Goal: Task Accomplishment & Management: Complete application form

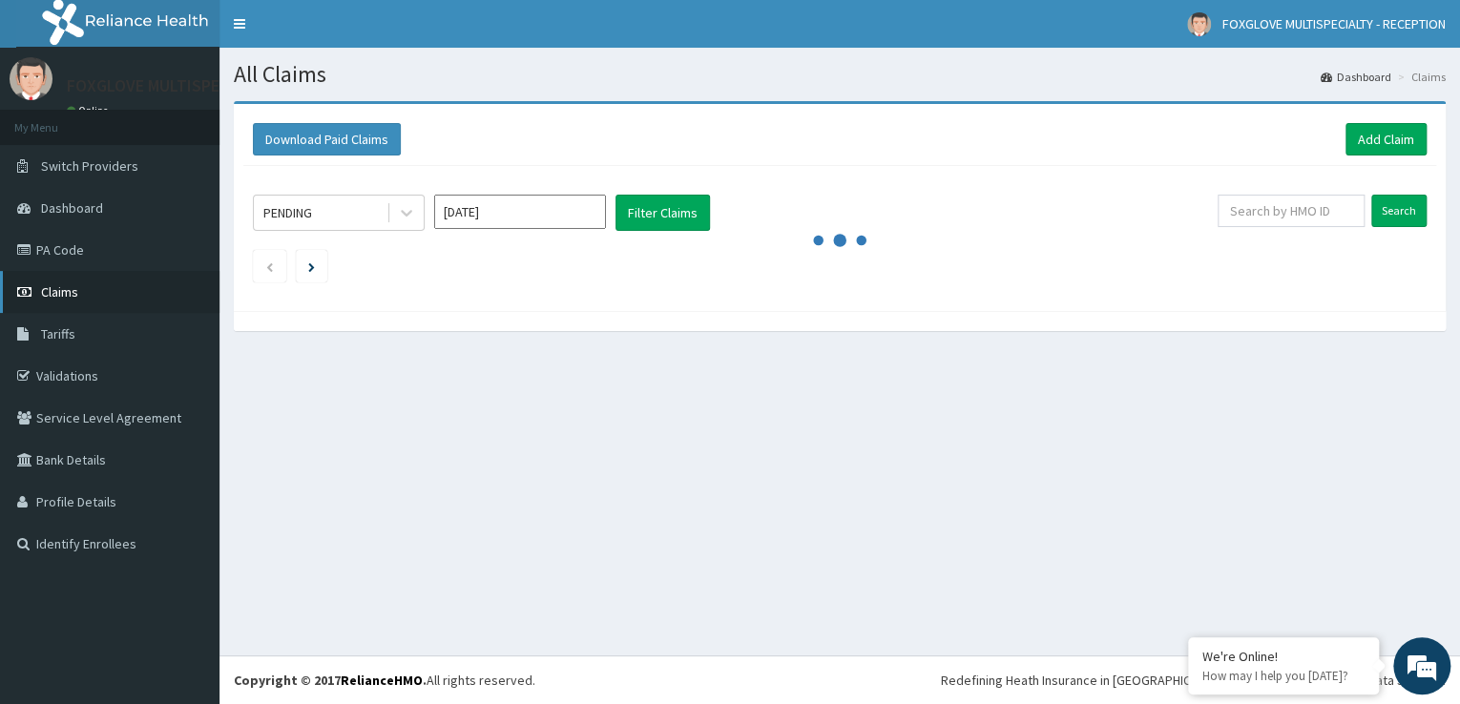
click at [45, 293] on span "Claims" at bounding box center [59, 291] width 37 height 17
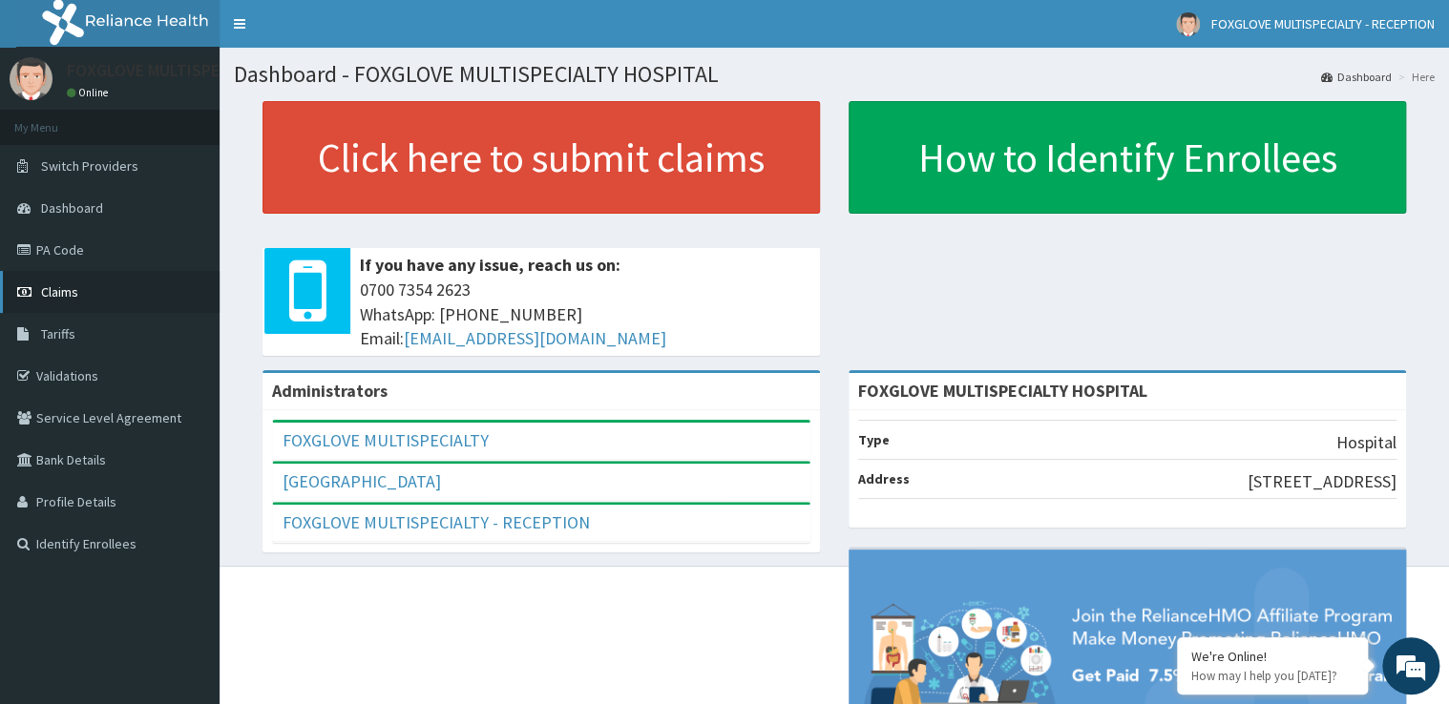
click at [48, 304] on link "Claims" at bounding box center [109, 292] width 219 height 42
click at [61, 289] on span "Claims" at bounding box center [59, 291] width 37 height 17
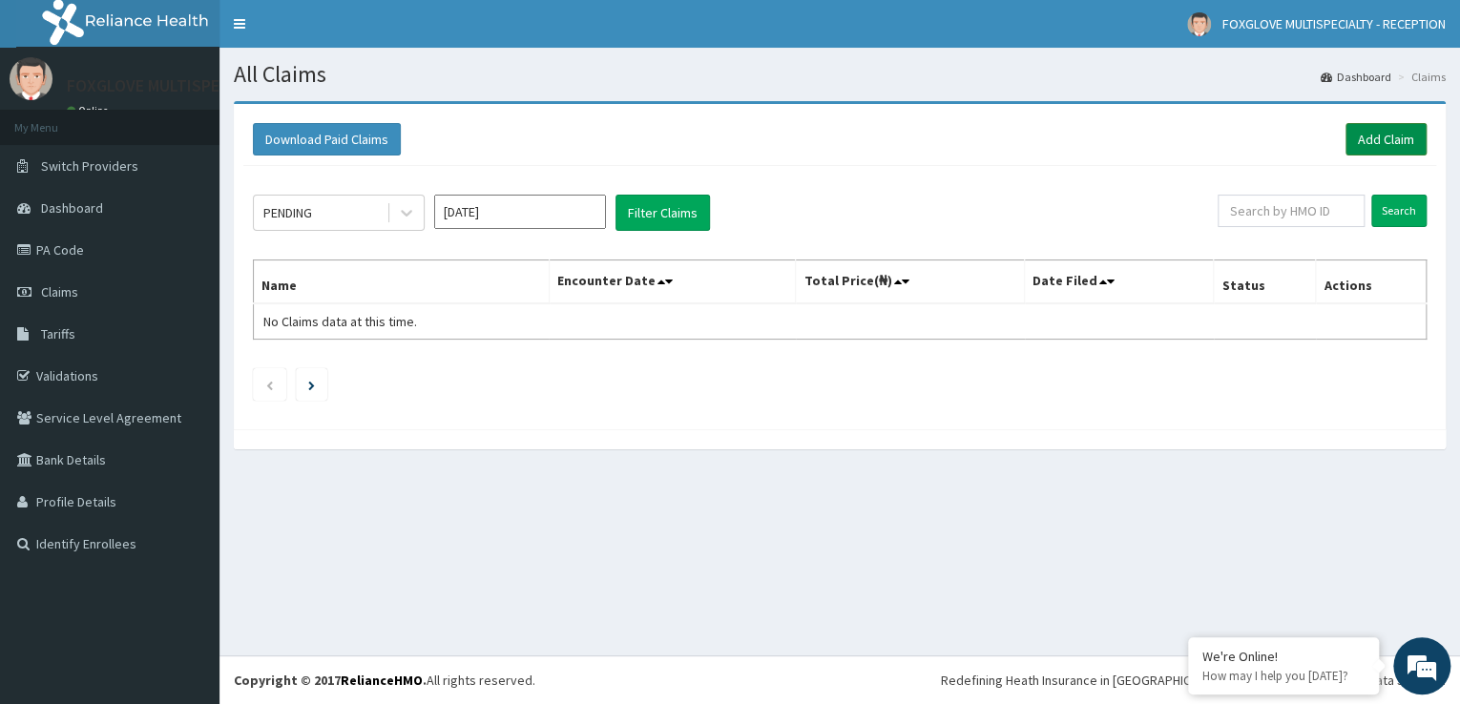
click at [1363, 145] on link "Add Claim" at bounding box center [1386, 139] width 81 height 32
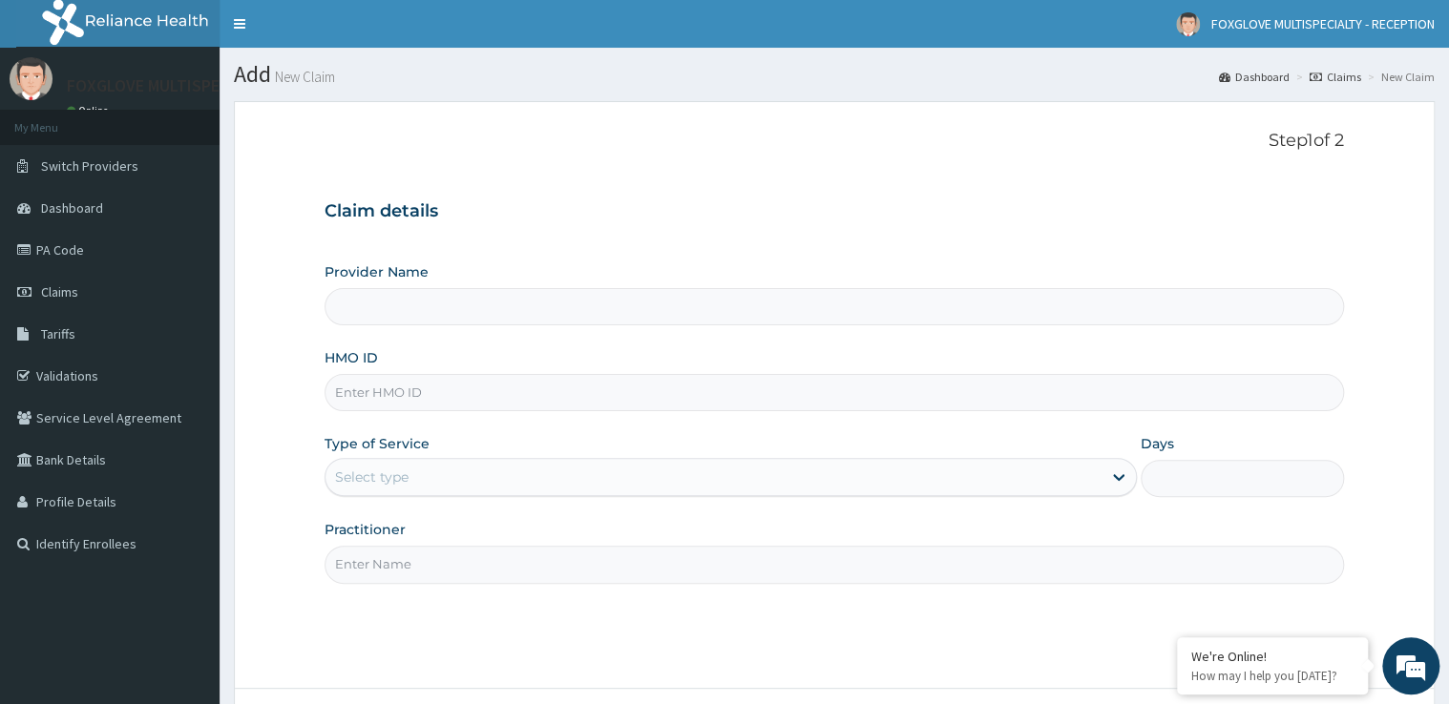
type input "FOXGLOVE MULTISPECIALTY HOSPITAL"
paste input "SBL/10259/B"
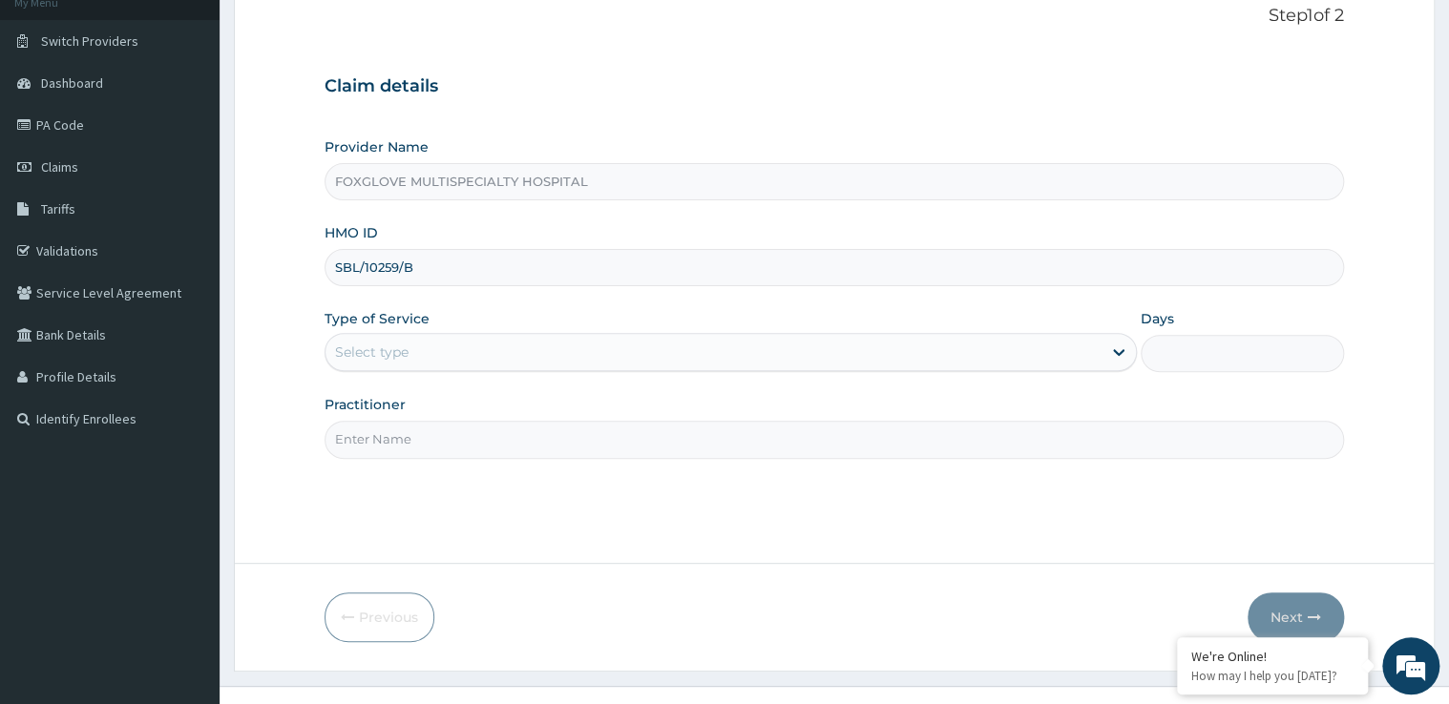
scroll to position [153, 0]
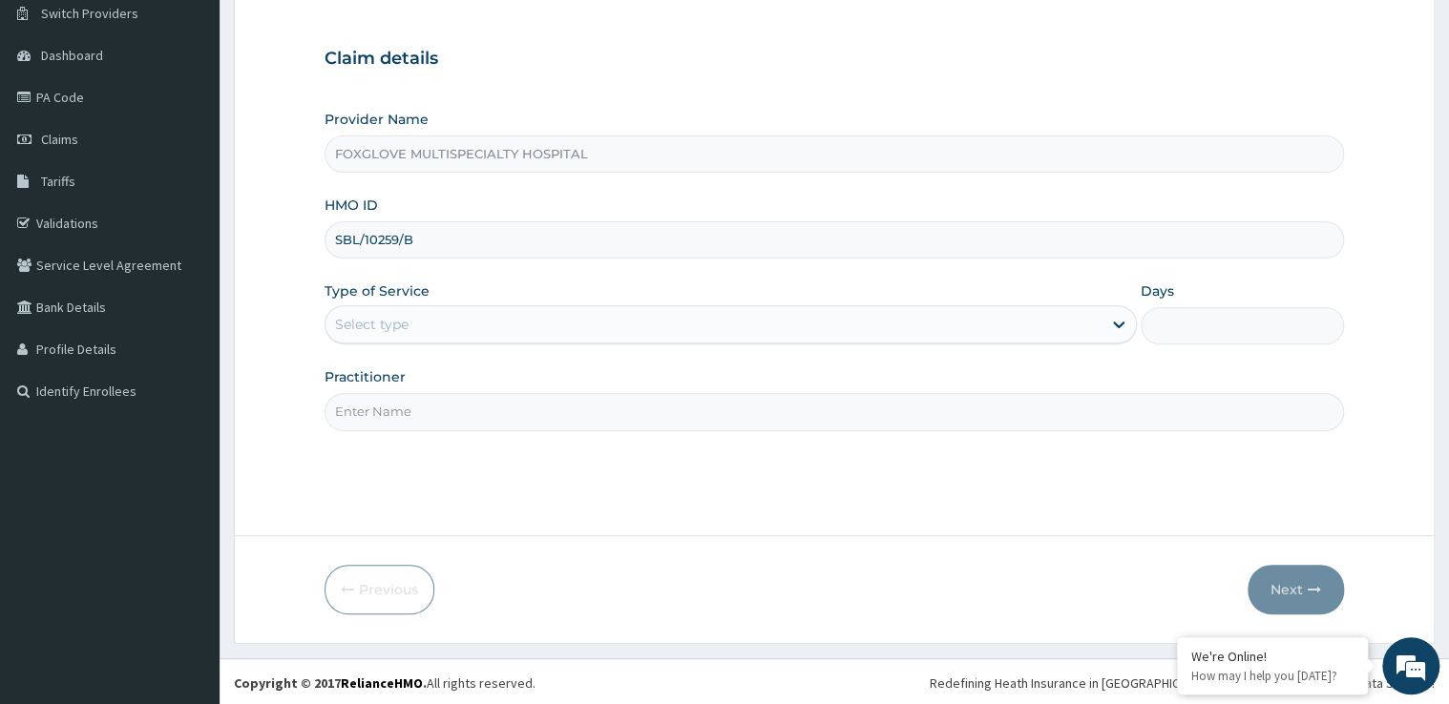
type input "SBL/10259/B"
click at [539, 333] on div "Select type" at bounding box center [713, 324] width 776 height 31
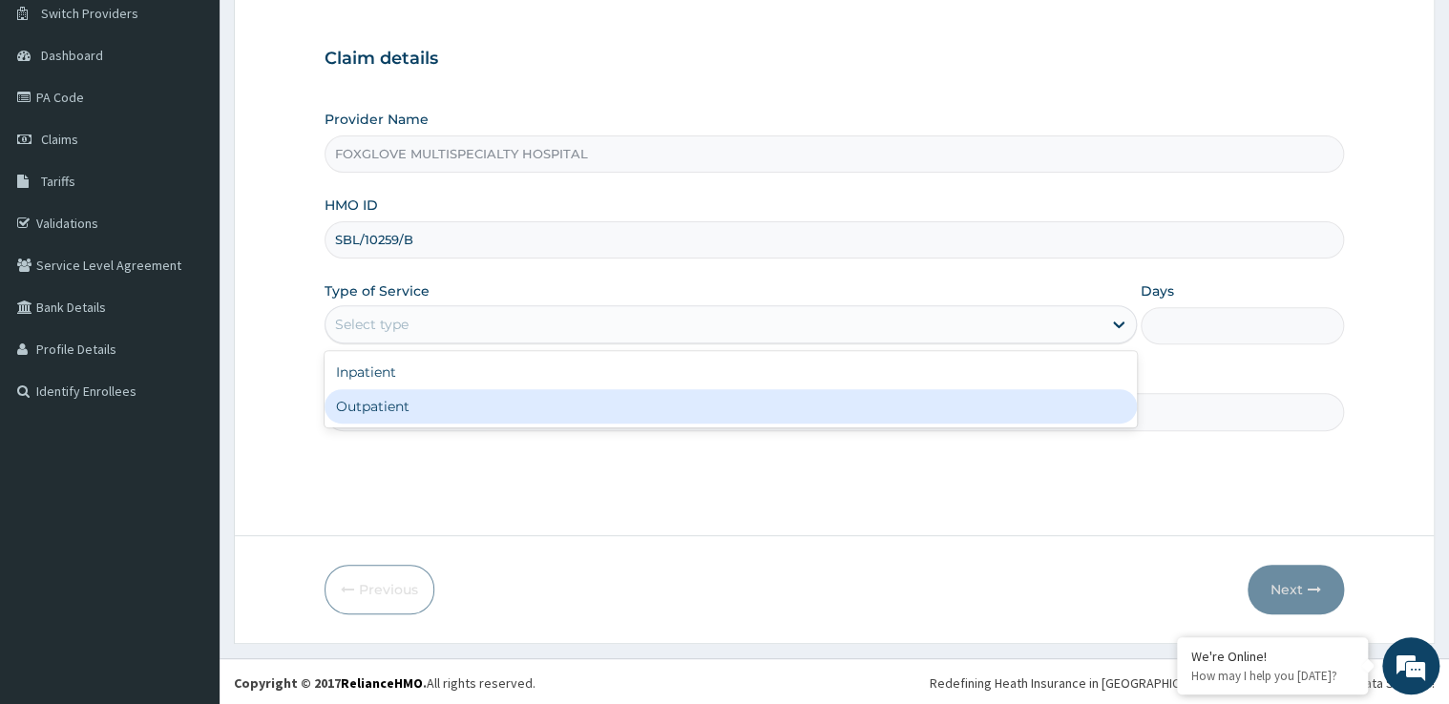
click at [449, 403] on div "Outpatient" at bounding box center [730, 406] width 812 height 34
type input "1"
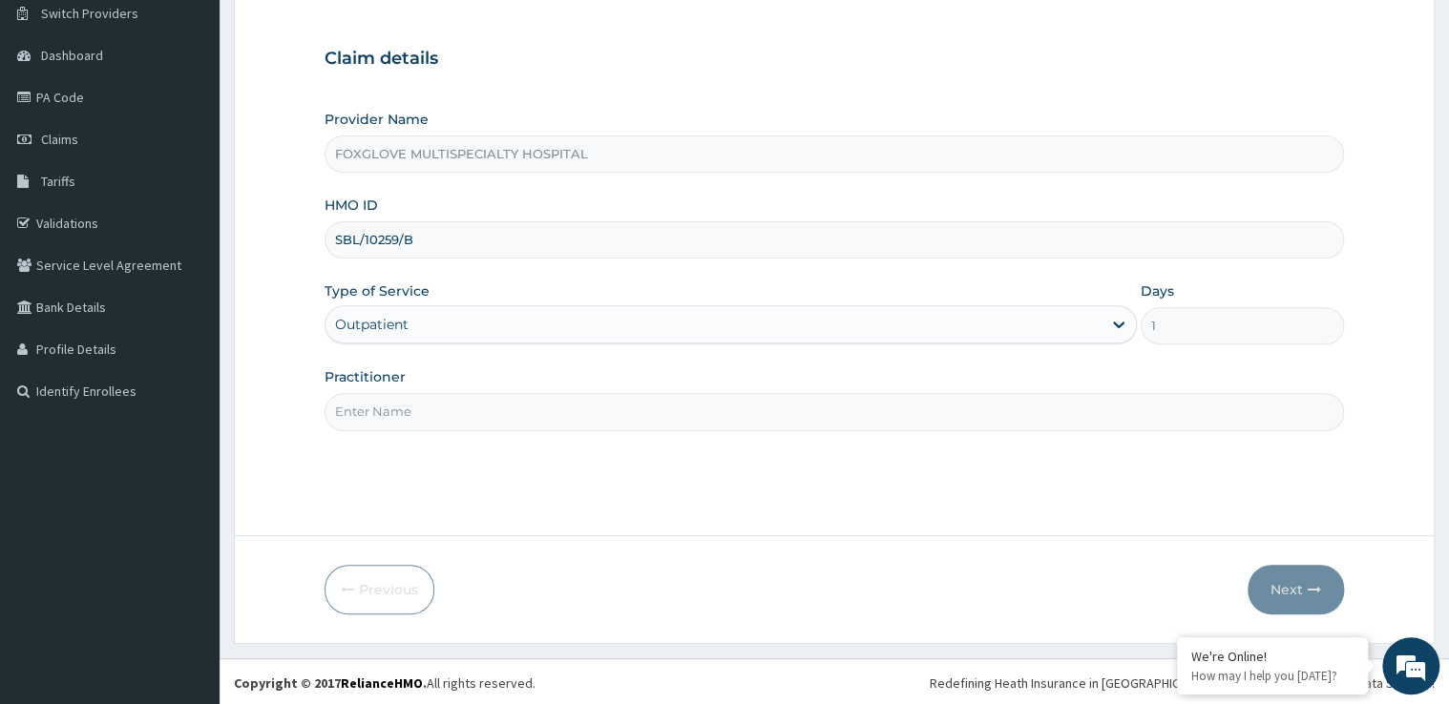
click at [464, 415] on input "Practitioner" at bounding box center [833, 411] width 1019 height 37
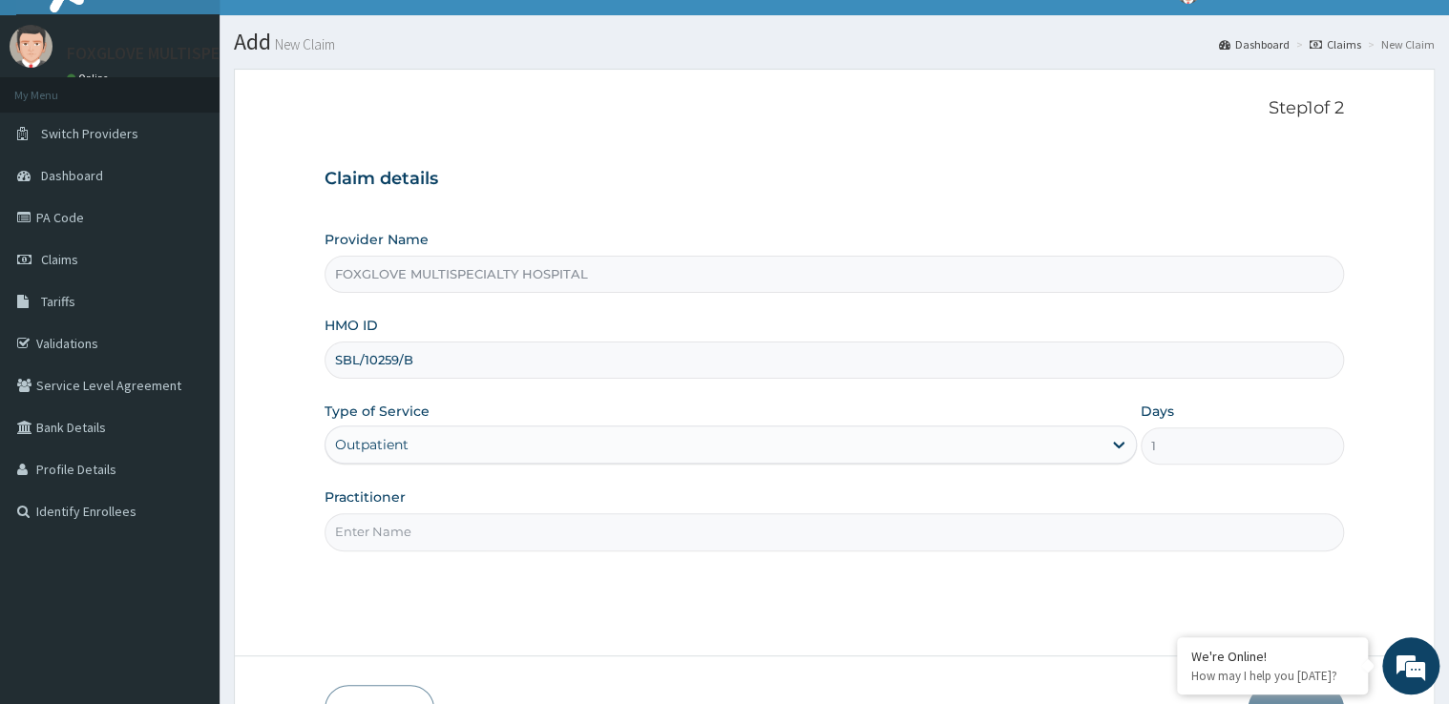
scroll to position [0, 0]
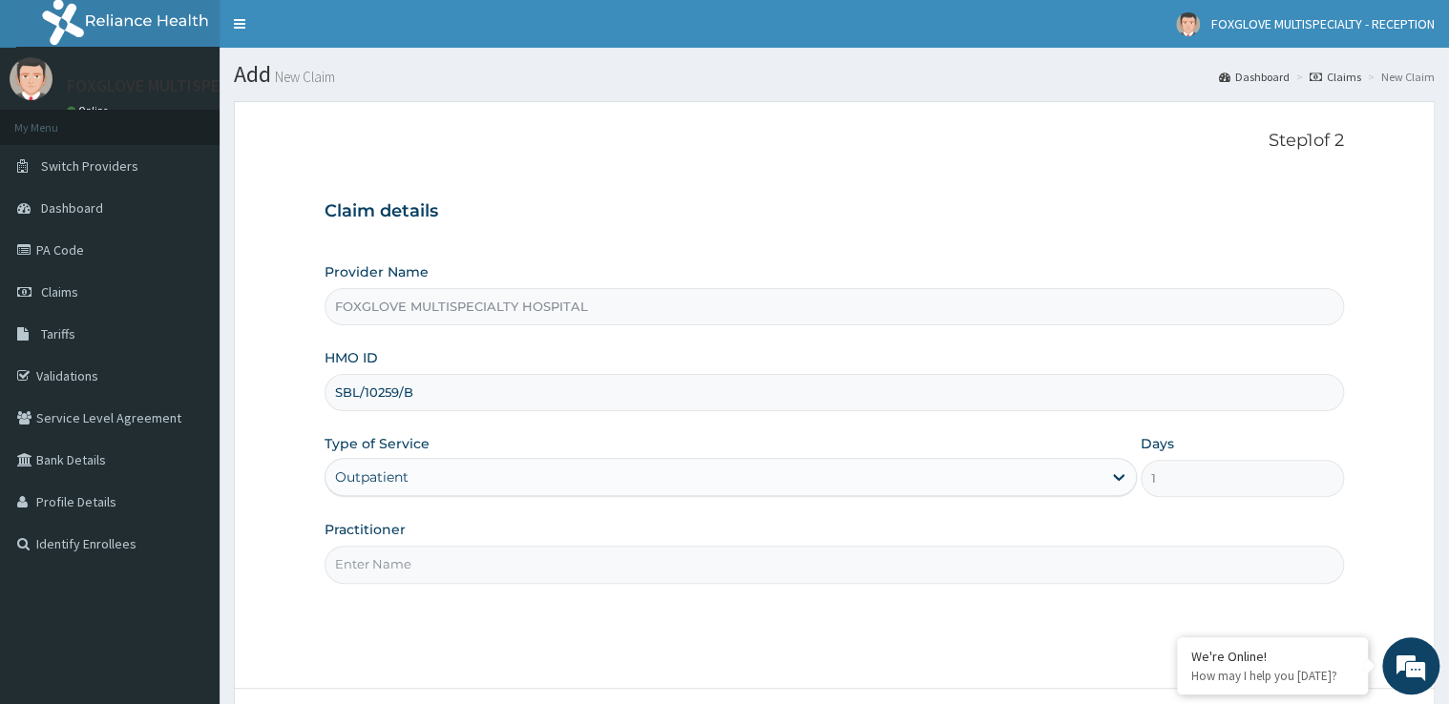
drag, startPoint x: 466, startPoint y: 420, endPoint x: 1053, endPoint y: 739, distance: 667.9
click at [1053, 703] on html "R EL Toggle navigation FOXGLOVE MULTISPECIALTY - RECEPTION FOXGLOVE MULTISPECIA…" at bounding box center [724, 430] width 1449 height 860
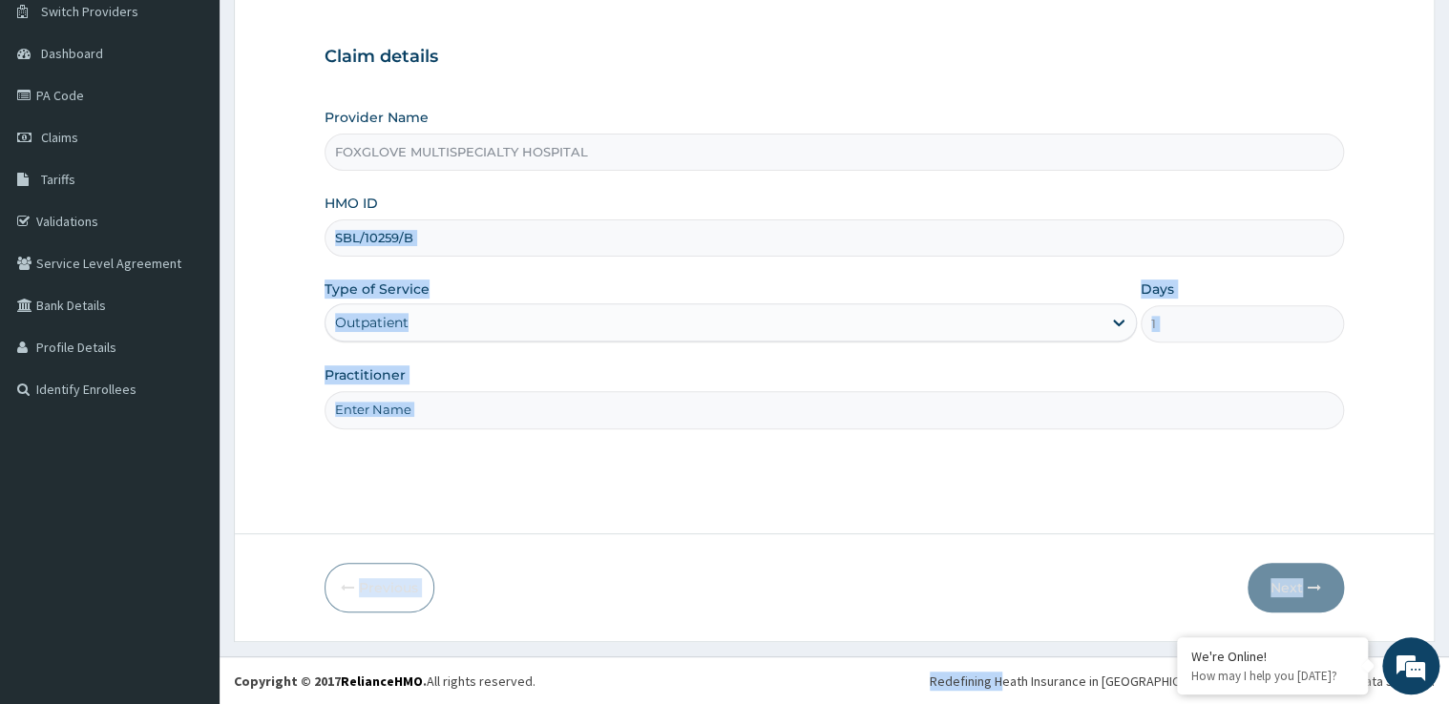
click at [589, 413] on input "Practitioner" at bounding box center [833, 409] width 1019 height 37
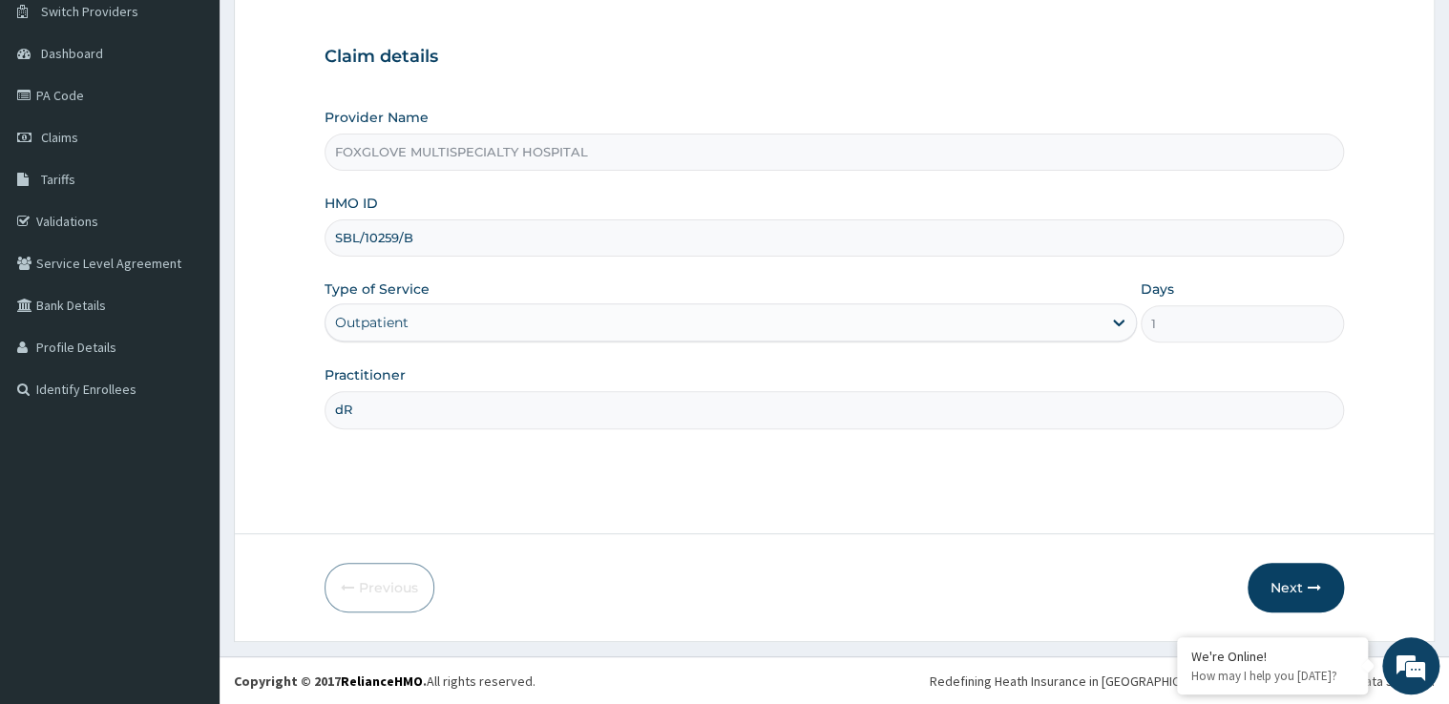
type input "d"
type input "DR IBRAHIM SIMBIAT"
click at [1285, 596] on button "Next" at bounding box center [1295, 588] width 96 height 50
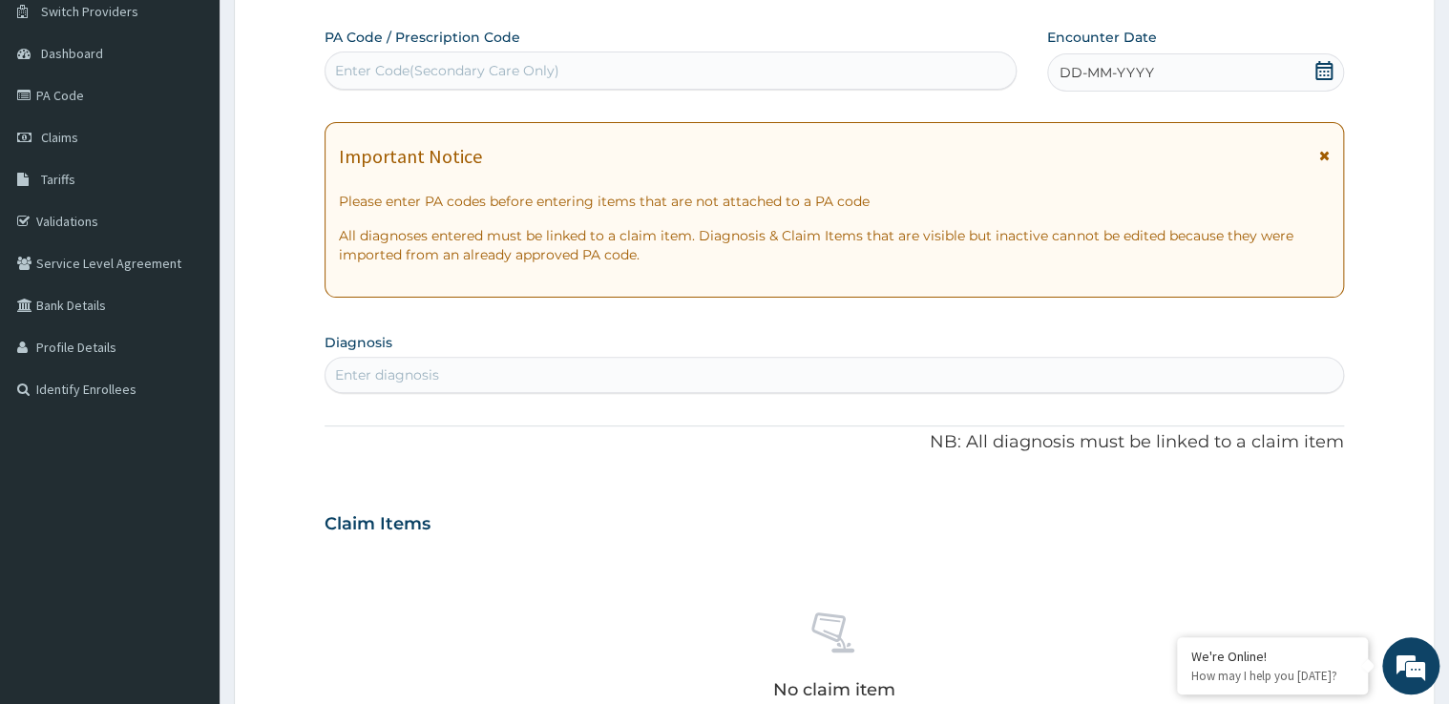
drag, startPoint x: 420, startPoint y: 61, endPoint x: 716, endPoint y: 81, distance: 296.5
click at [716, 81] on div "Enter Code(Secondary Care Only)" at bounding box center [670, 70] width 690 height 31
paste input "PA/D88BF6"
type input "PA/D88BF6"
click at [510, 65] on div "Enter Code(Secondary Care Only)" at bounding box center [670, 70] width 690 height 31
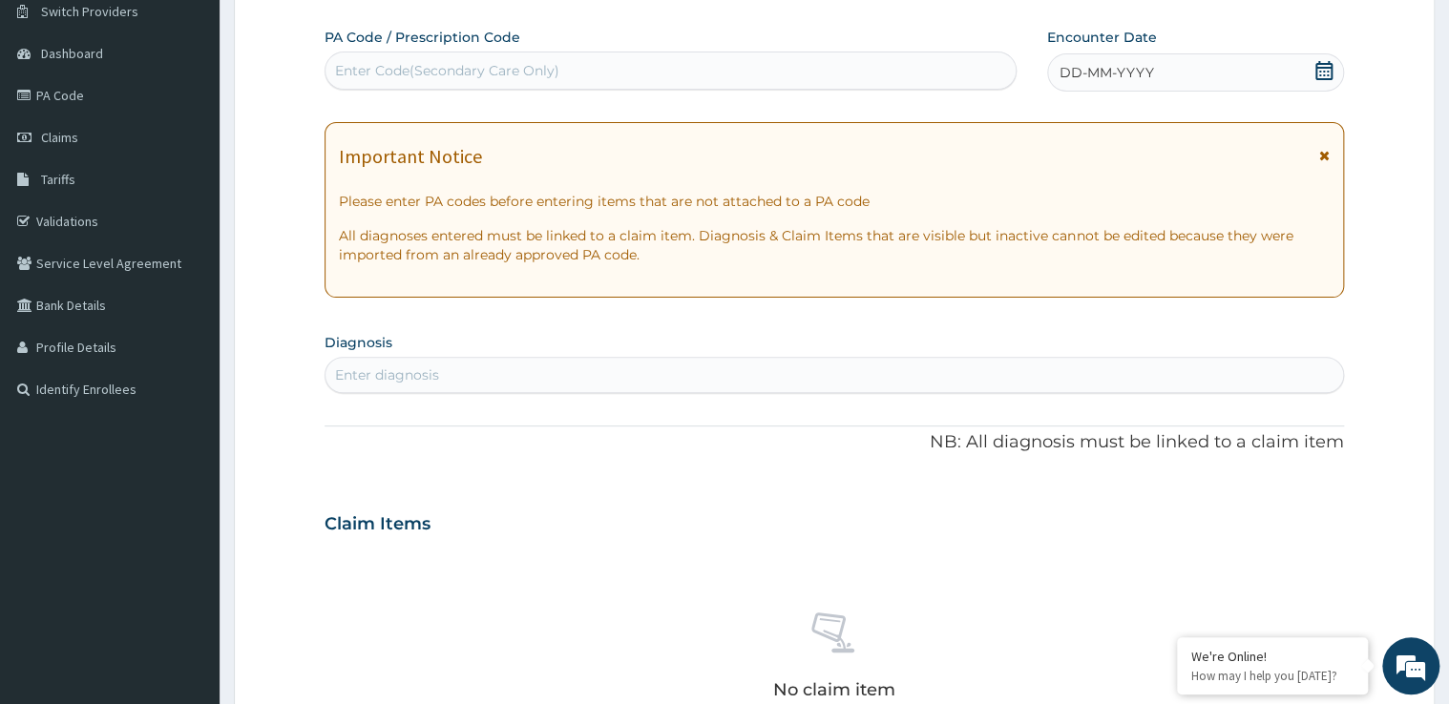
paste input "PA/D88BF6"
type input "PA/D88BF6"
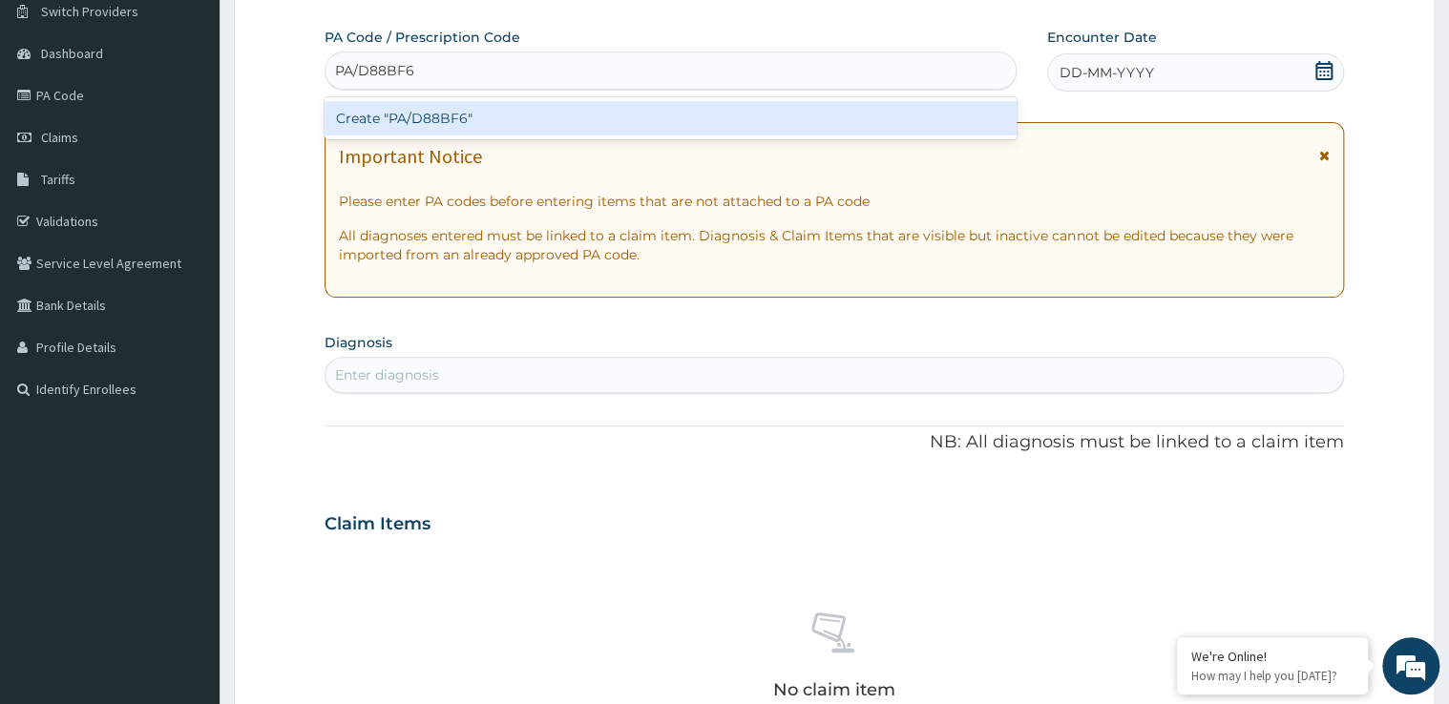
click at [450, 117] on div "Create "PA/D88BF6"" at bounding box center [670, 118] width 692 height 34
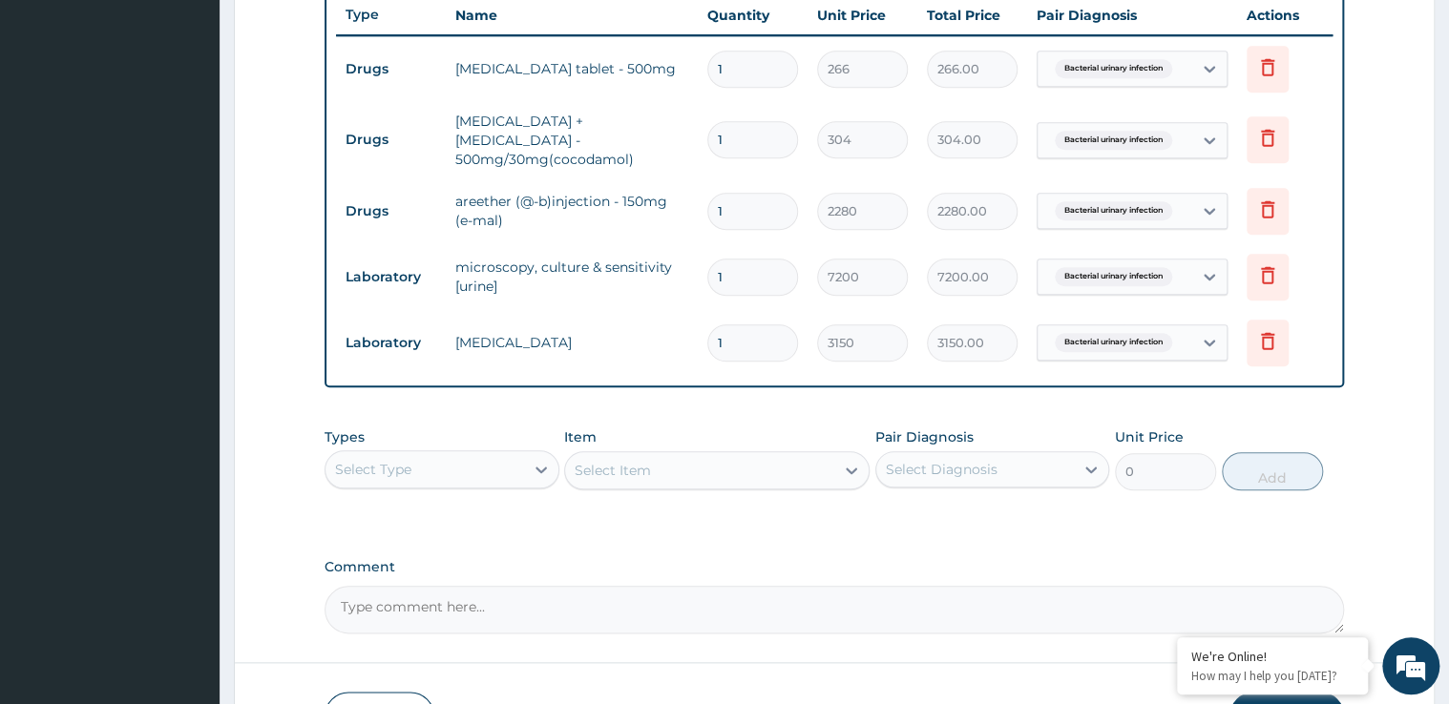
scroll to position [731, 0]
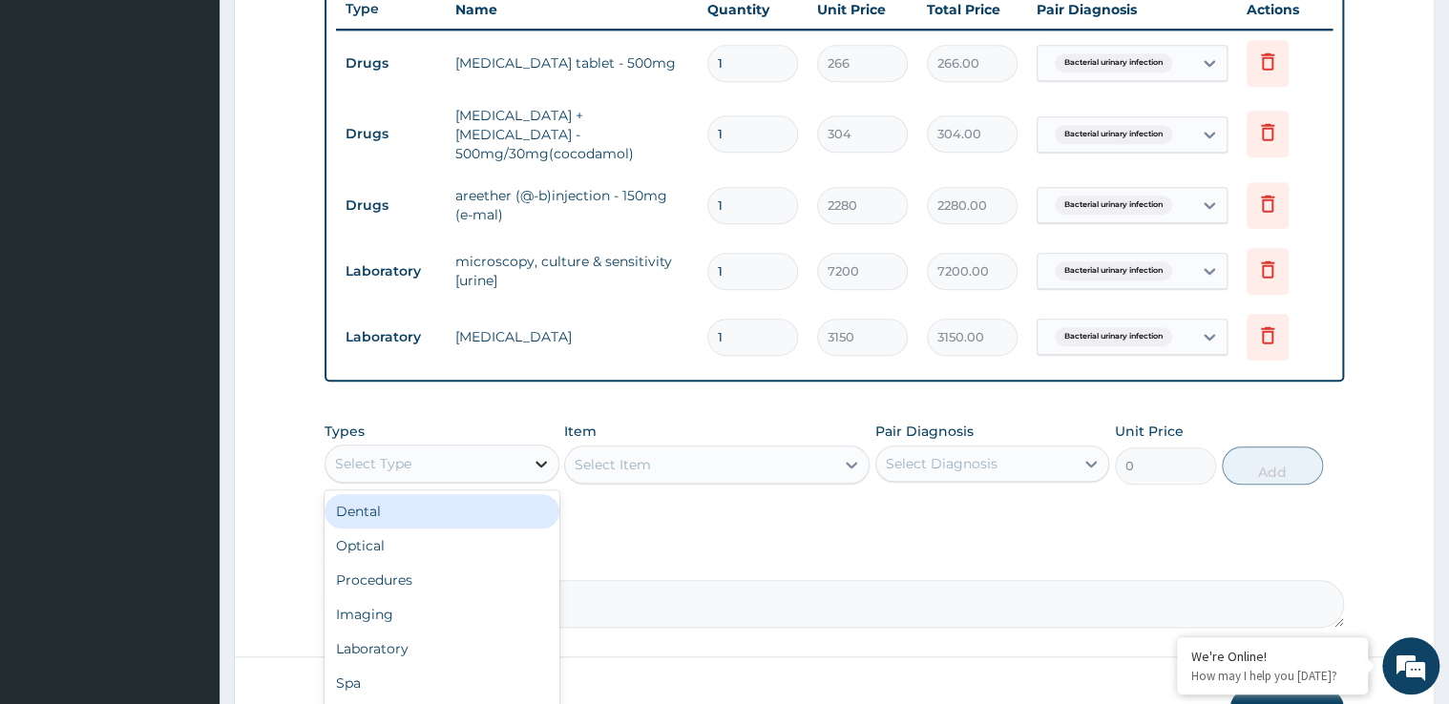
click at [537, 454] on icon at bounding box center [541, 463] width 19 height 19
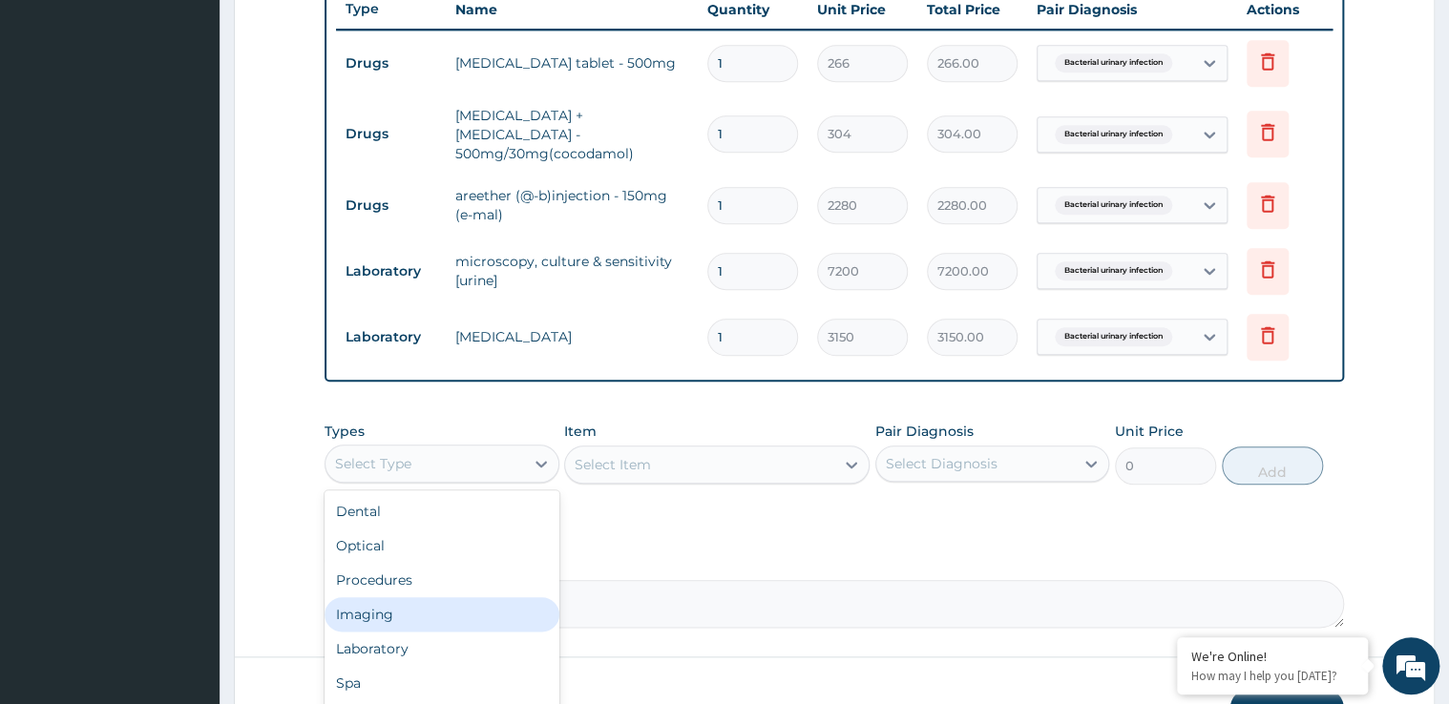
scroll to position [65, 0]
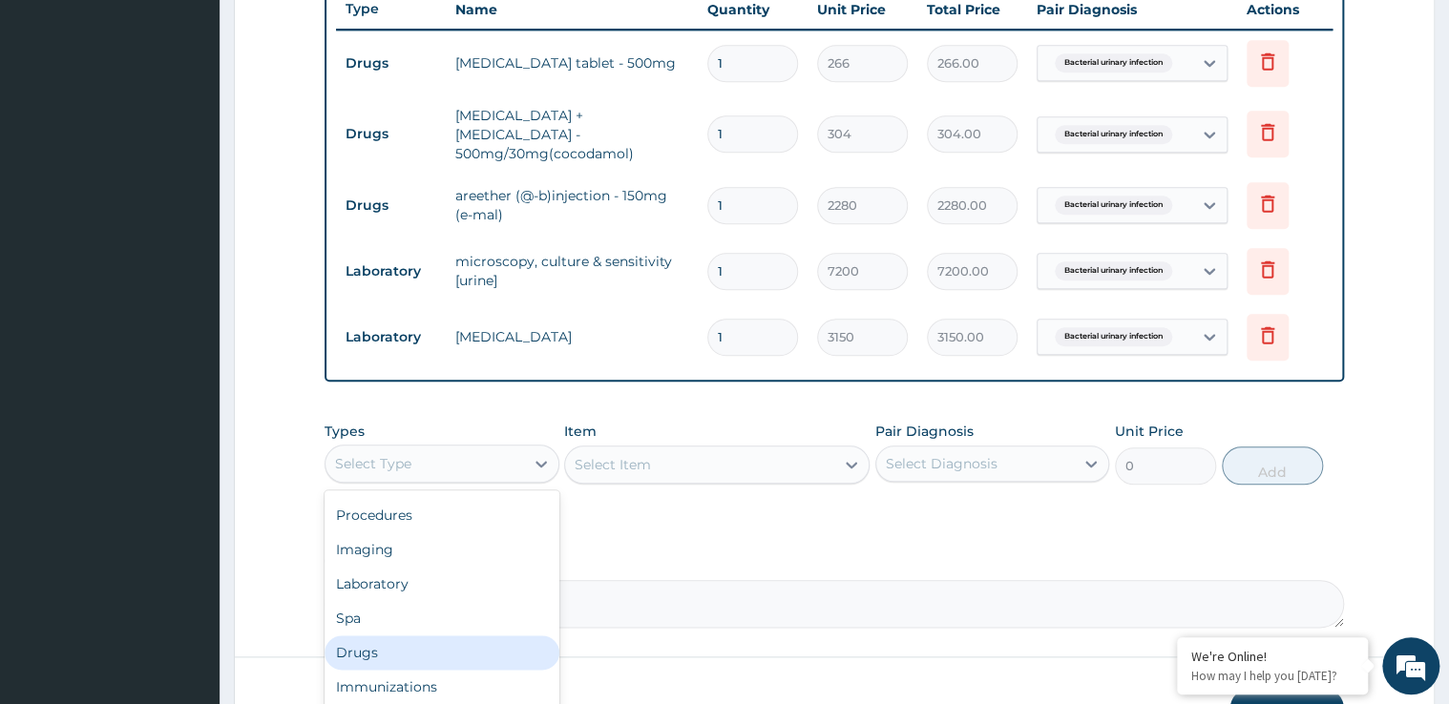
click at [373, 646] on div "Drugs" at bounding box center [441, 653] width 235 height 34
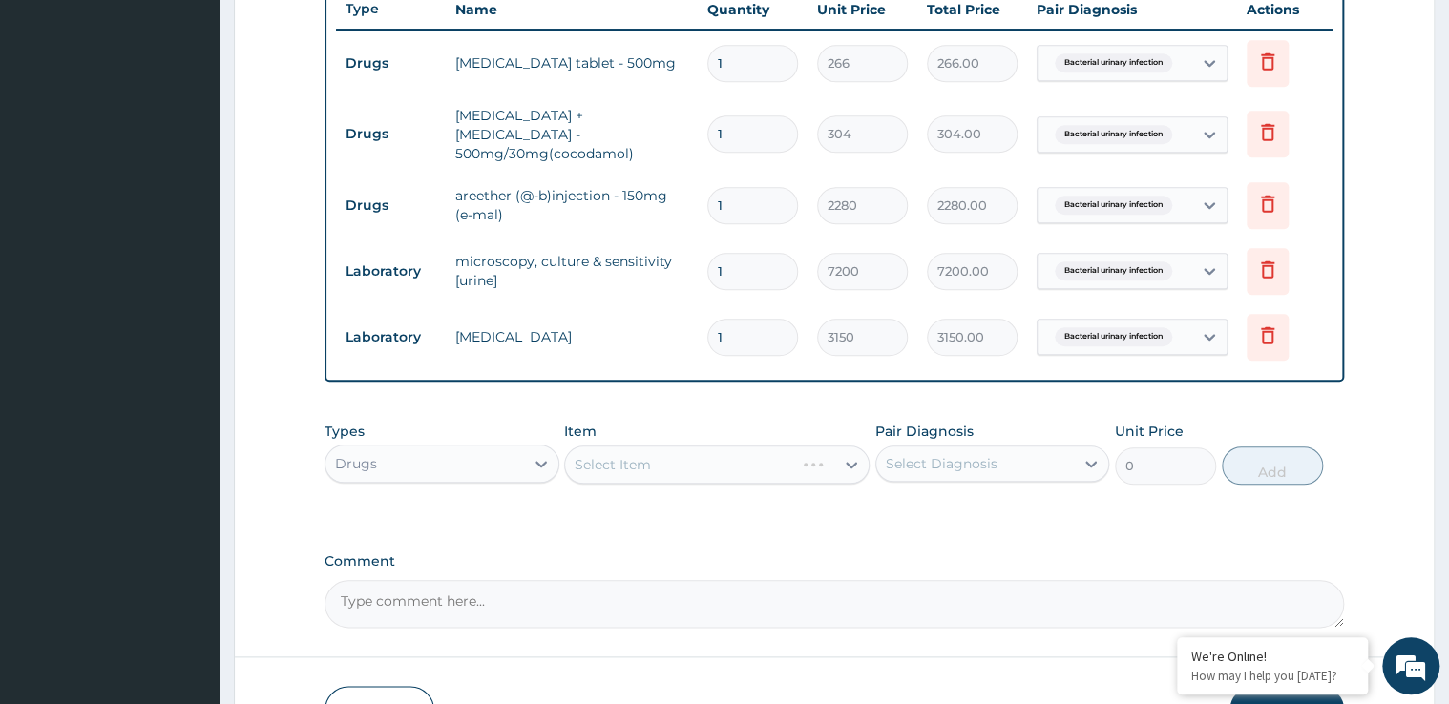
click at [855, 450] on div "Select Item" at bounding box center [716, 465] width 305 height 38
click at [1201, 59] on icon at bounding box center [1209, 62] width 19 height 19
click at [851, 462] on icon at bounding box center [851, 465] width 11 height 7
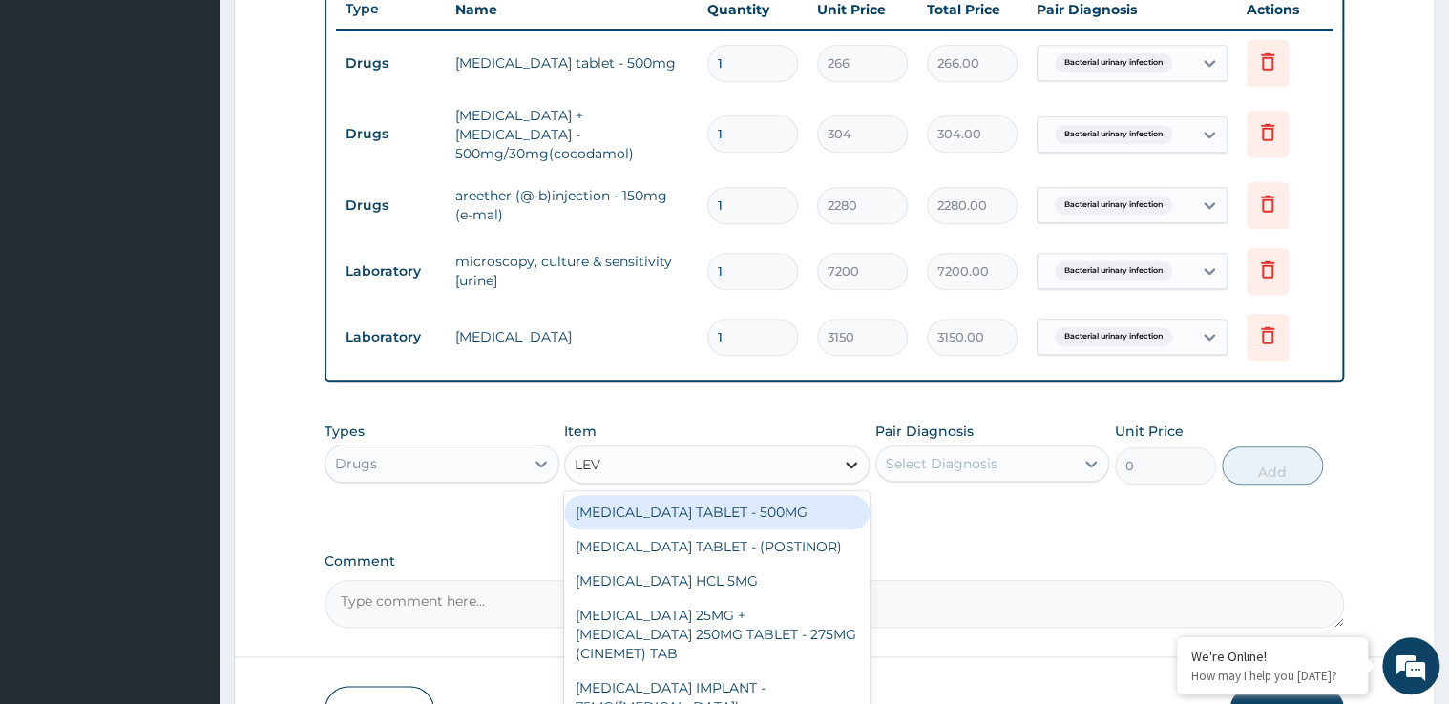
type input "LEVO"
click at [746, 500] on div "LEVOFLOXACIN TABLET - 500MG" at bounding box center [716, 512] width 305 height 34
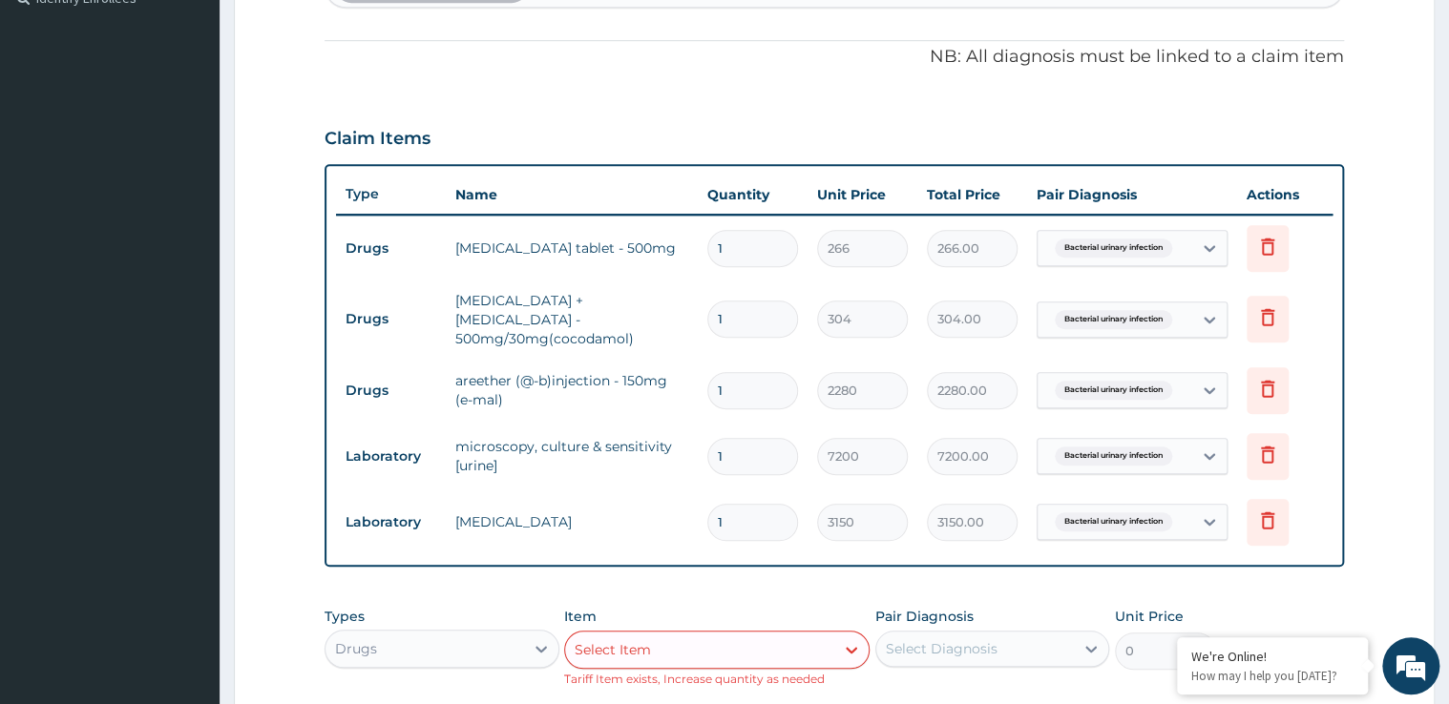
scroll to position [502, 0]
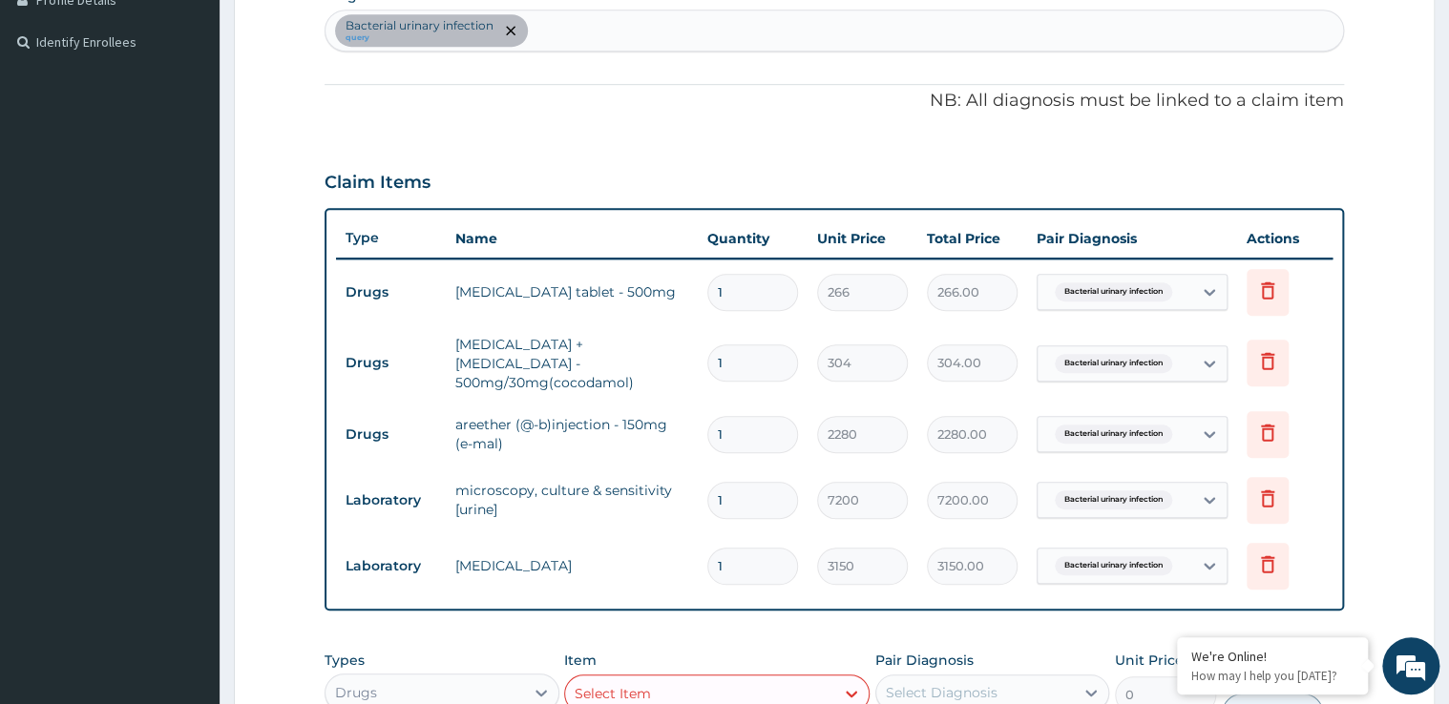
click at [751, 282] on input "1" at bounding box center [752, 292] width 91 height 37
type input "0.00"
type input "1"
type input "266.00"
type input "10"
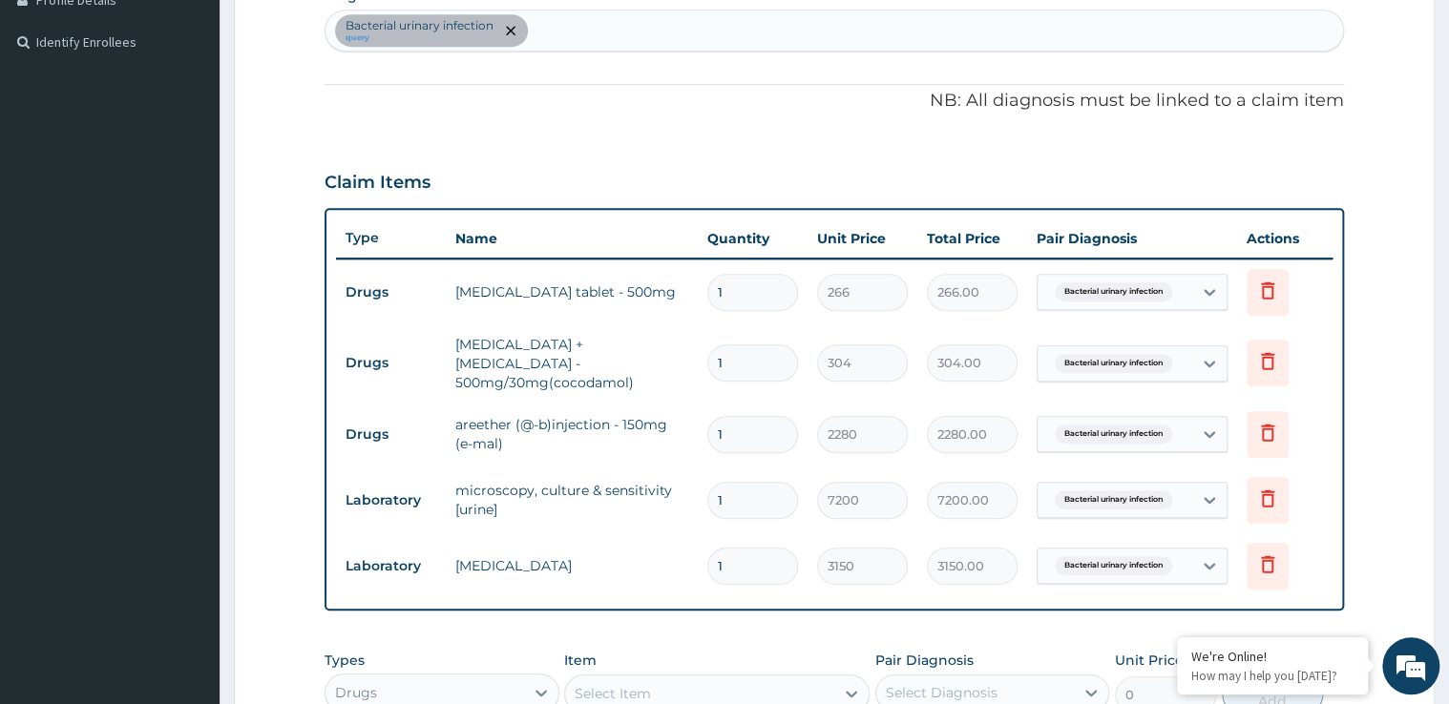
type input "2660.00"
type input "10"
click at [734, 360] on input "1" at bounding box center [752, 363] width 91 height 37
type input "0.00"
type input "2"
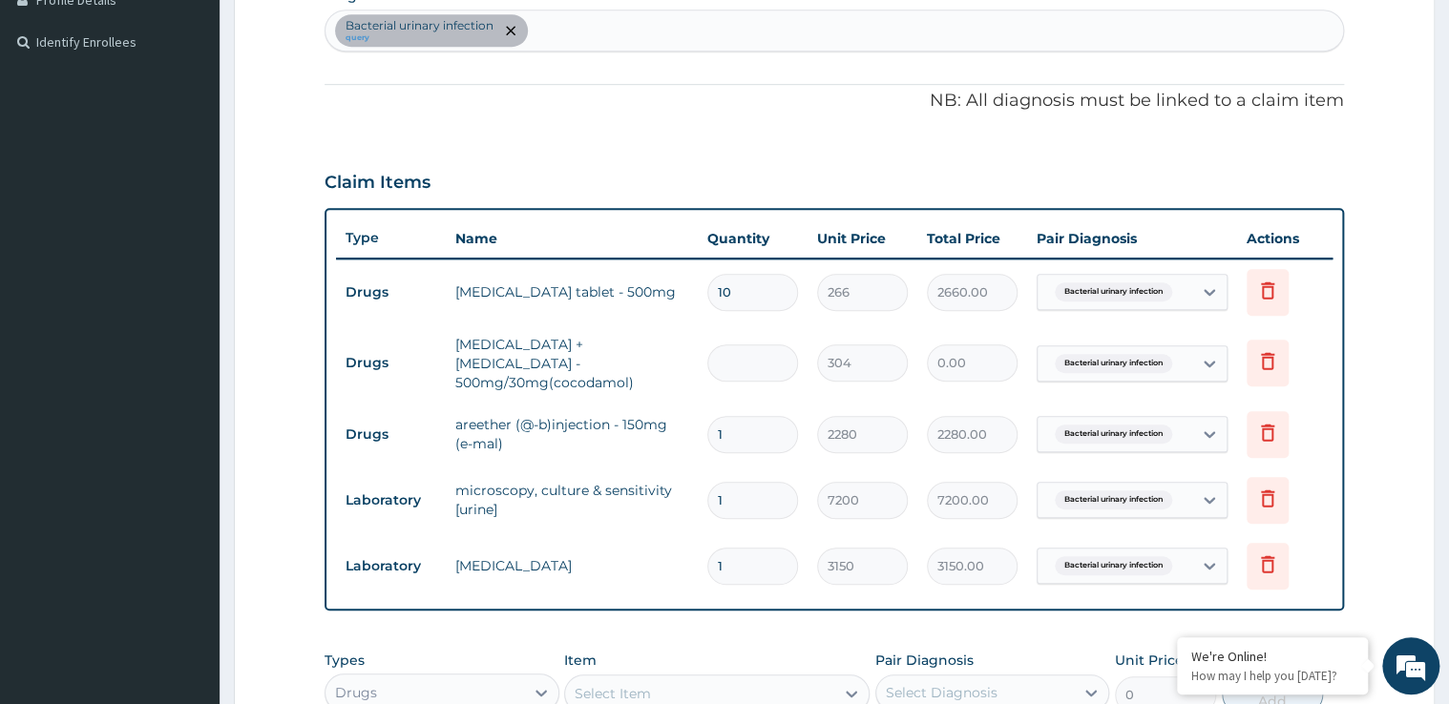
type input "608.00"
type input "20"
type input "6080.00"
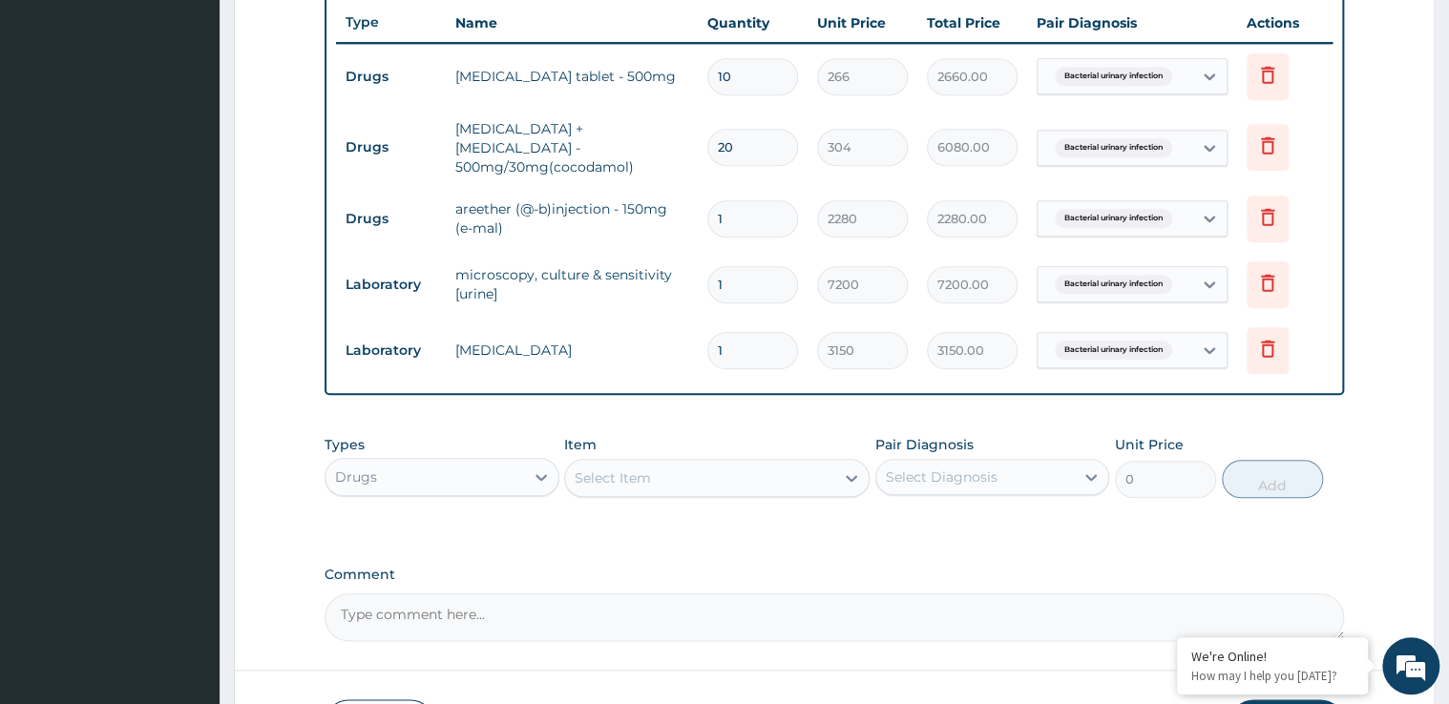
scroll to position [763, 0]
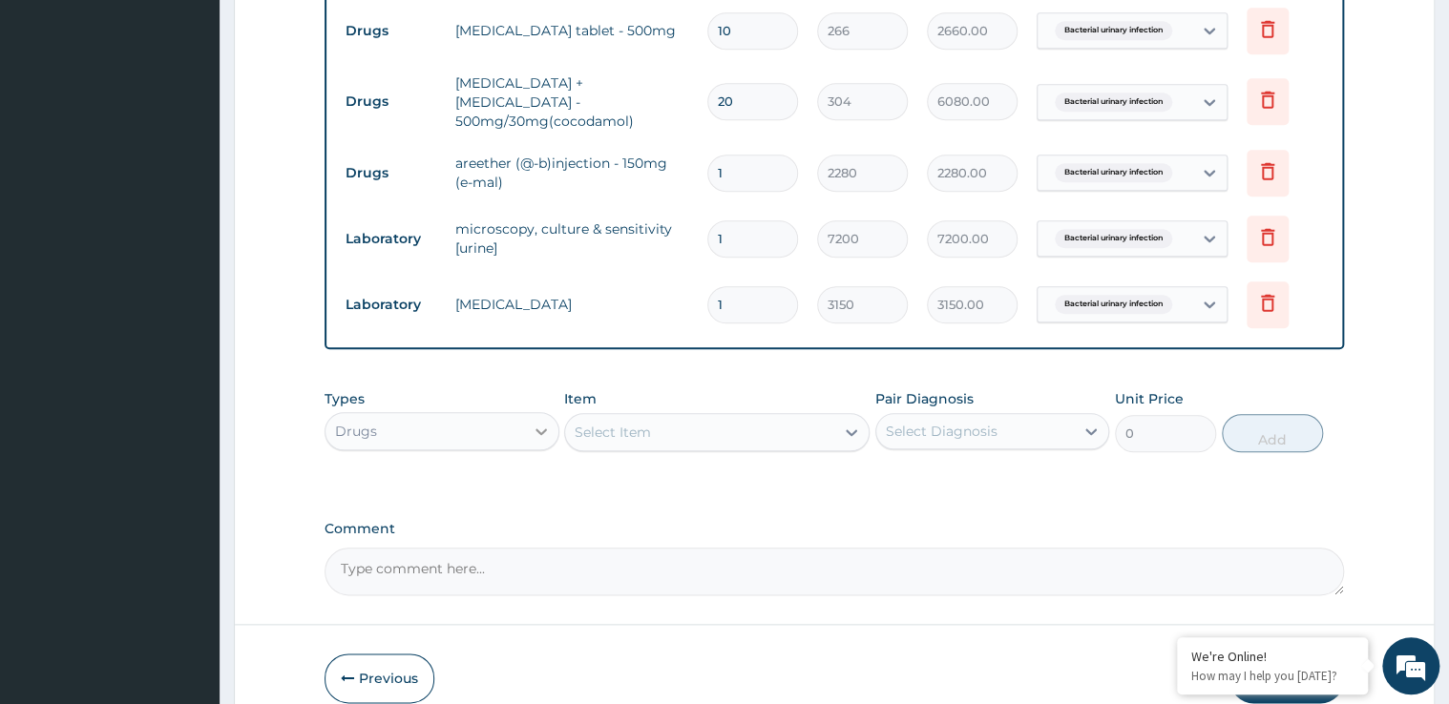
type input "20"
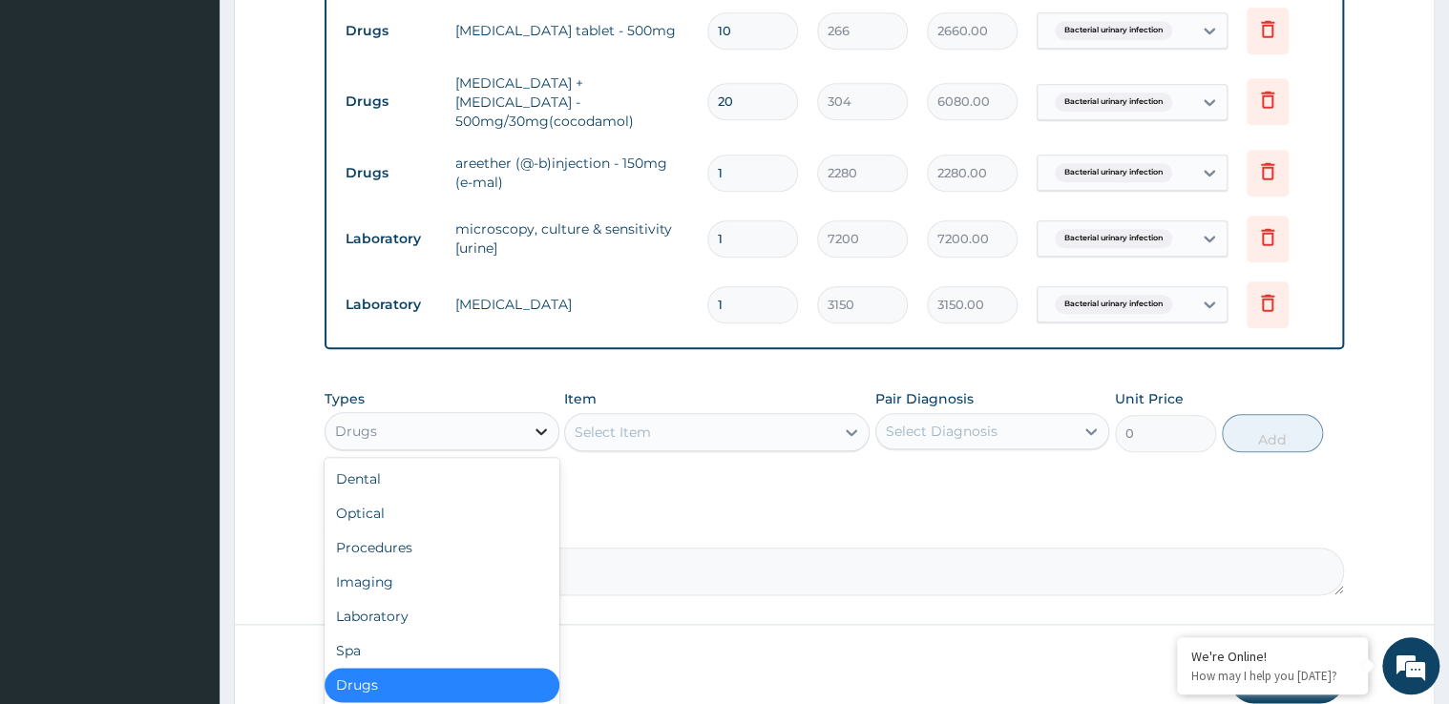
click at [544, 422] on icon at bounding box center [541, 431] width 19 height 19
click at [443, 536] on div "Procedures" at bounding box center [441, 548] width 235 height 34
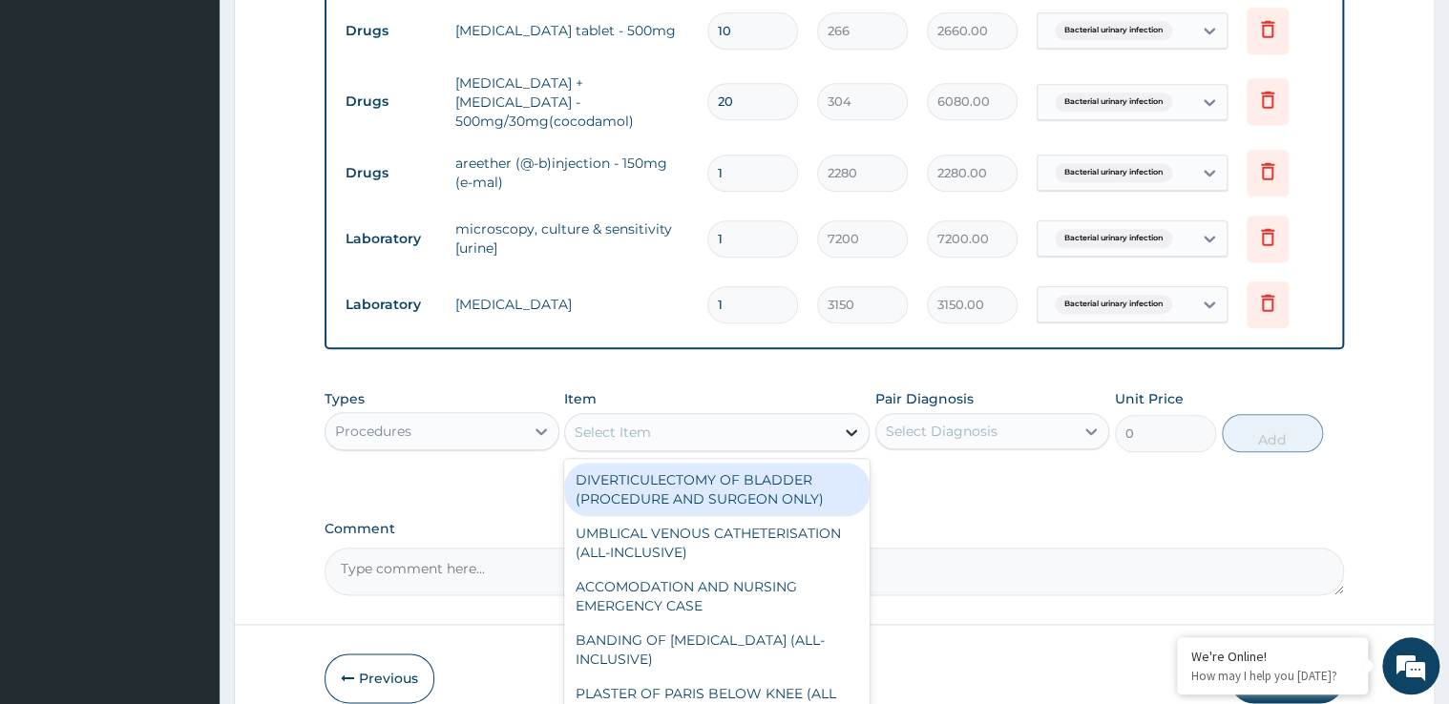
click at [847, 428] on div at bounding box center [851, 432] width 34 height 34
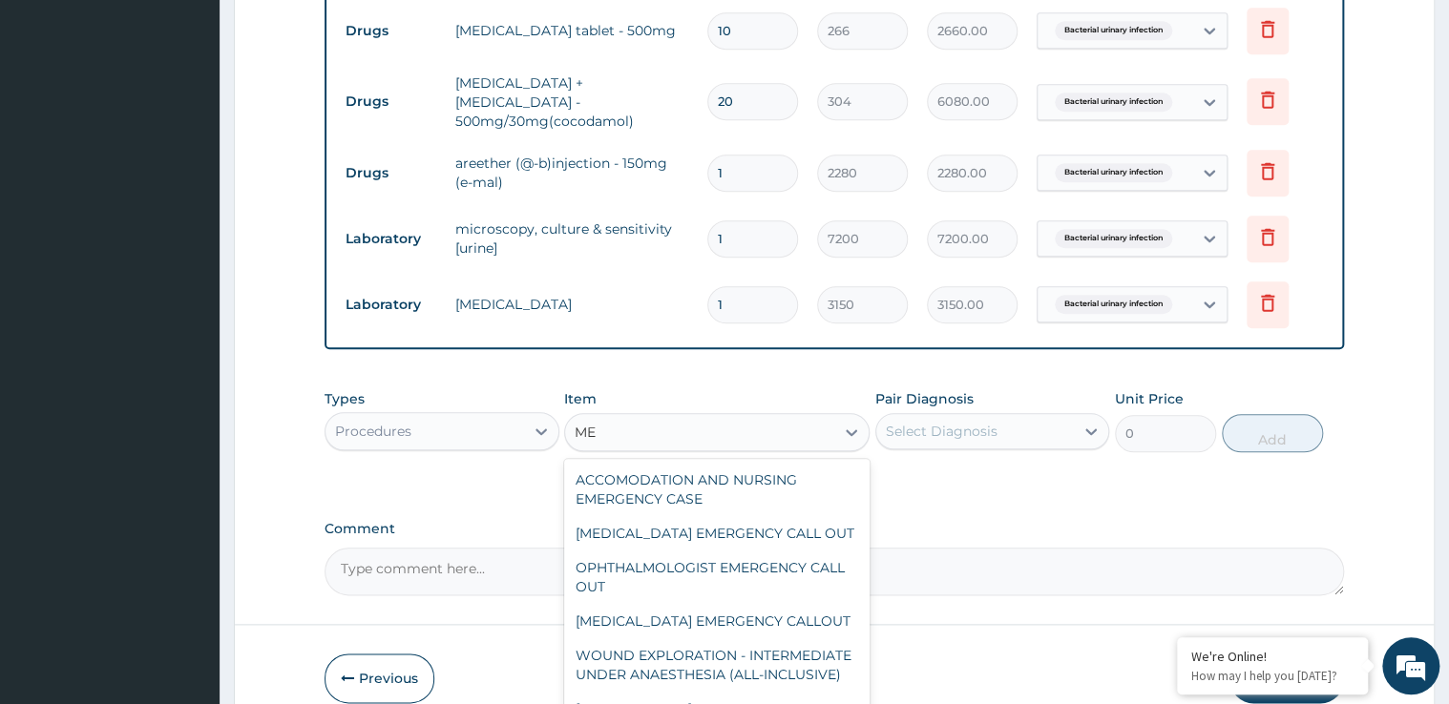
type input "M"
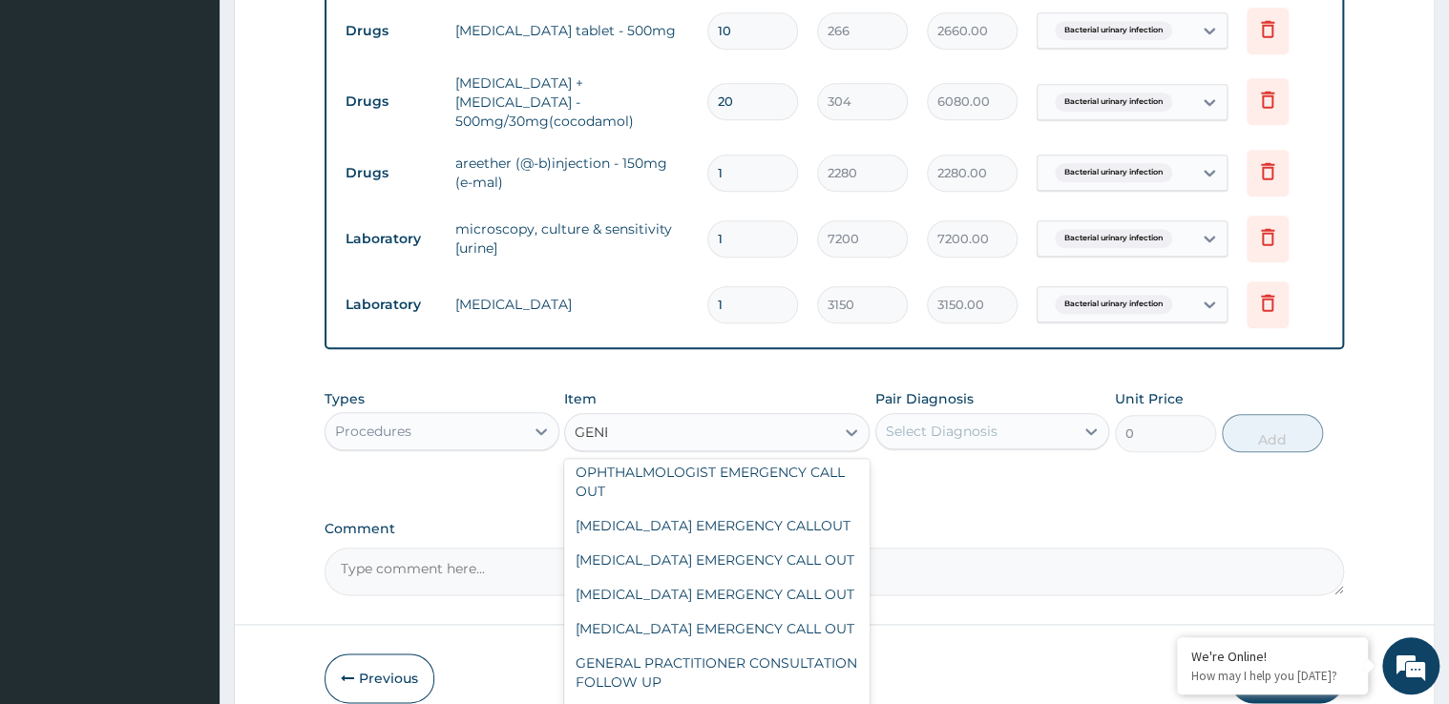
scroll to position [0, 0]
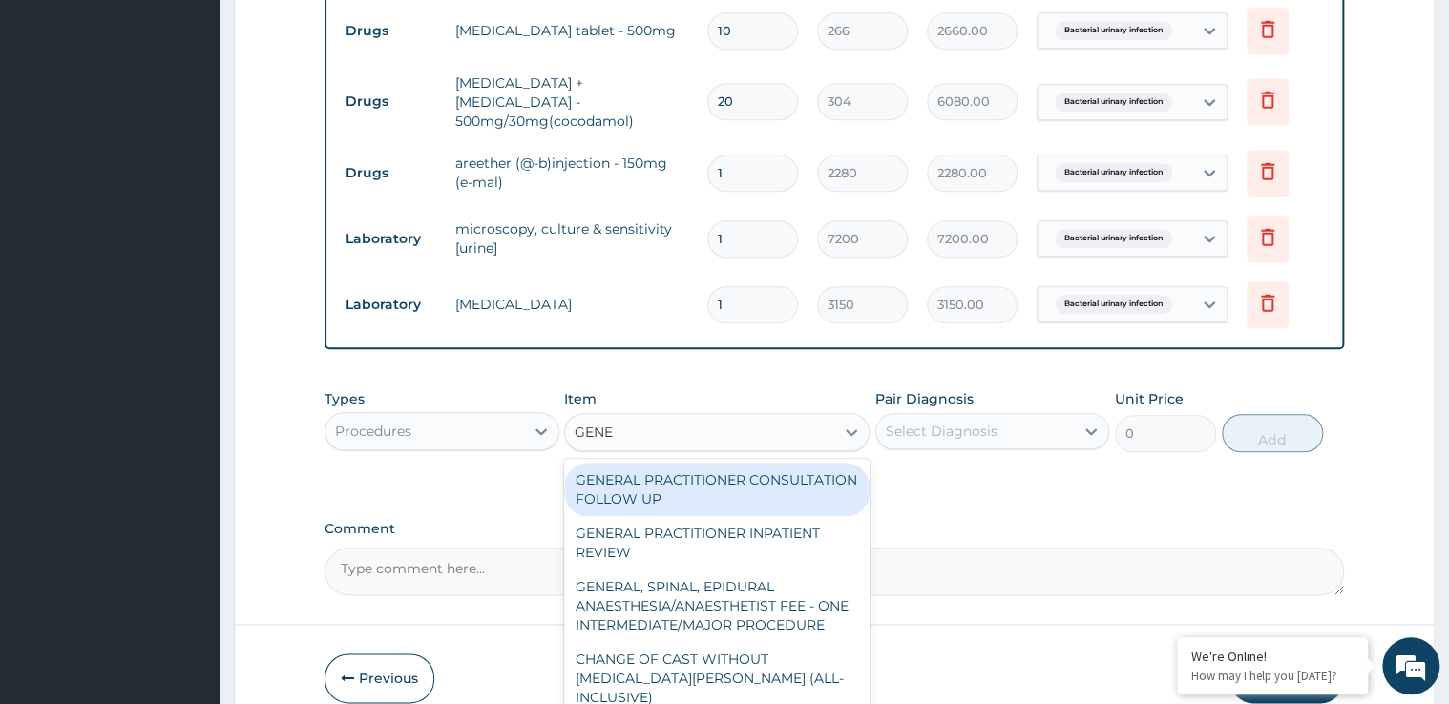
type input "GENER"
click at [678, 487] on div "GENERAL PRACTITIONER CONSULTATION FOLLOW UP" at bounding box center [716, 489] width 305 height 53
type input "2700"
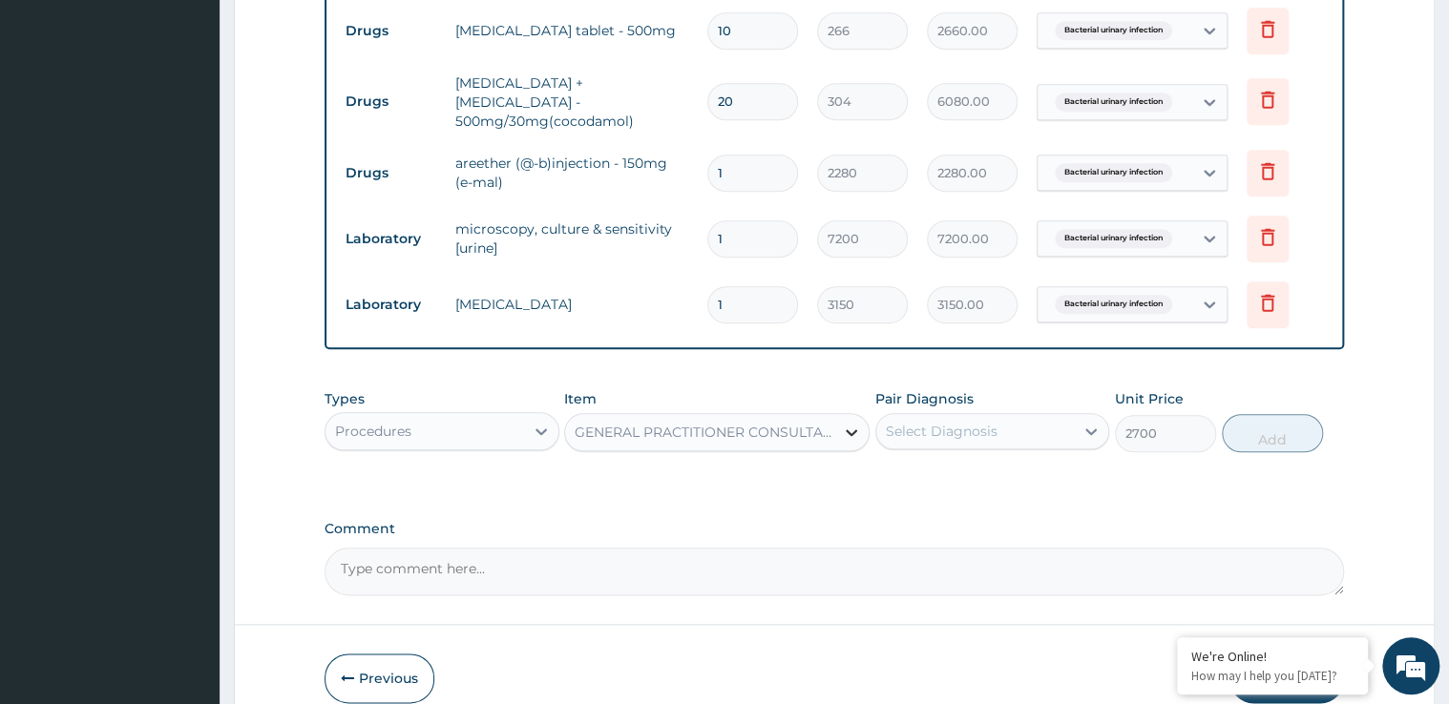
click at [852, 429] on icon at bounding box center [851, 432] width 11 height 7
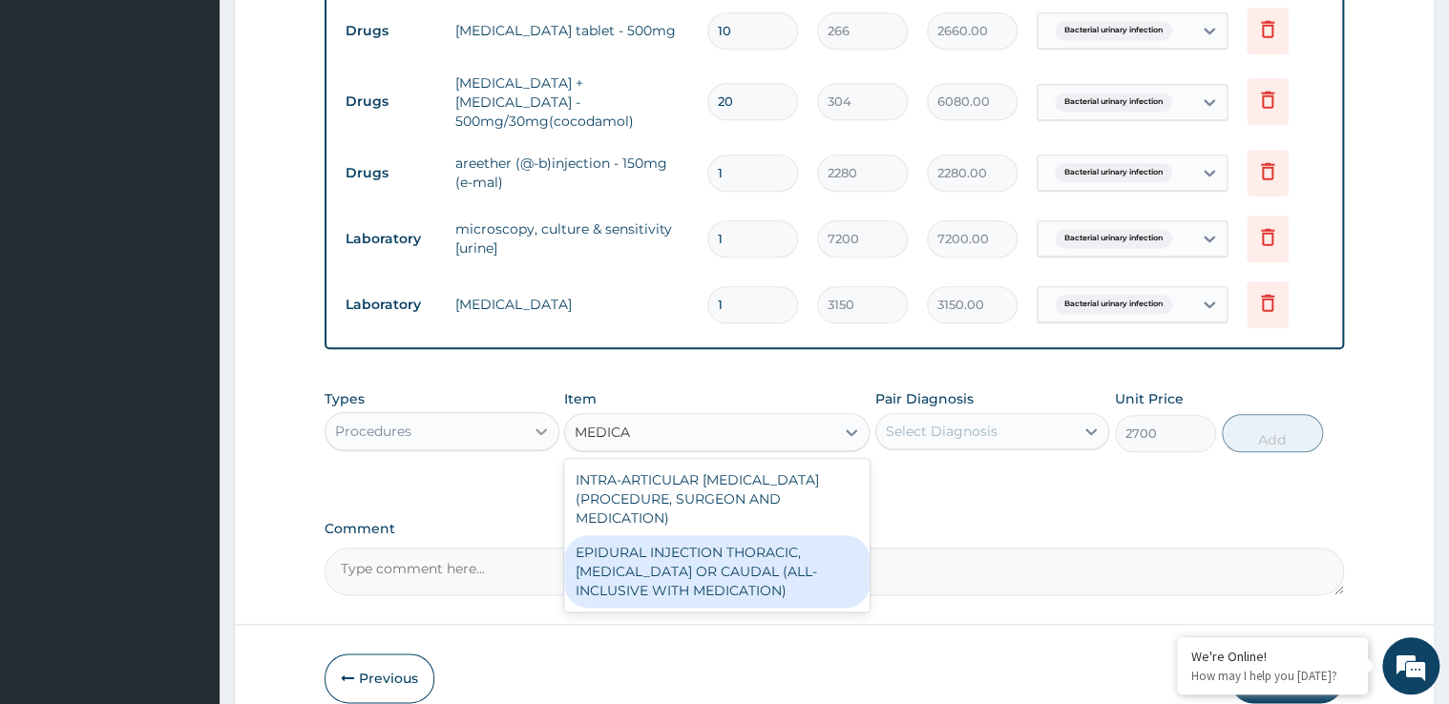
type input "MEDICA"
click at [547, 422] on icon at bounding box center [541, 431] width 19 height 19
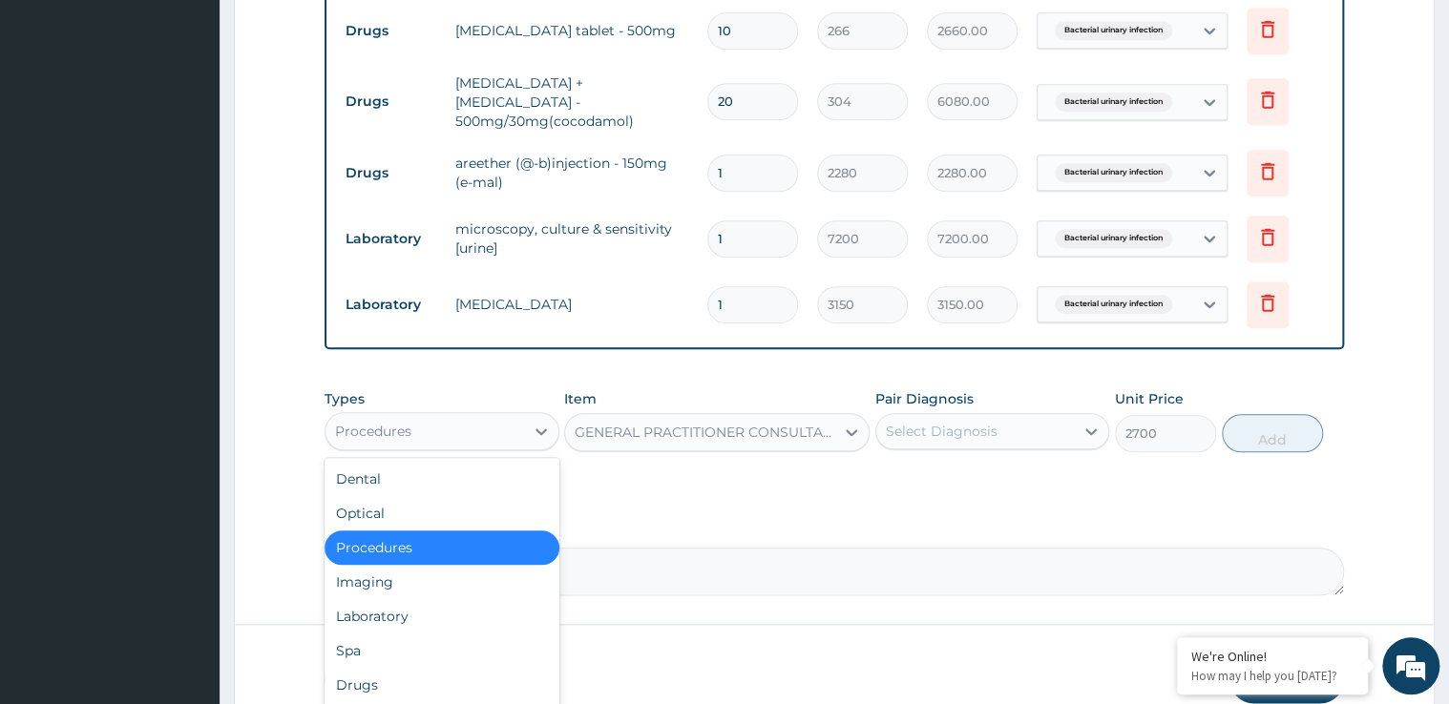
click at [386, 531] on div "Procedures" at bounding box center [441, 548] width 235 height 34
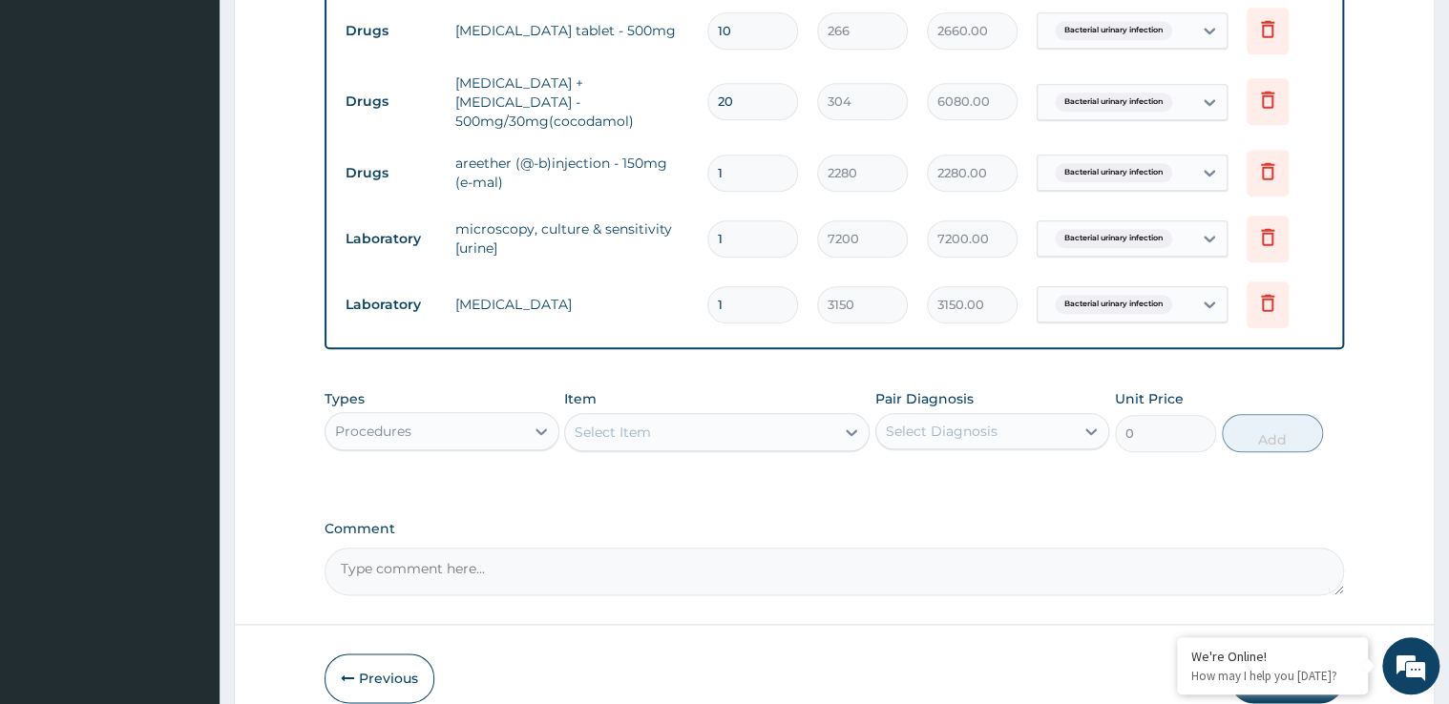
click at [659, 417] on div "Select Item" at bounding box center [699, 432] width 269 height 31
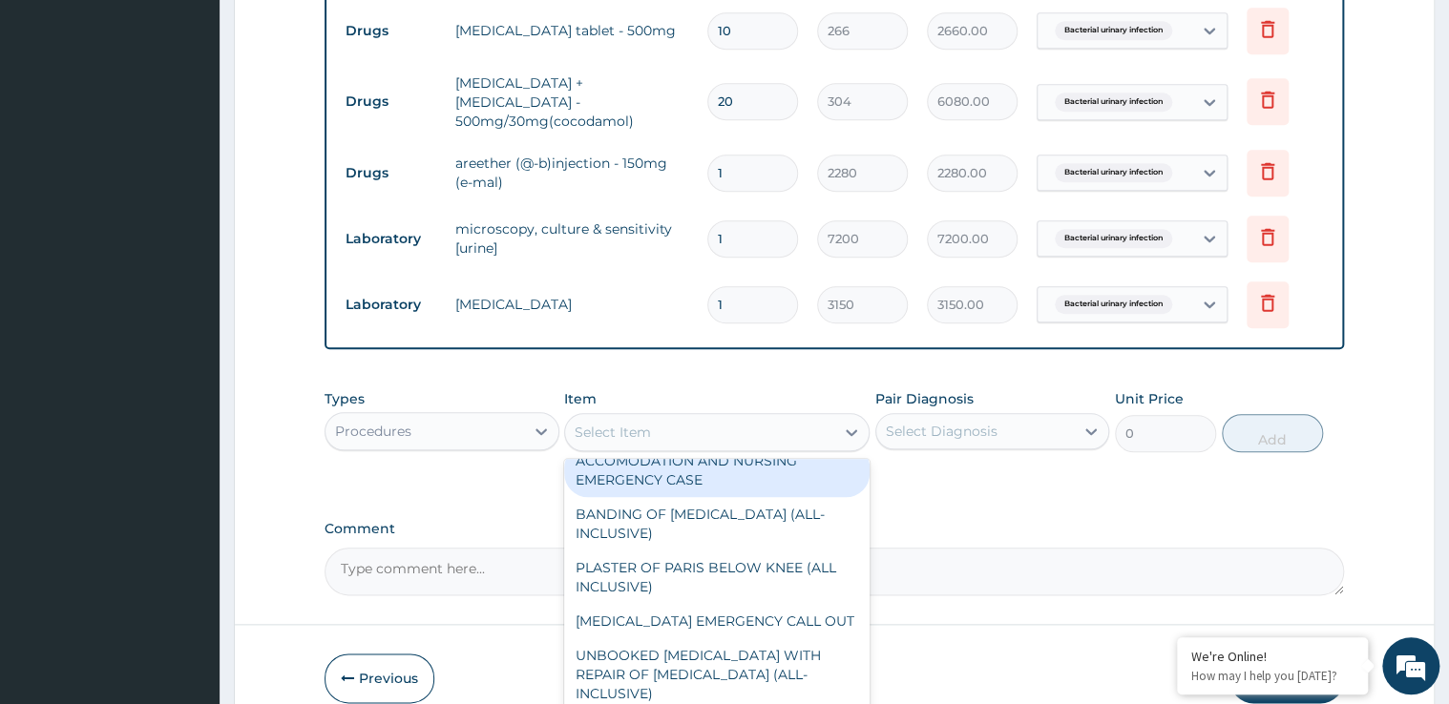
scroll to position [153, 0]
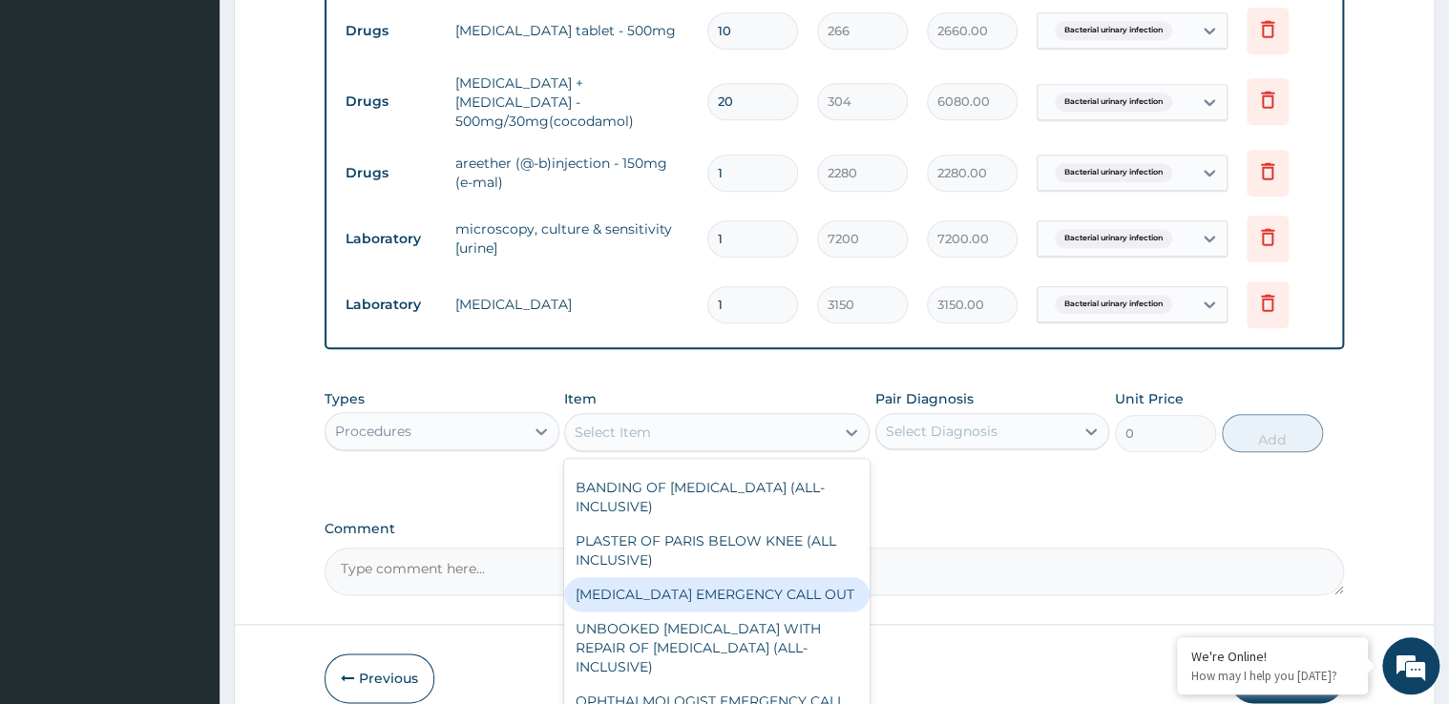
click at [653, 581] on div "CARDIOLOGIST EMERGENCY CALL OUT" at bounding box center [716, 594] width 305 height 34
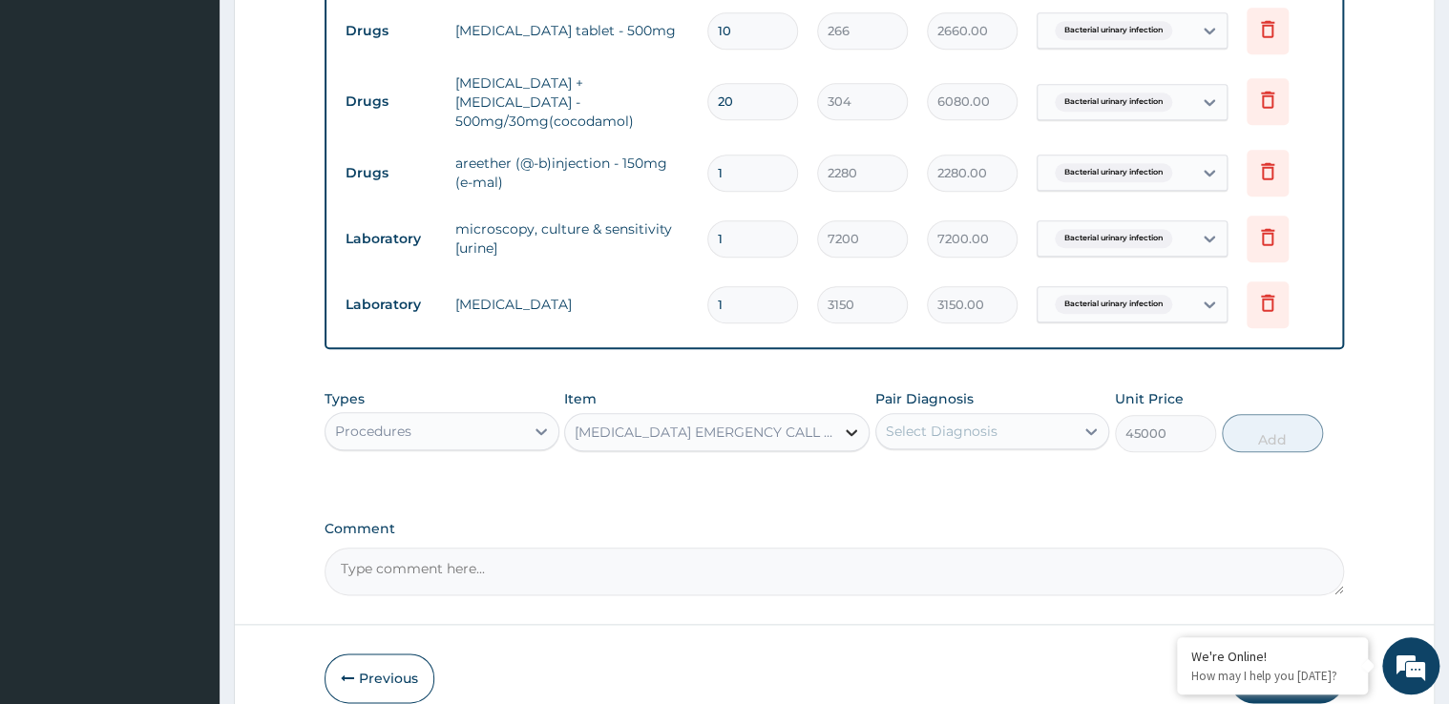
click at [847, 429] on icon at bounding box center [851, 432] width 11 height 7
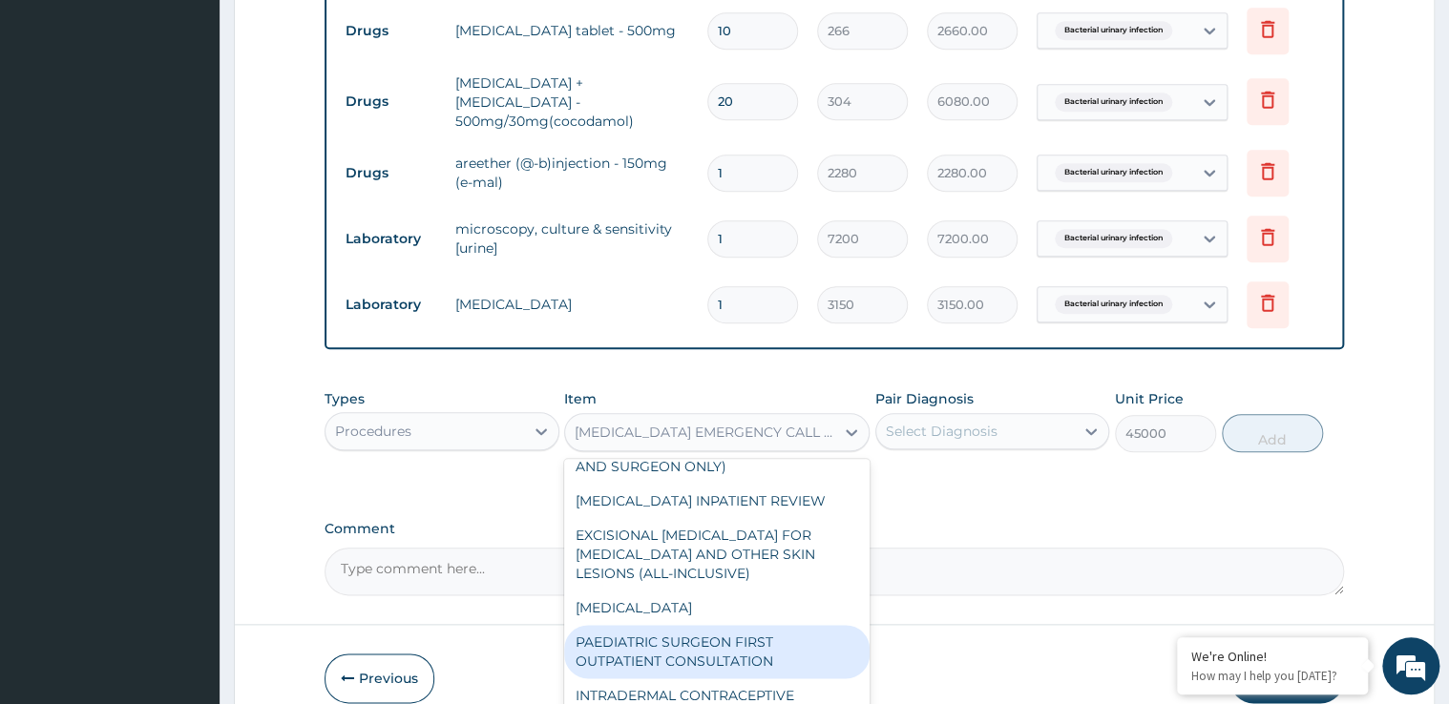
scroll to position [1451, 0]
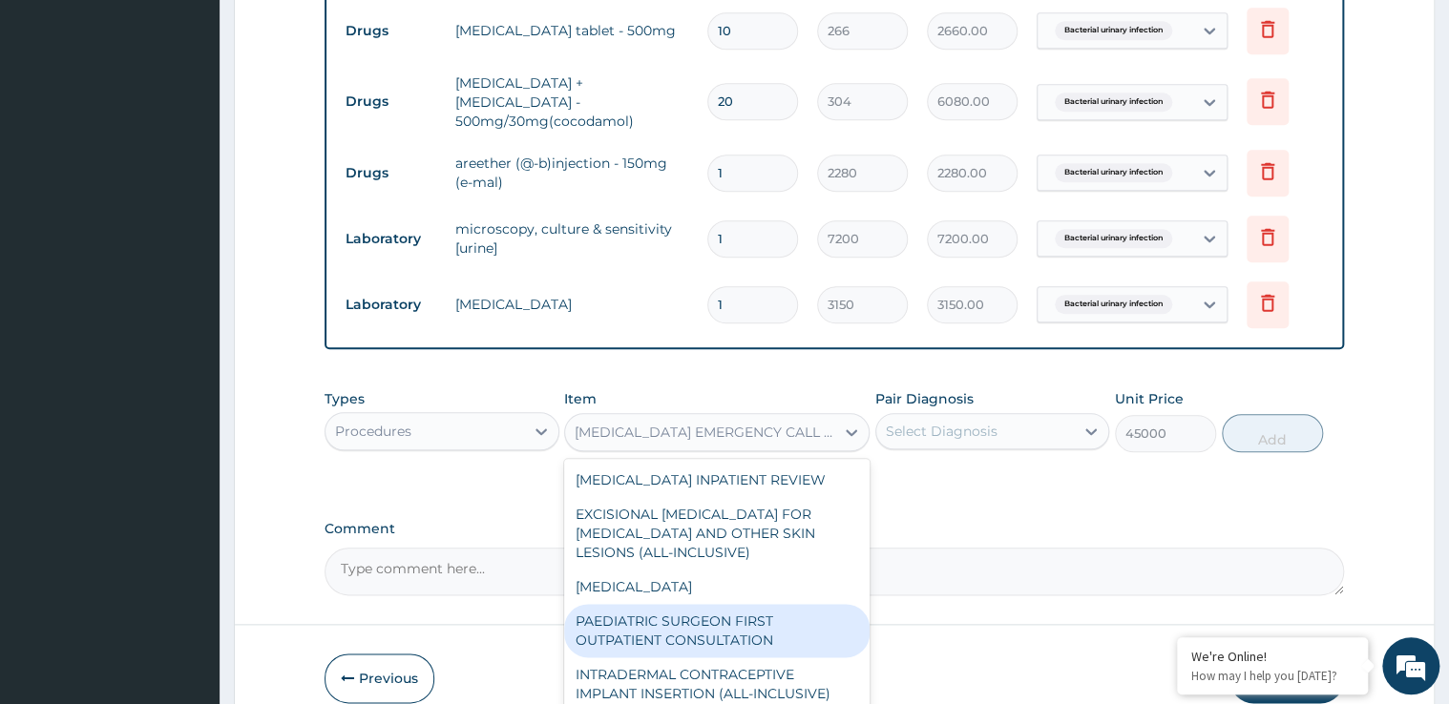
click at [672, 604] on div "PAEDIATRIC SURGEON FIRST OUTPATIENT CONSULTATION" at bounding box center [716, 630] width 305 height 53
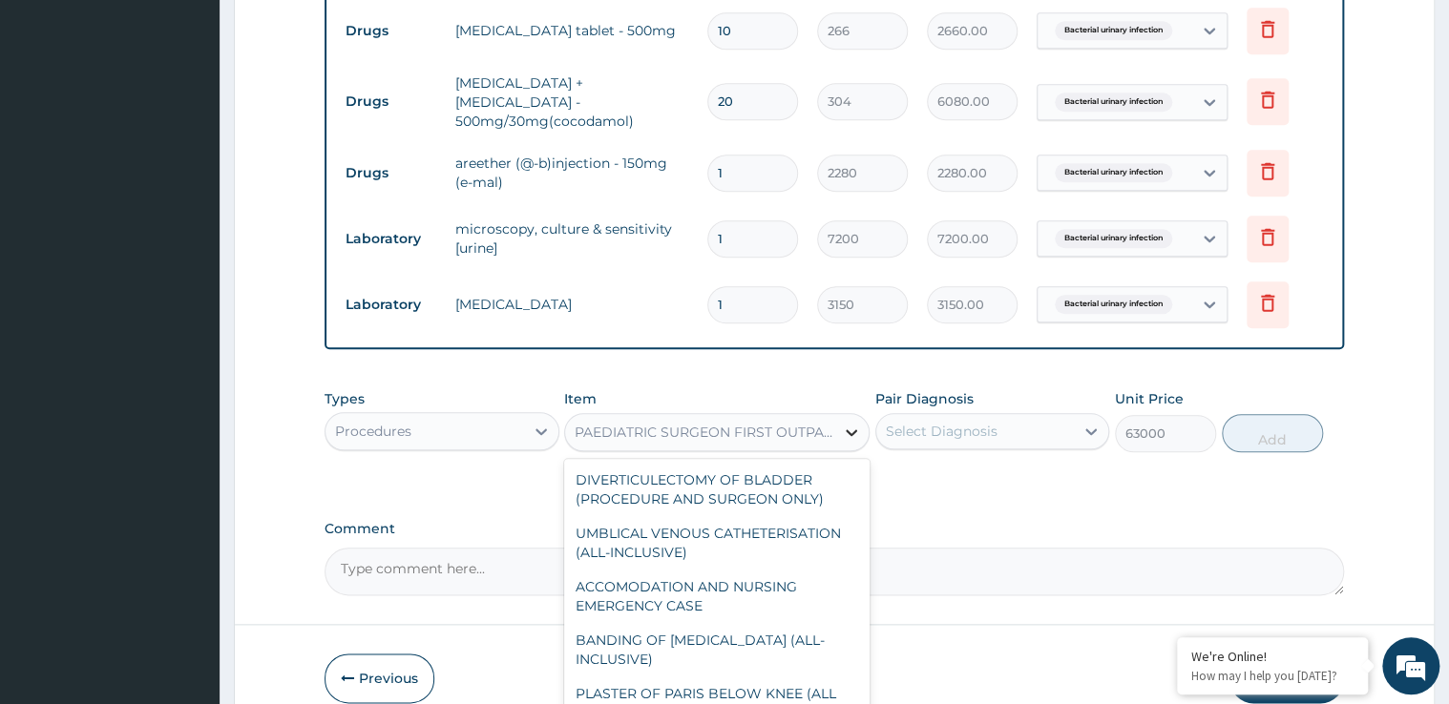
click at [840, 416] on div at bounding box center [851, 432] width 34 height 34
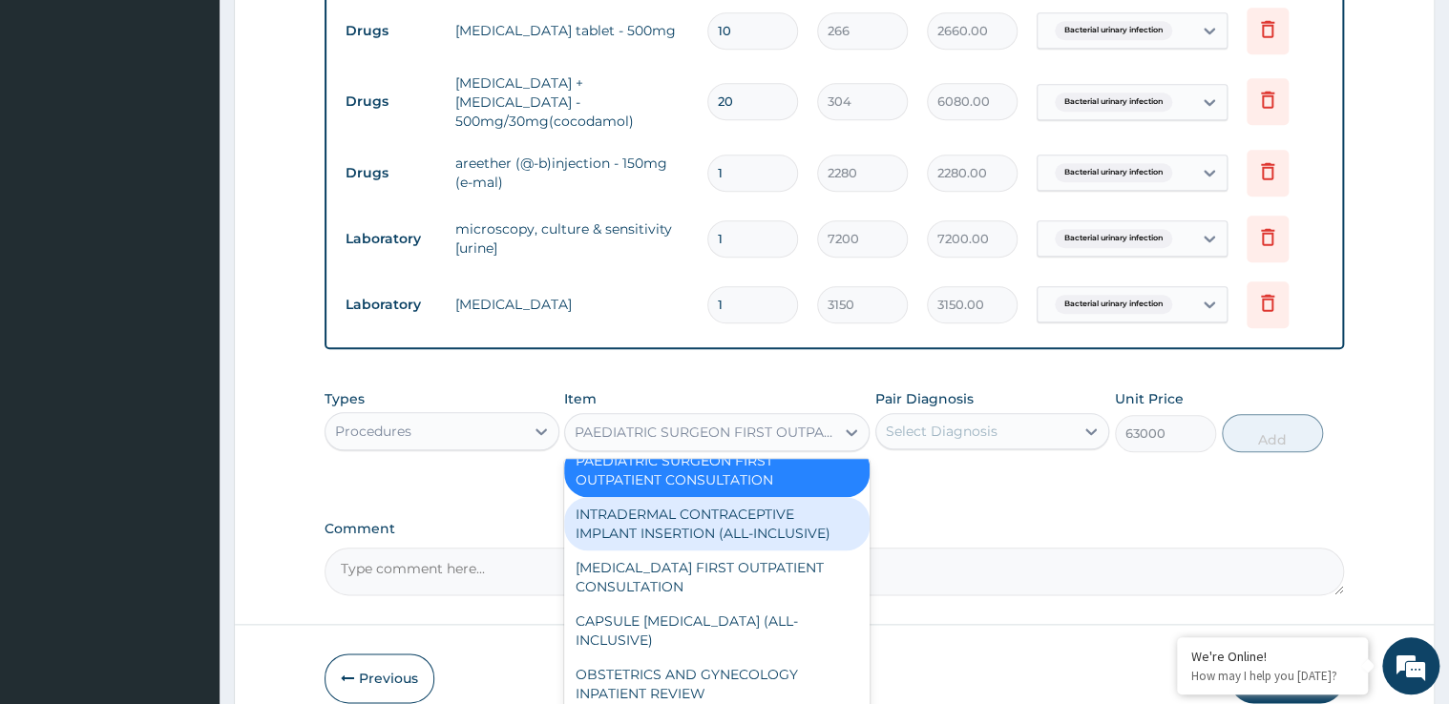
scroll to position [1628, 0]
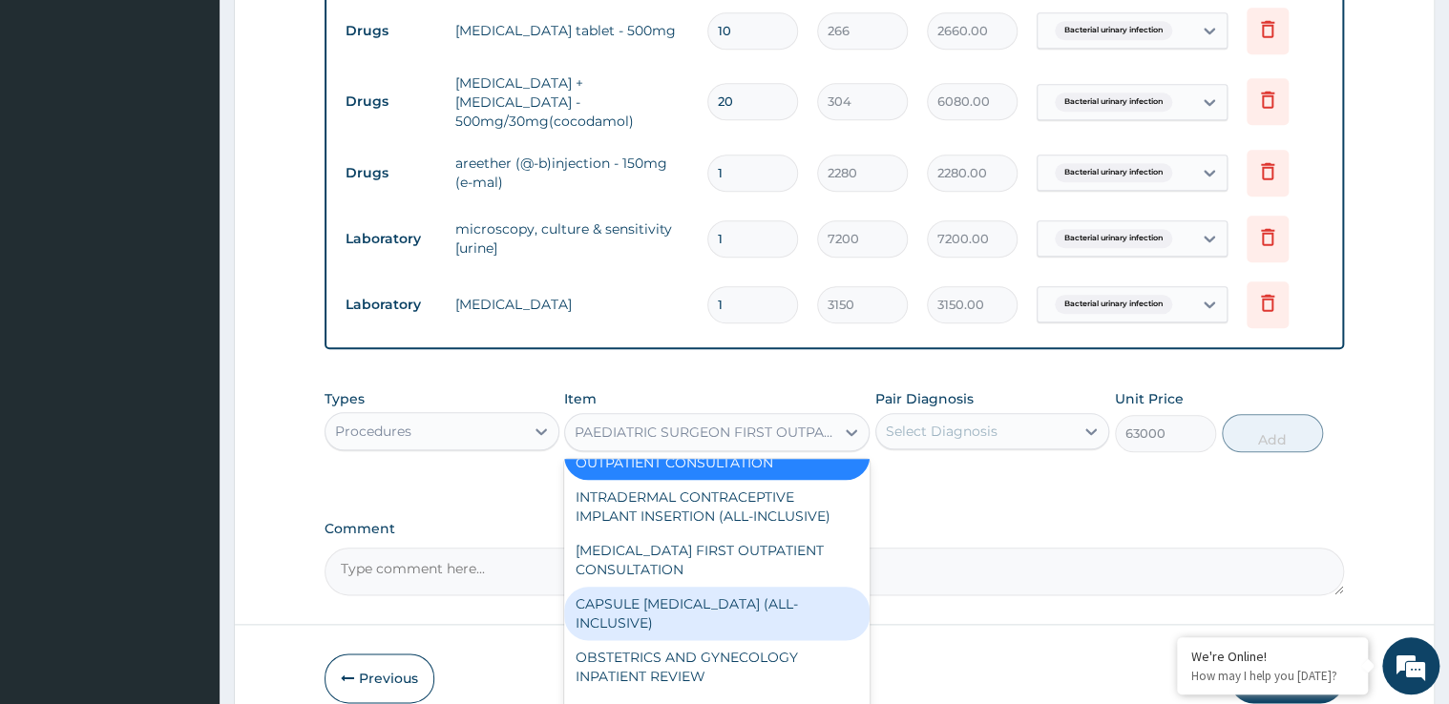
click at [691, 587] on div "CAPSULE ENDOSCOPY (ALL-INCLUSIVE)" at bounding box center [716, 613] width 305 height 53
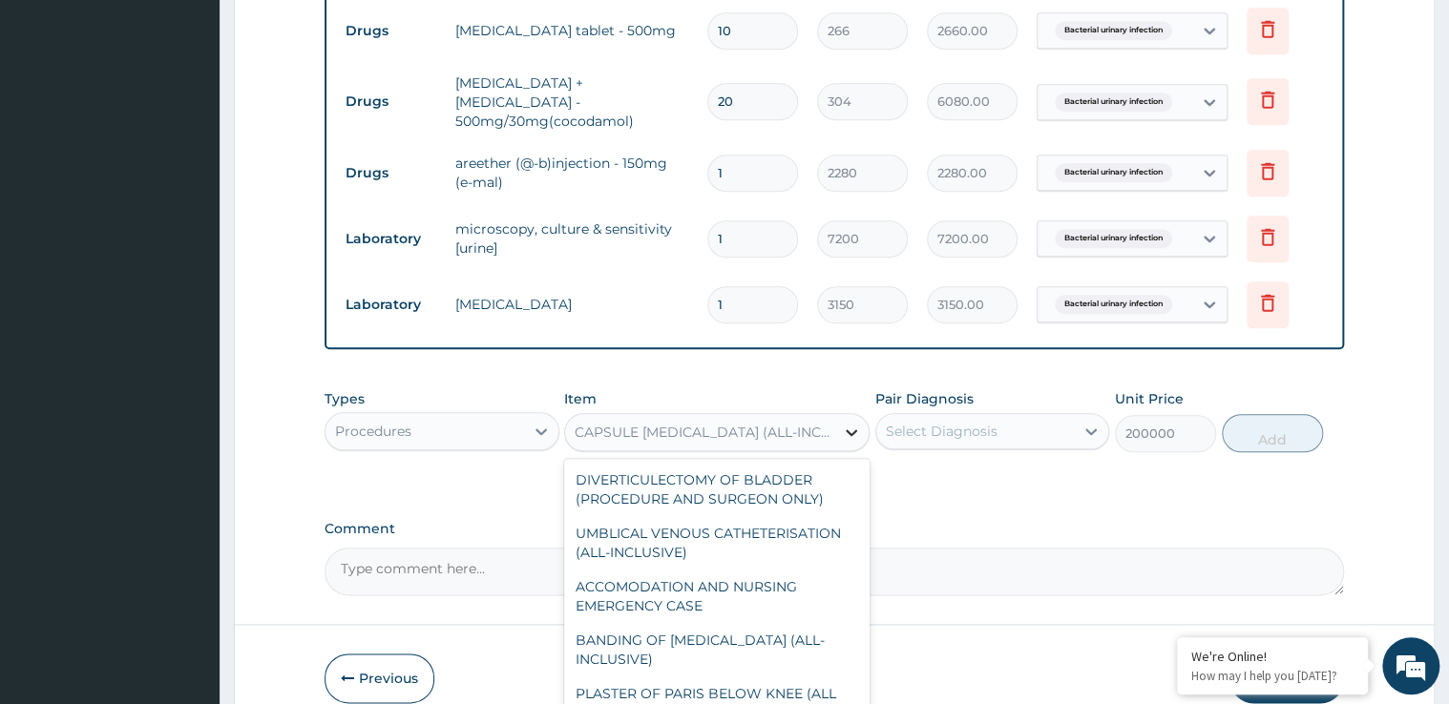
click at [846, 429] on icon at bounding box center [851, 432] width 11 height 7
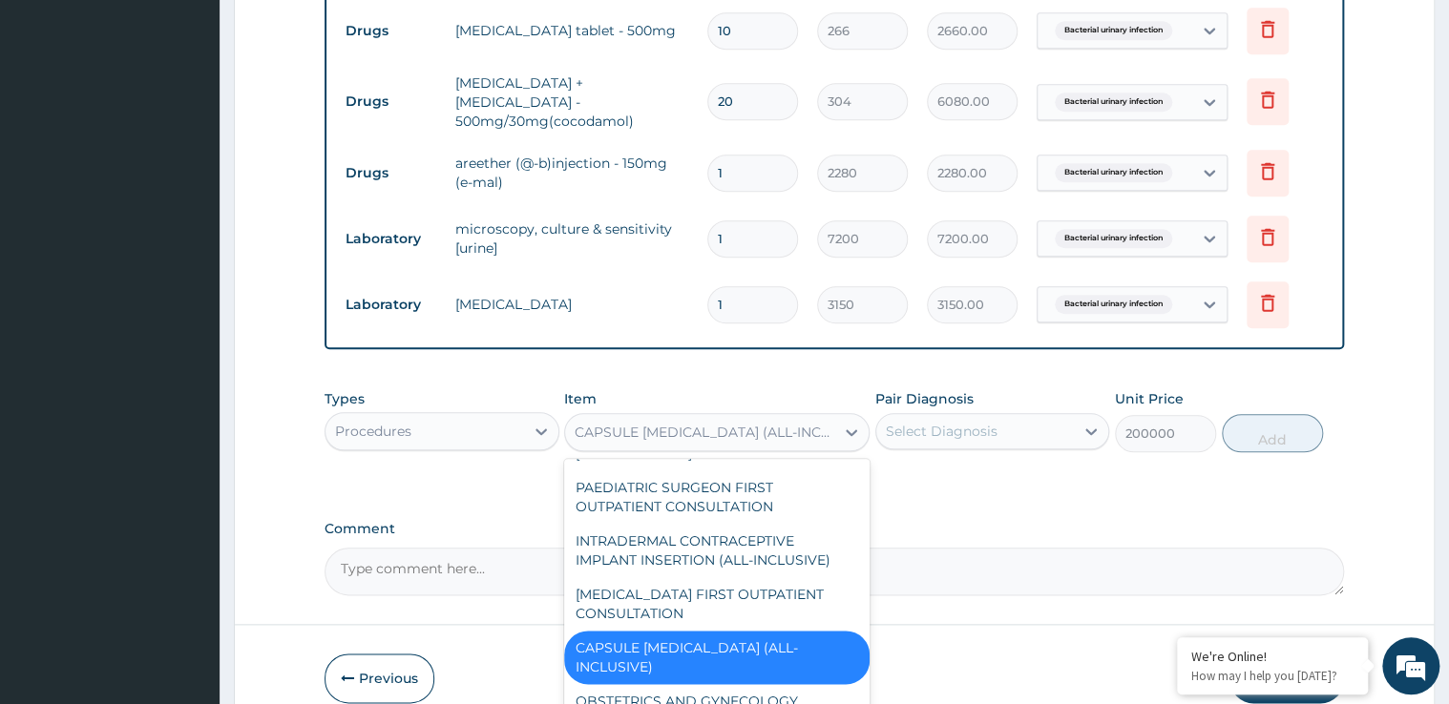
scroll to position [1611, 0]
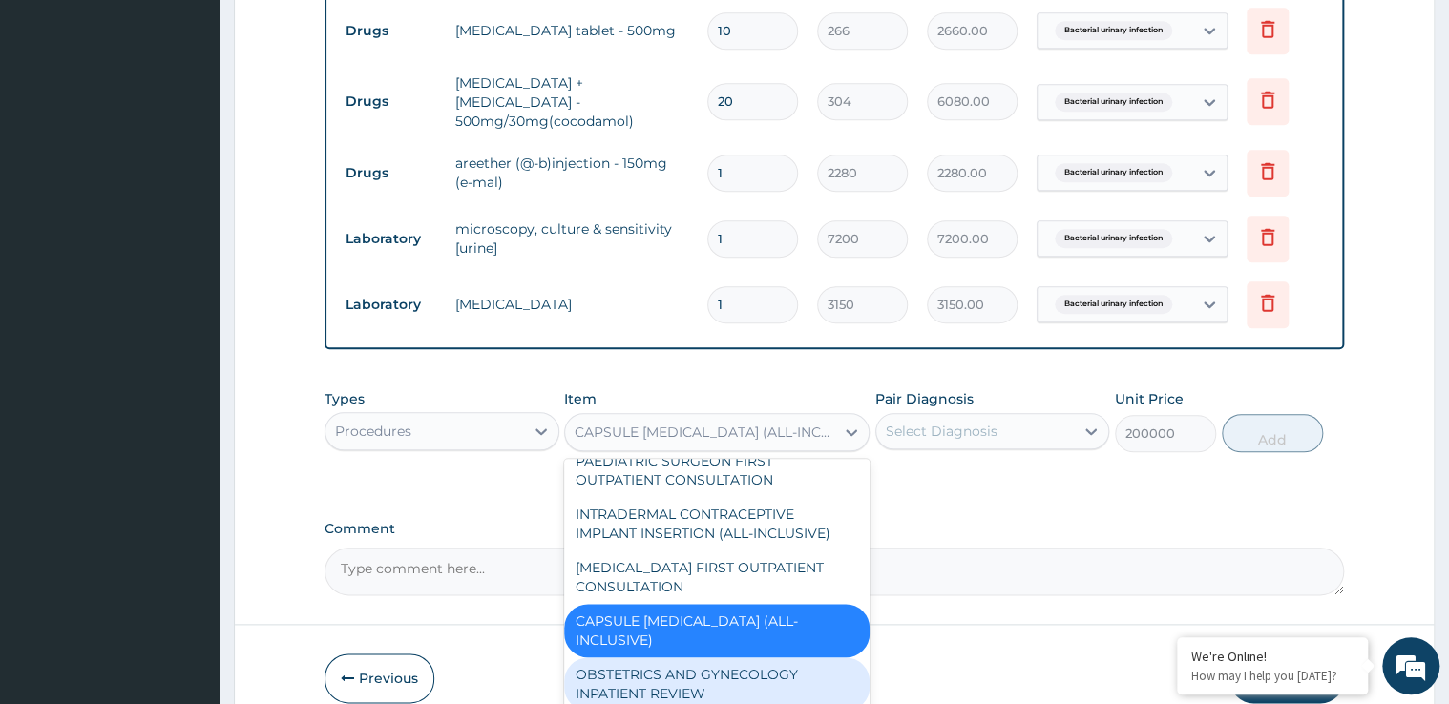
click at [692, 658] on div "OBSTETRICS AND GYNECOLOGY INPATIENT REVIEW" at bounding box center [716, 684] width 305 height 53
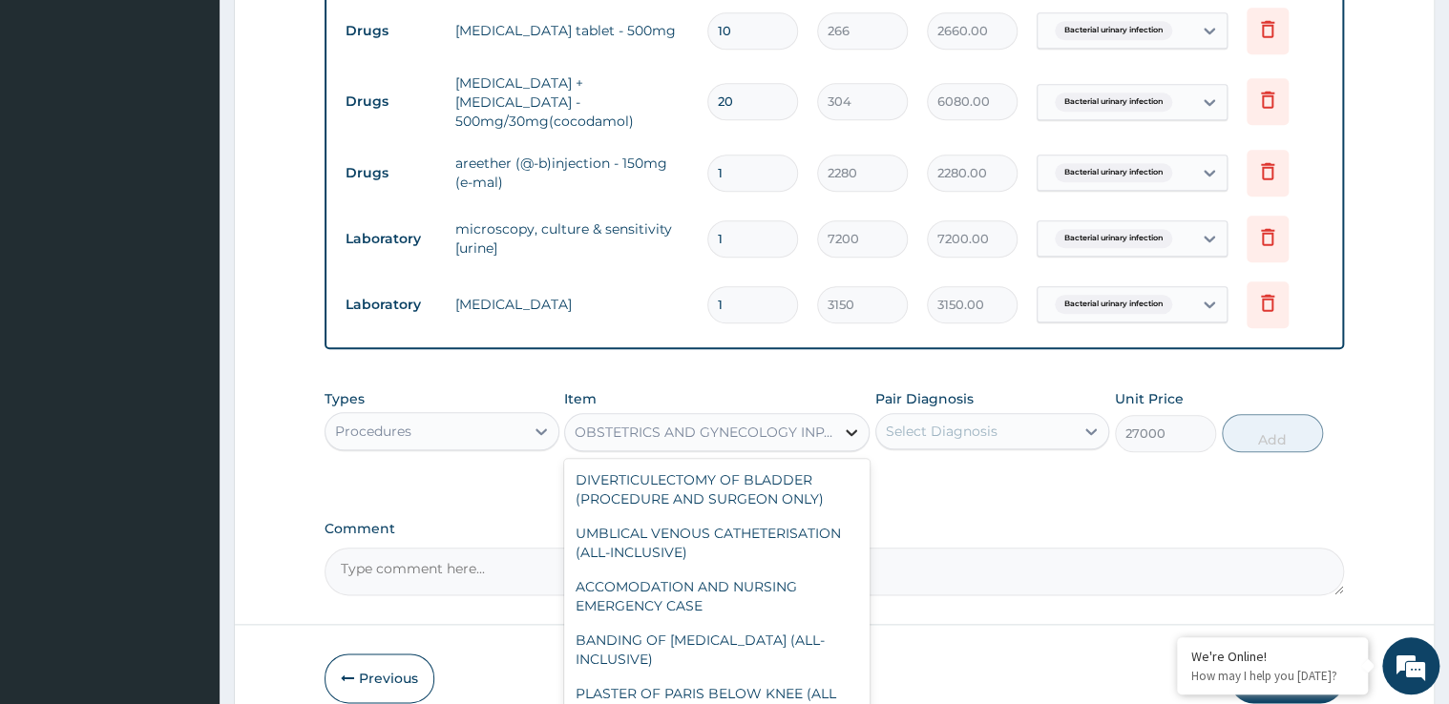
click at [845, 423] on icon at bounding box center [851, 432] width 19 height 19
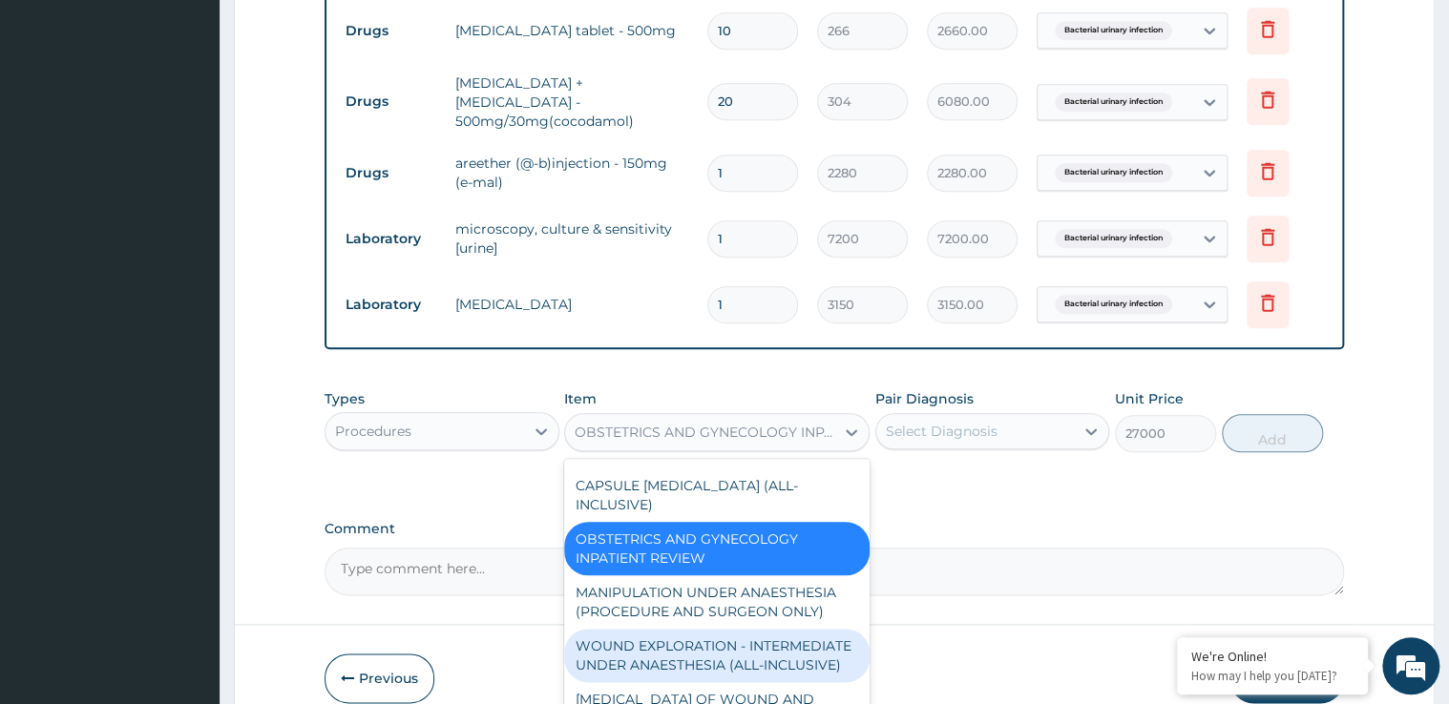
scroll to position [1823, 0]
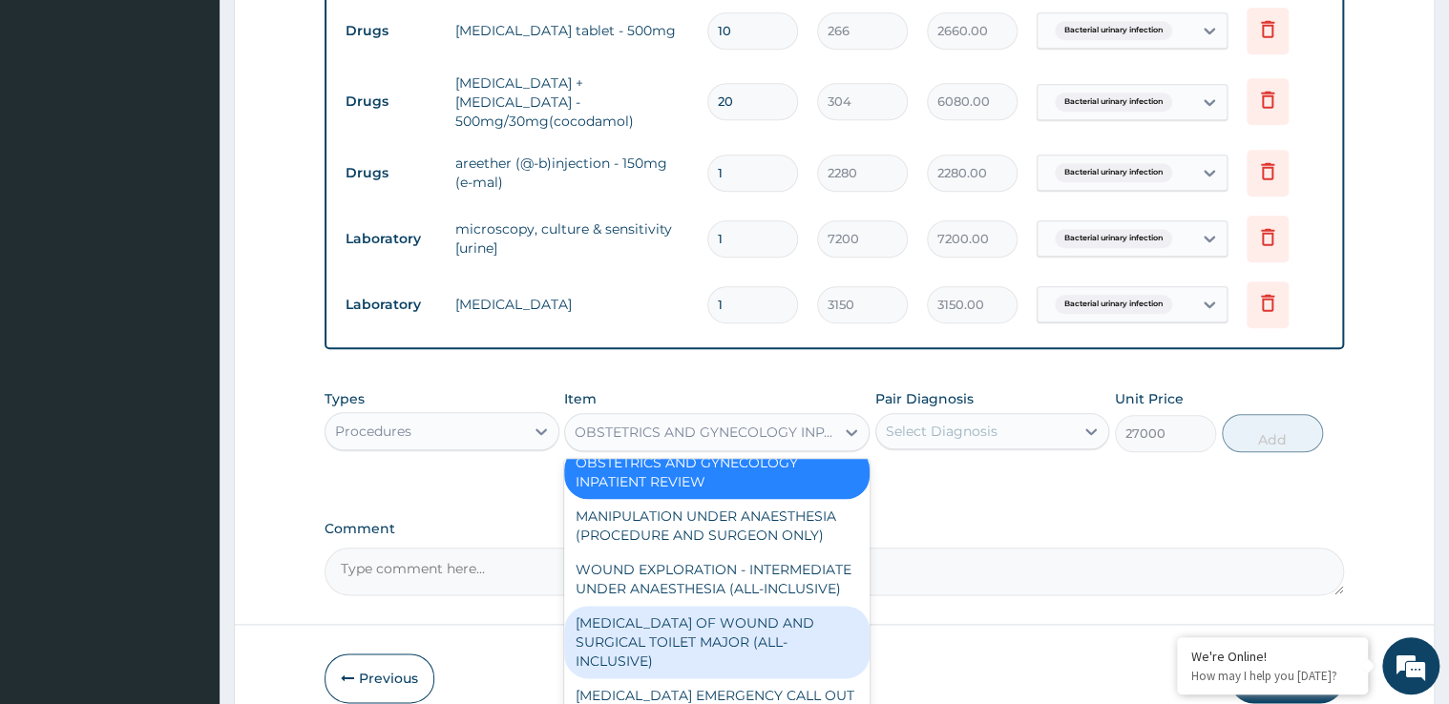
click at [661, 606] on div "DEBRIDEMENT OF WOUND AND SURGICAL TOILET MAJOR (ALL-INCLUSIVE)" at bounding box center [716, 642] width 305 height 73
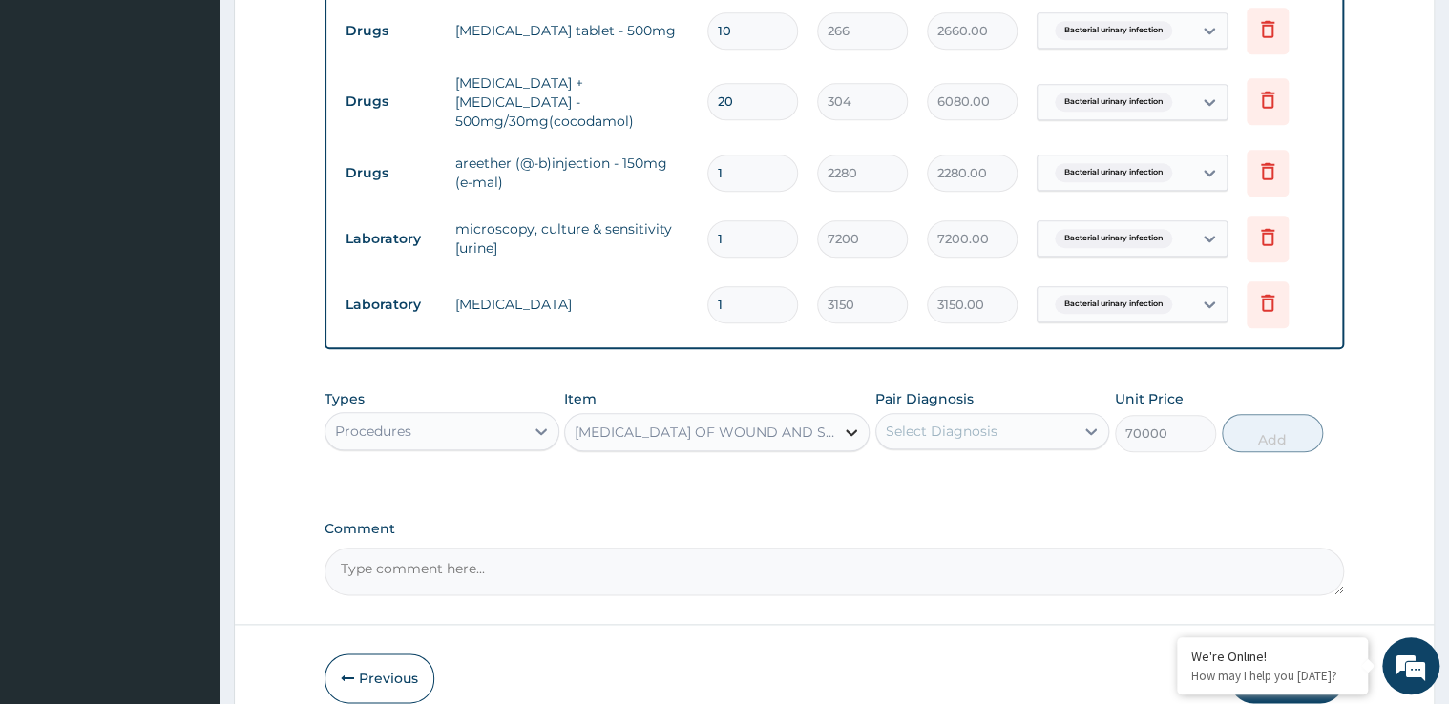
click at [848, 423] on icon at bounding box center [851, 432] width 19 height 19
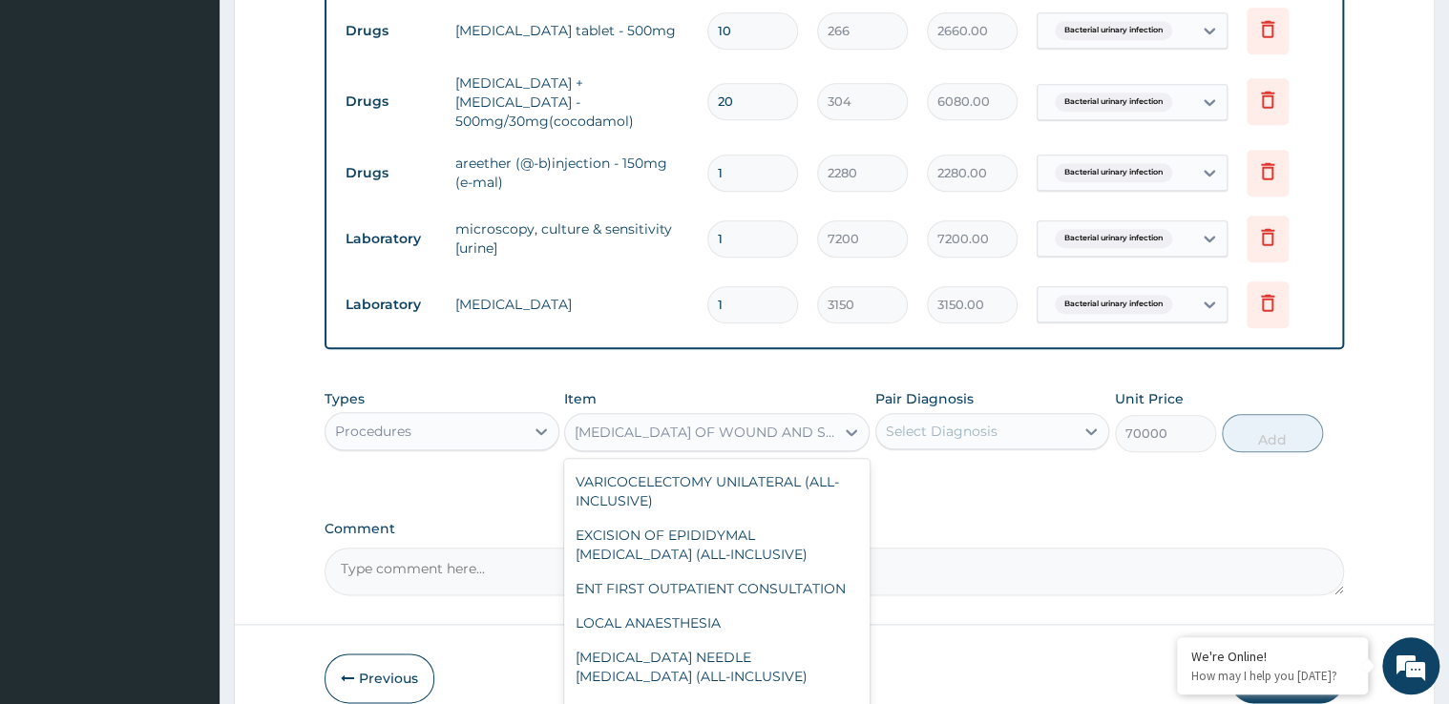
scroll to position [3486, 0]
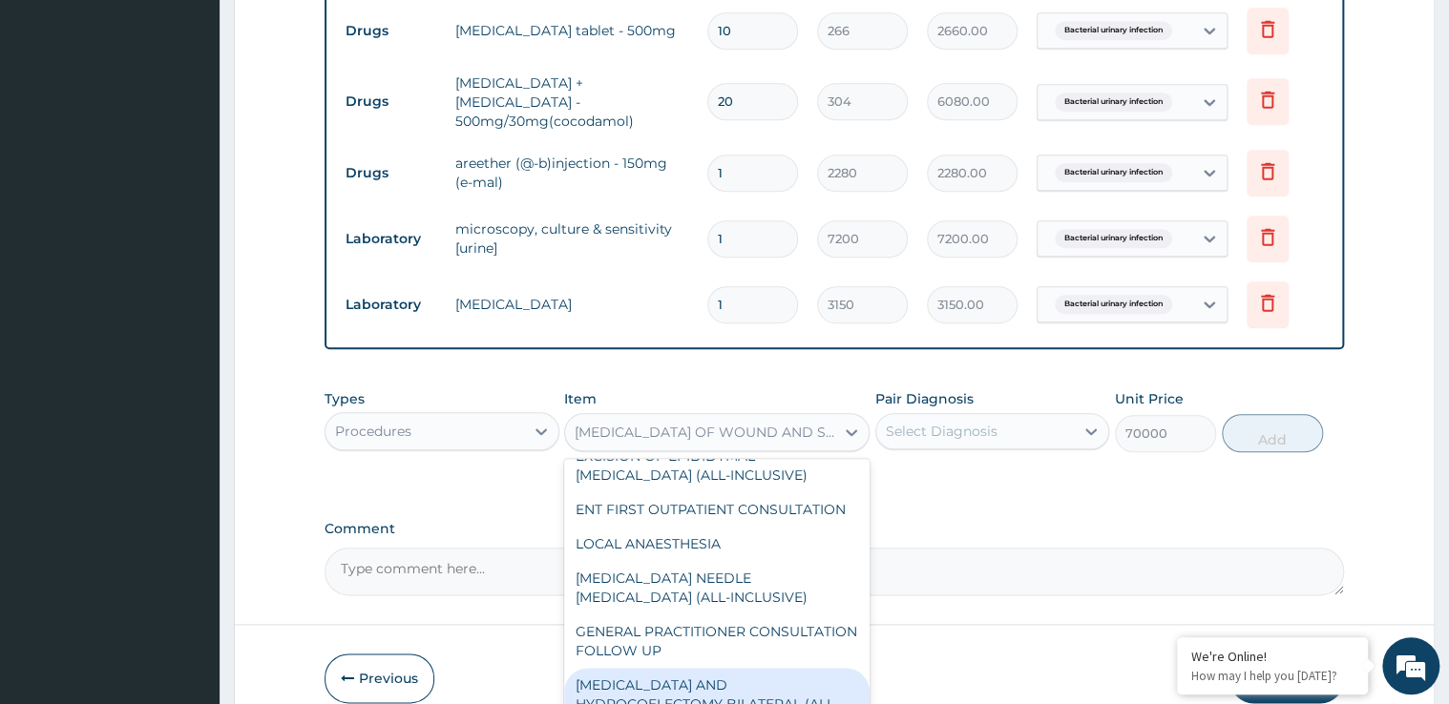
click at [704, 621] on div "GENERAL PRACTITIONER CONSULTATION FOLLOW UP" at bounding box center [716, 641] width 305 height 53
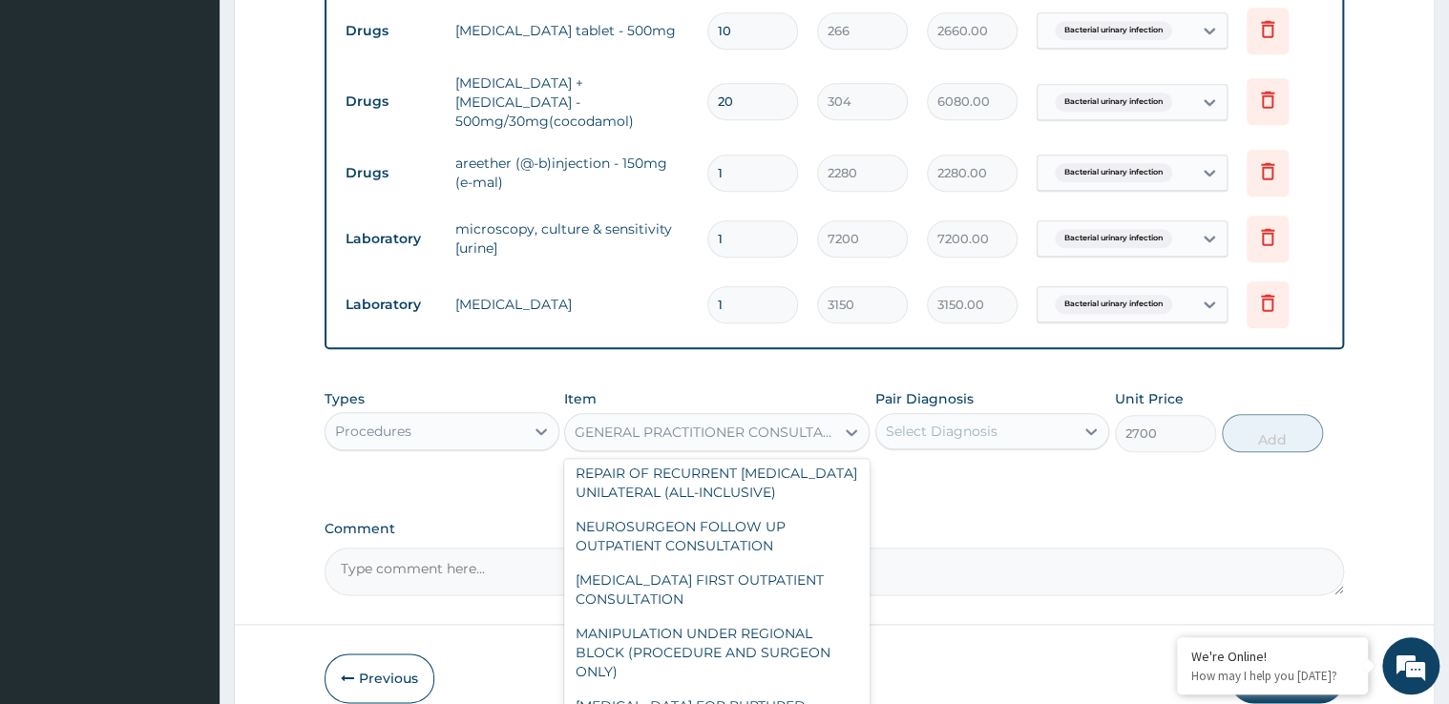
scroll to position [5054, 0]
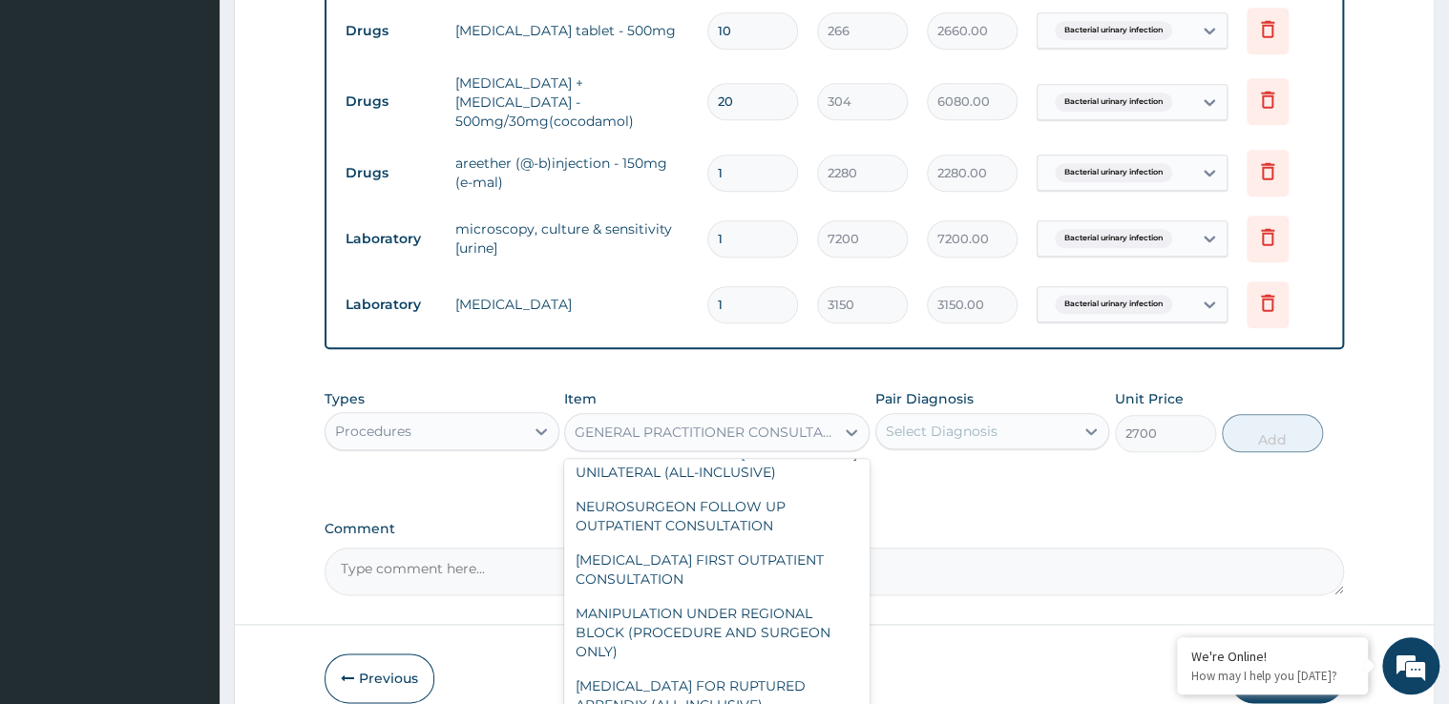
click at [744, 543] on div "CARDIOLOGIST FIRST OUTPATIENT CONSULTATION" at bounding box center [716, 569] width 305 height 53
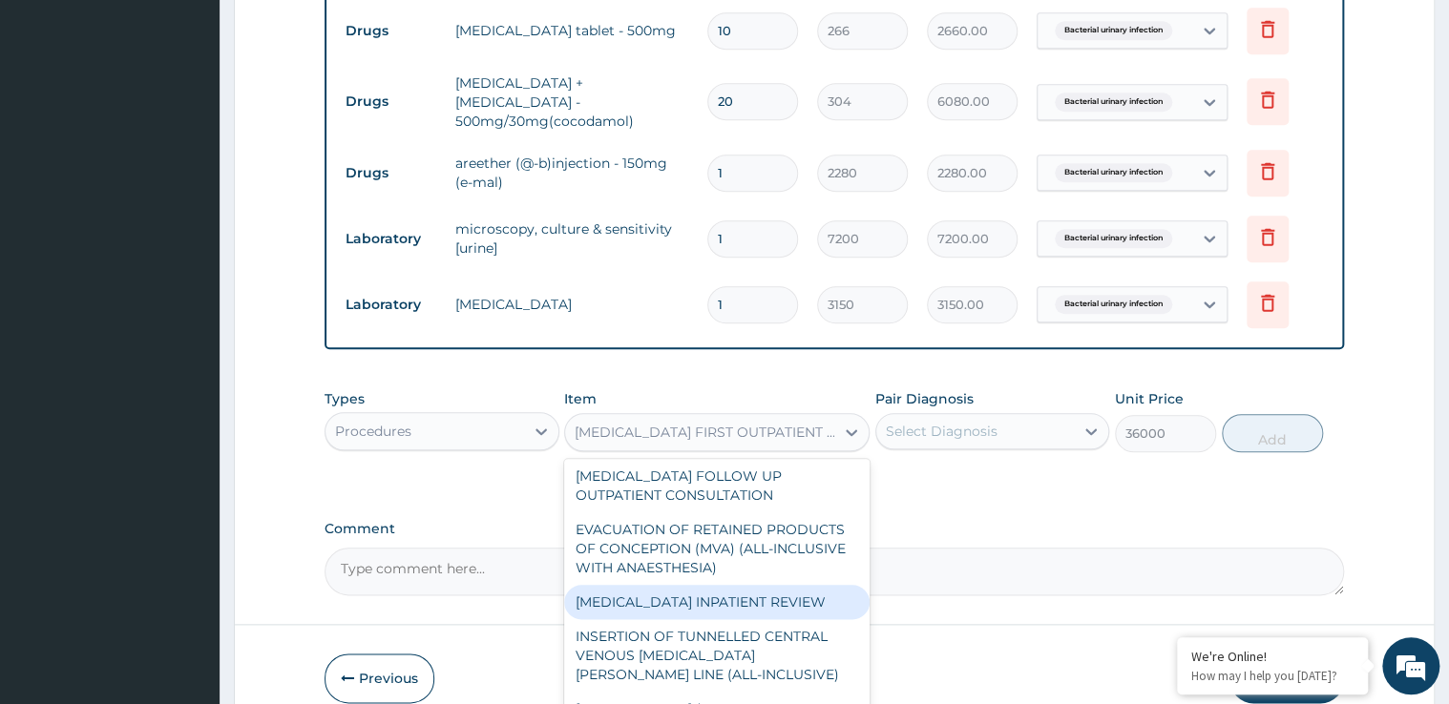
scroll to position [5567, 0]
click at [731, 584] on div "GASTROENTEROLOGIST INPATIENT REVIEW" at bounding box center [716, 601] width 305 height 34
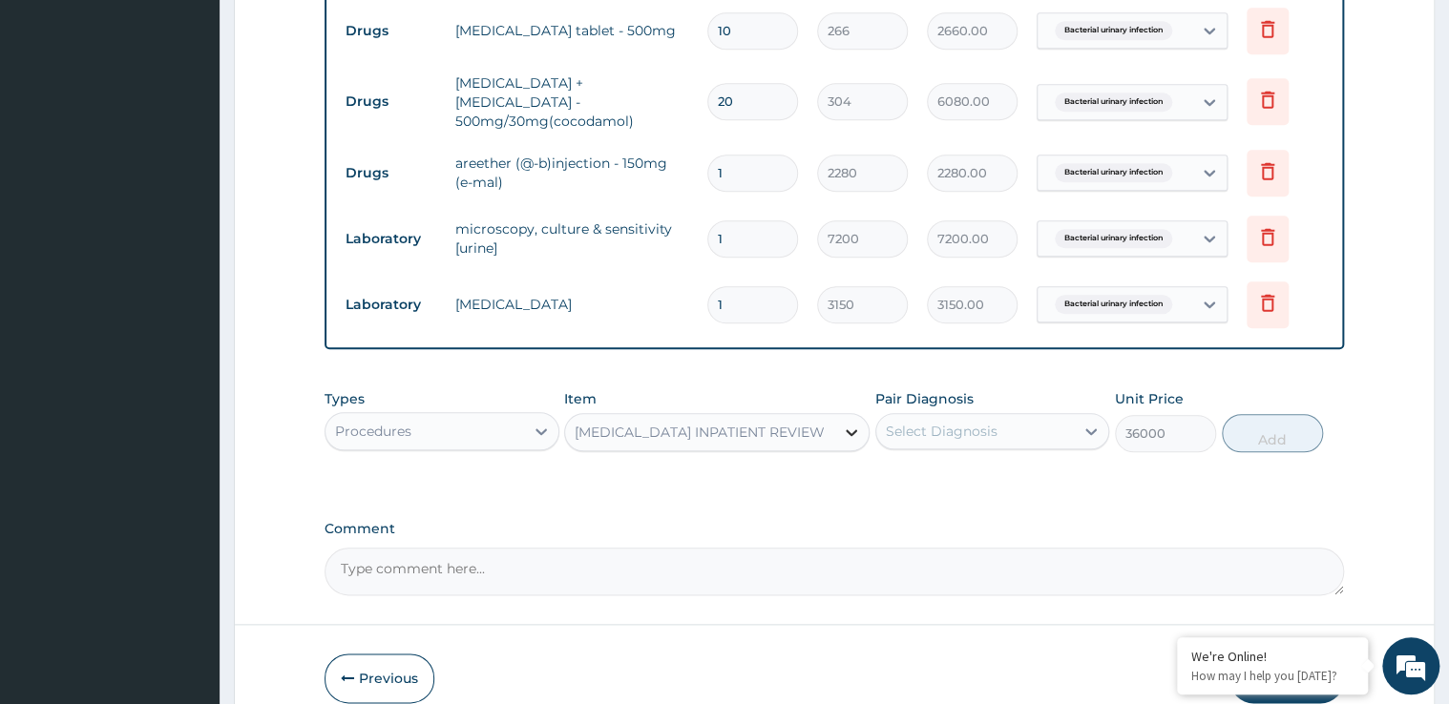
click at [844, 423] on icon at bounding box center [851, 432] width 19 height 19
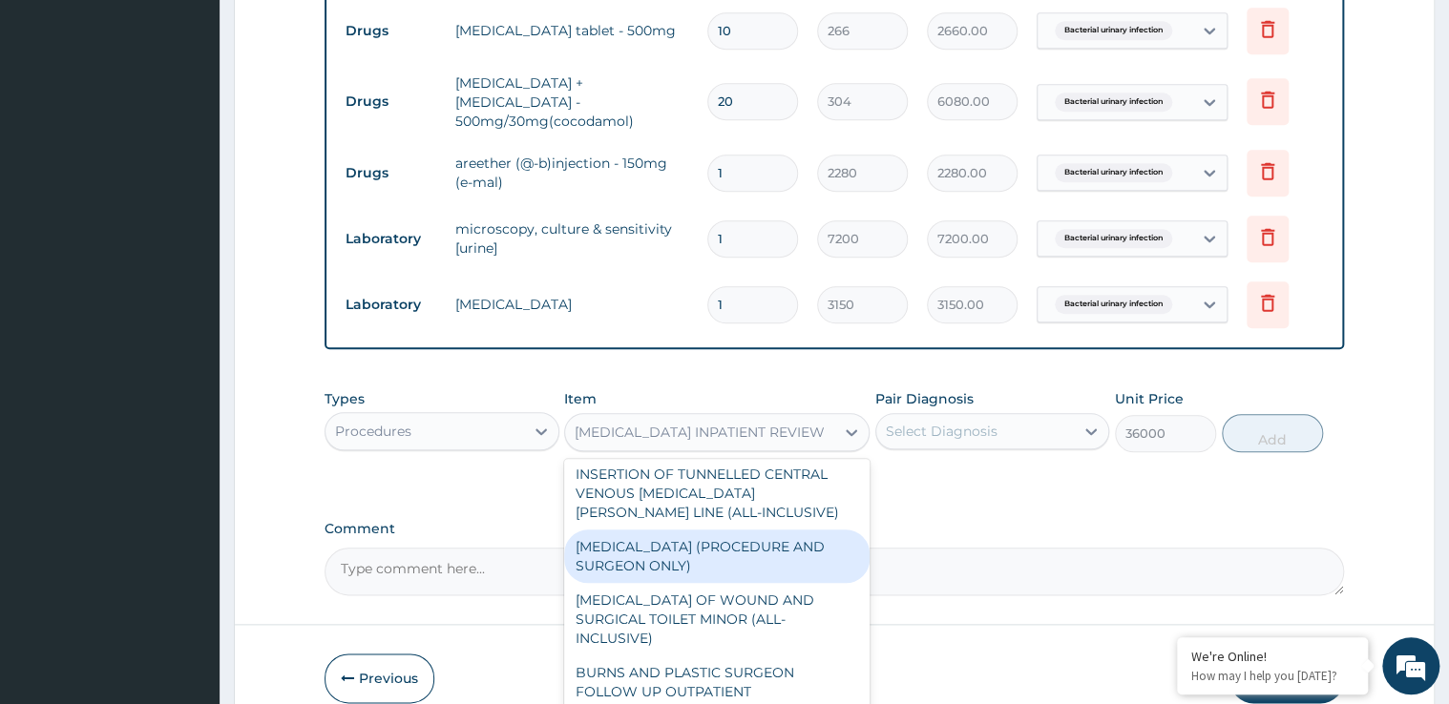
scroll to position [5762, 0]
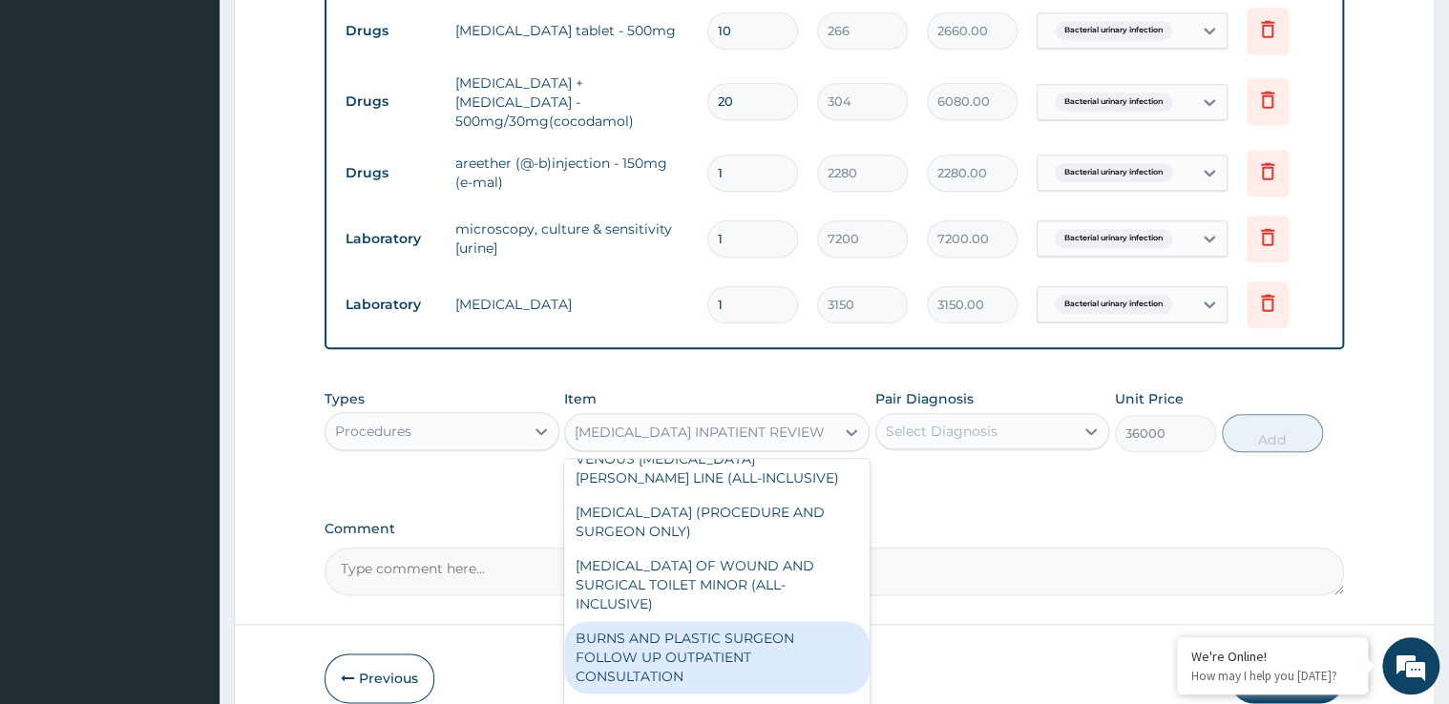
click at [691, 653] on div "BURNS AND PLASTIC SURGEON FOLLOW UP OUTPATIENT CONSULTATION" at bounding box center [716, 657] width 305 height 73
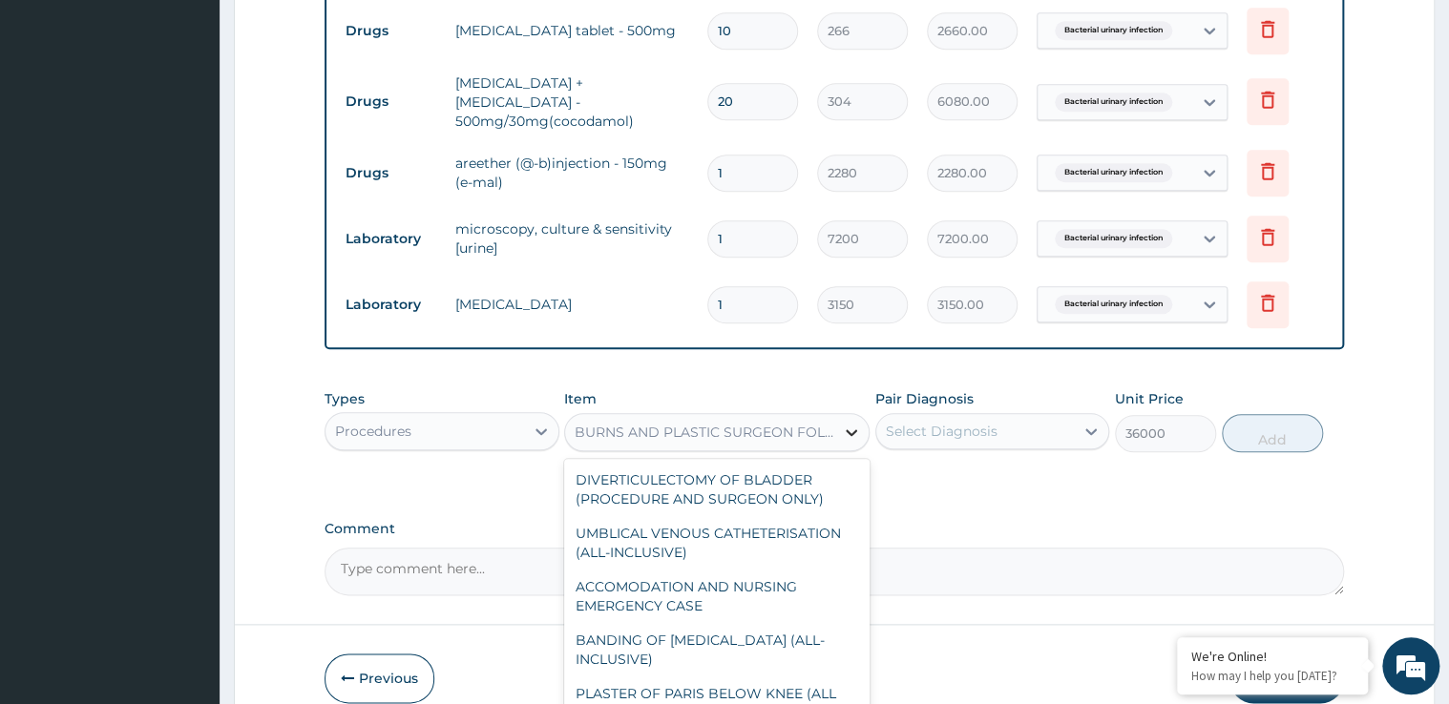
click at [851, 423] on icon at bounding box center [851, 432] width 19 height 19
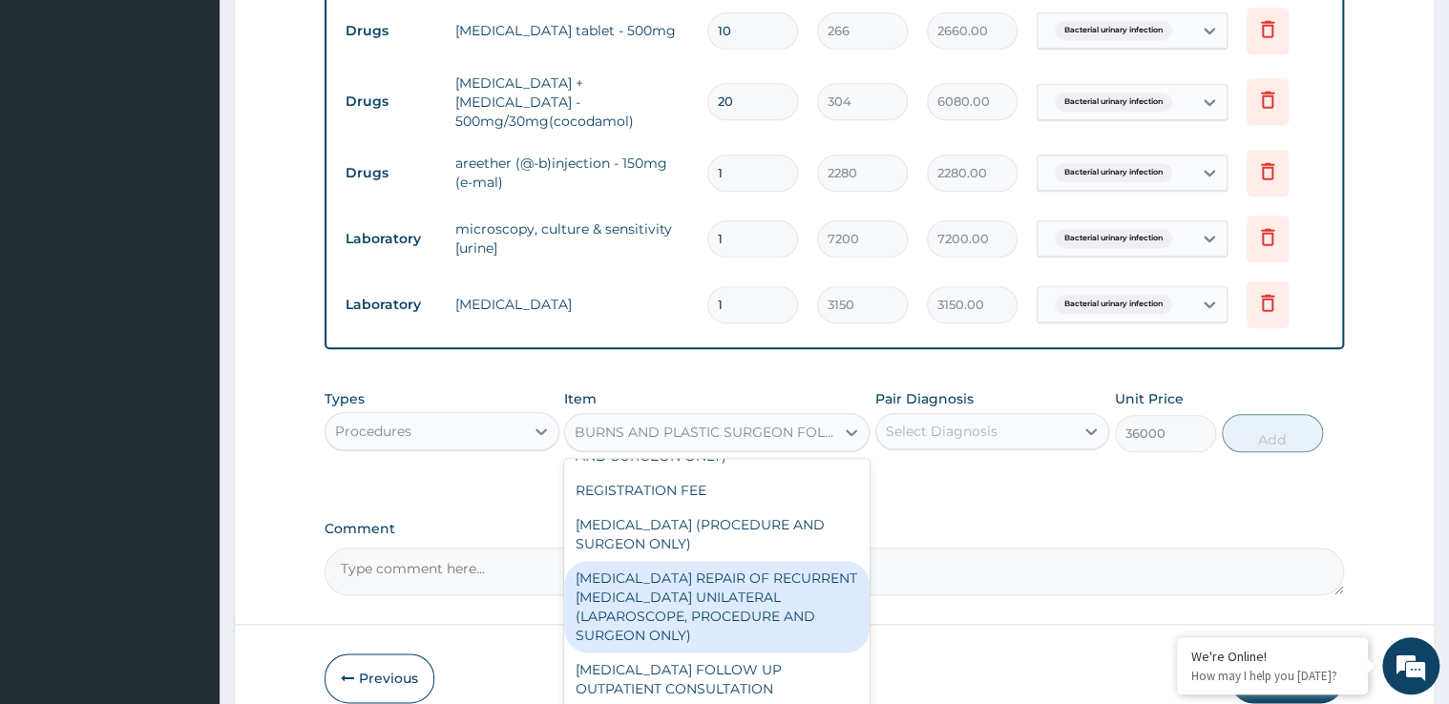
scroll to position [6345, 0]
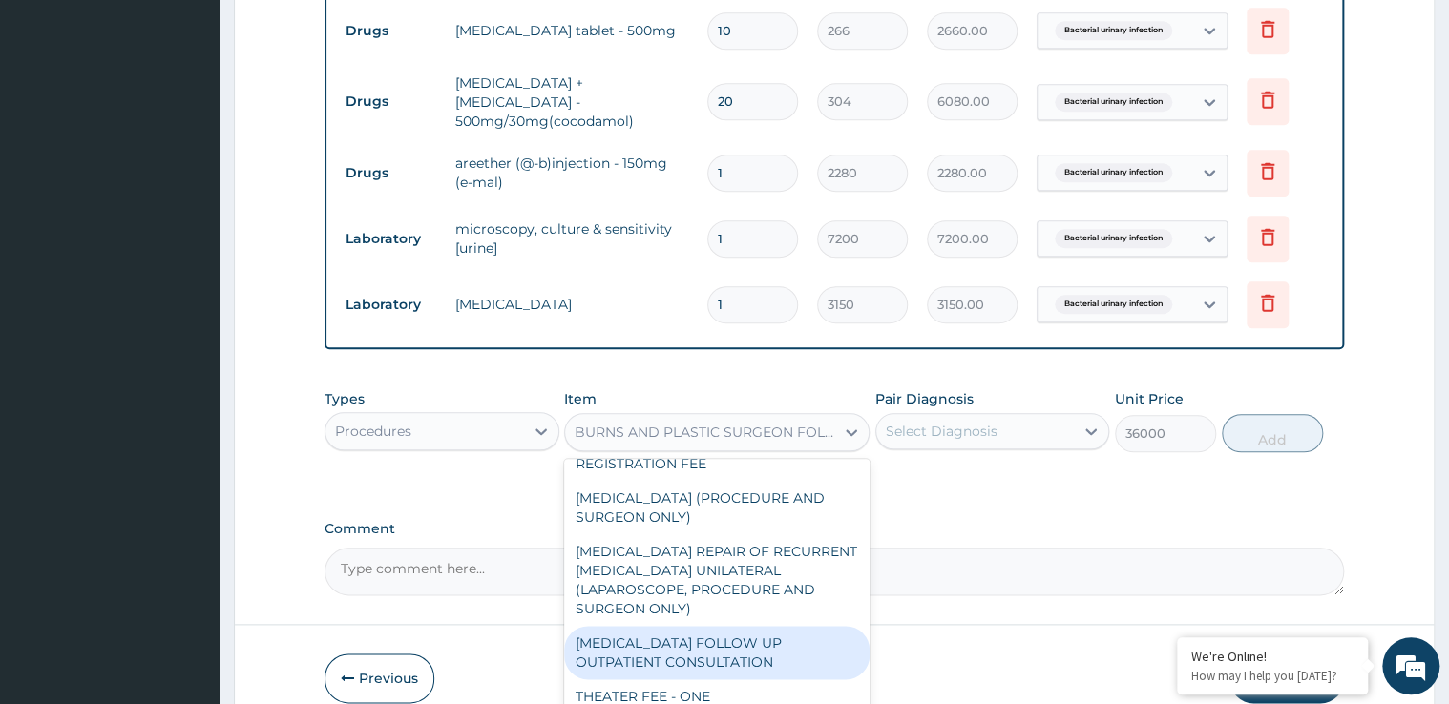
click at [679, 644] on div "ENDOCRINOLOGIST FOLLOW UP OUTPATIENT CONSULTATION" at bounding box center [716, 652] width 305 height 53
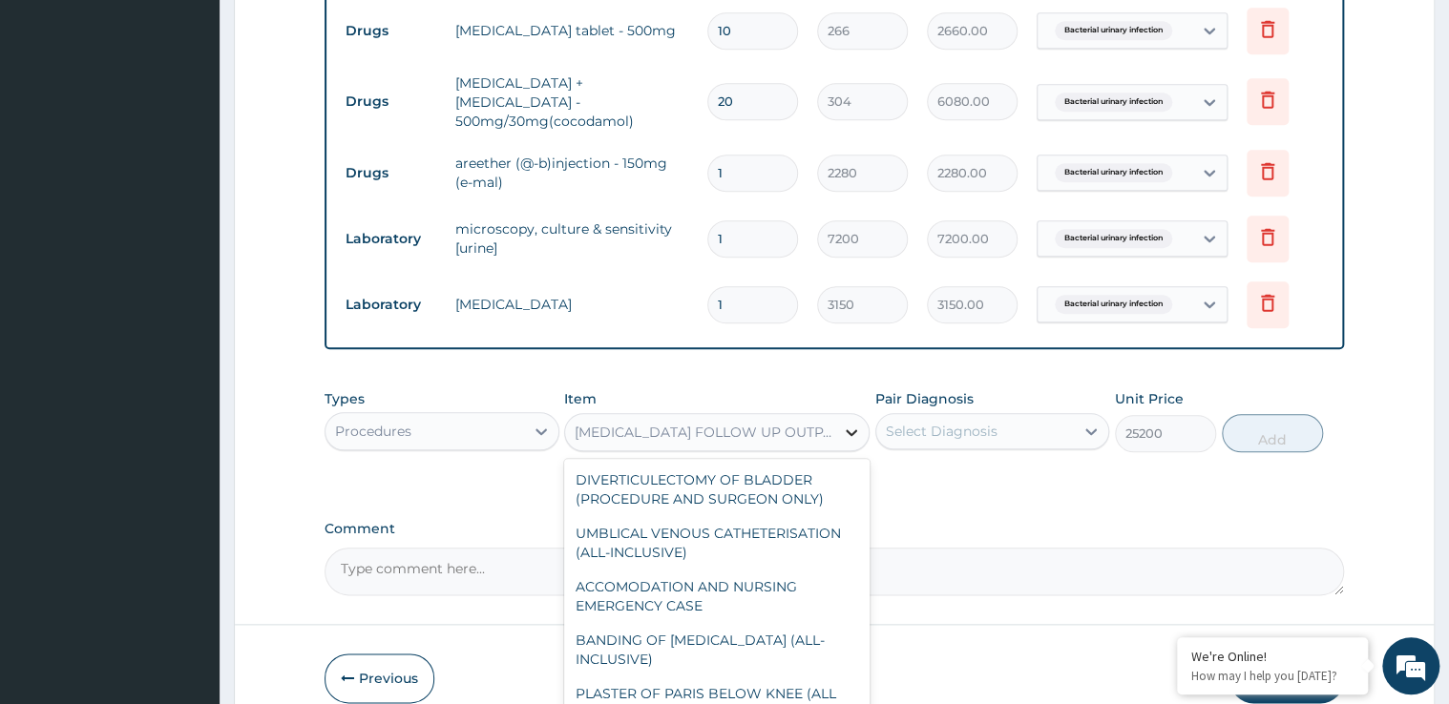
click at [847, 423] on icon at bounding box center [851, 432] width 19 height 19
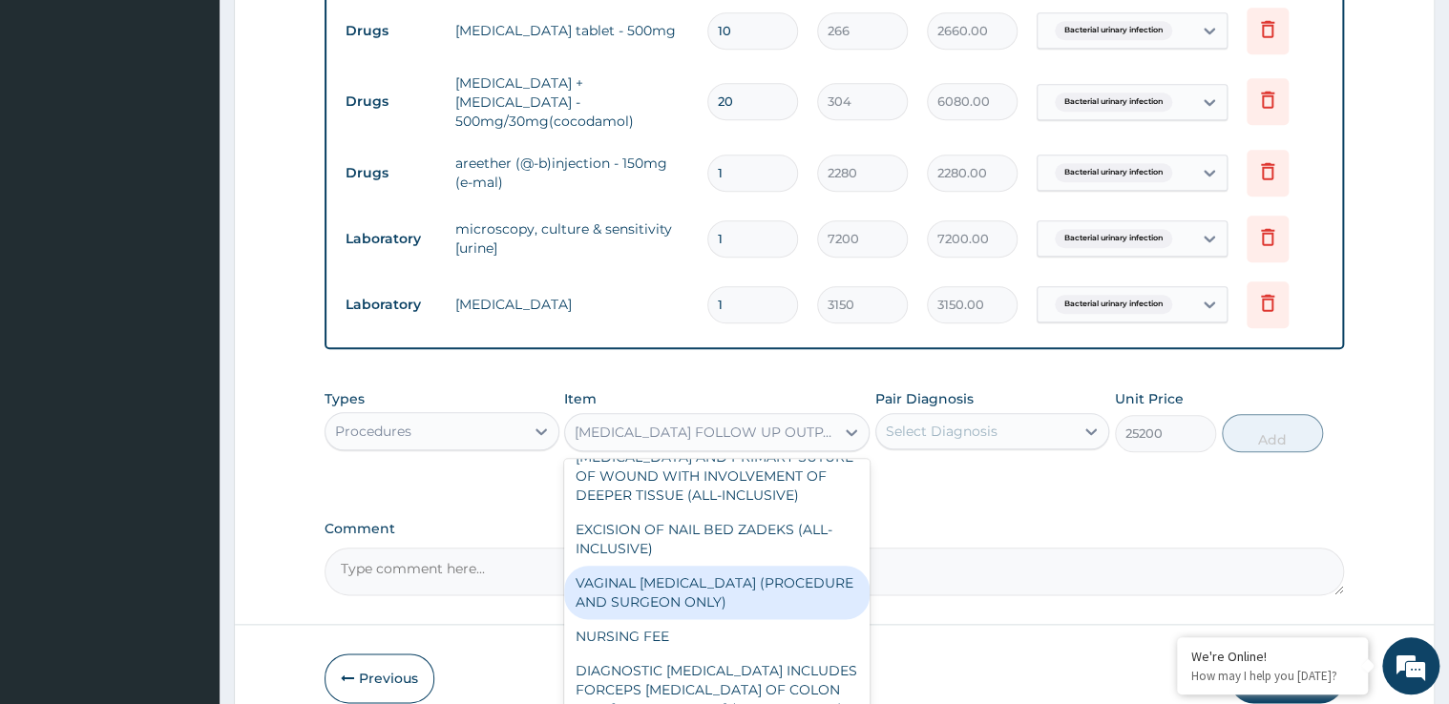
scroll to position [7976, 0]
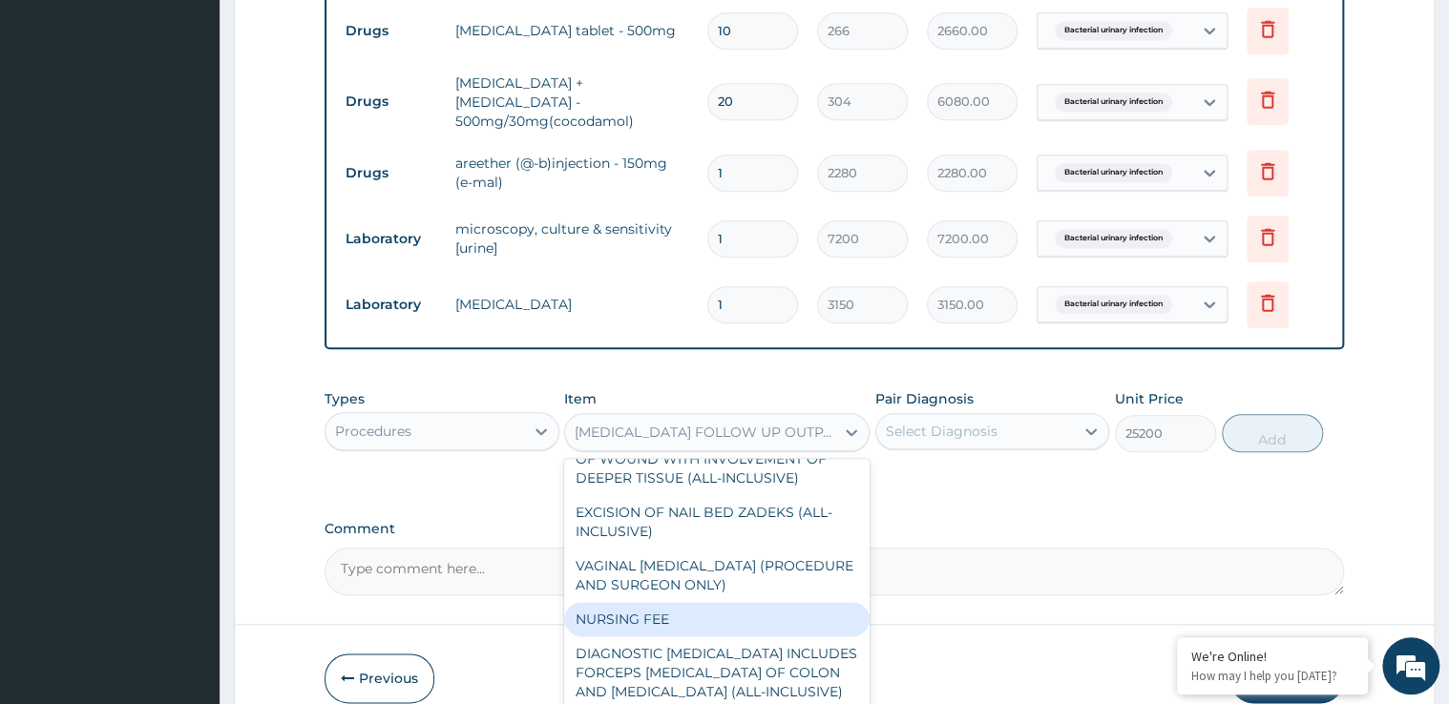
click at [684, 602] on div "NURSING FEE" at bounding box center [716, 619] width 305 height 34
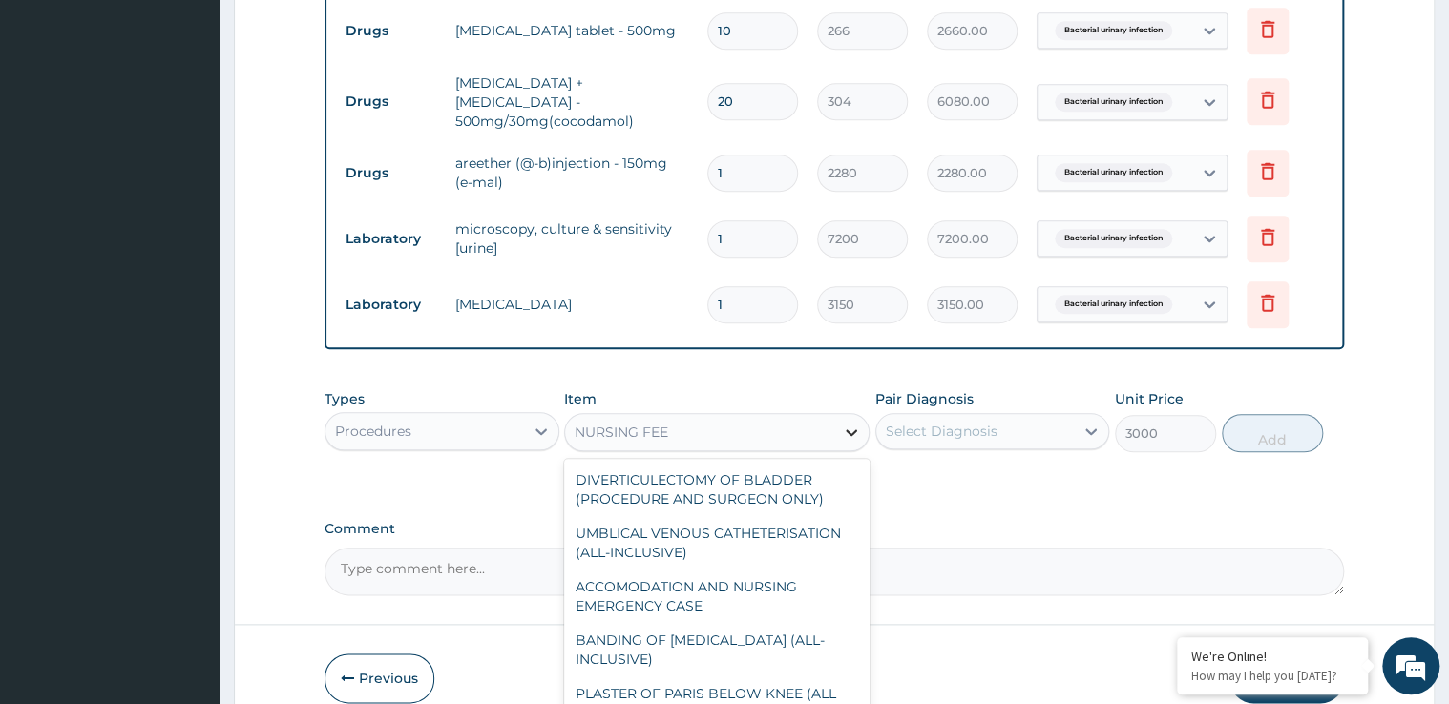
click at [847, 429] on icon at bounding box center [851, 432] width 11 height 7
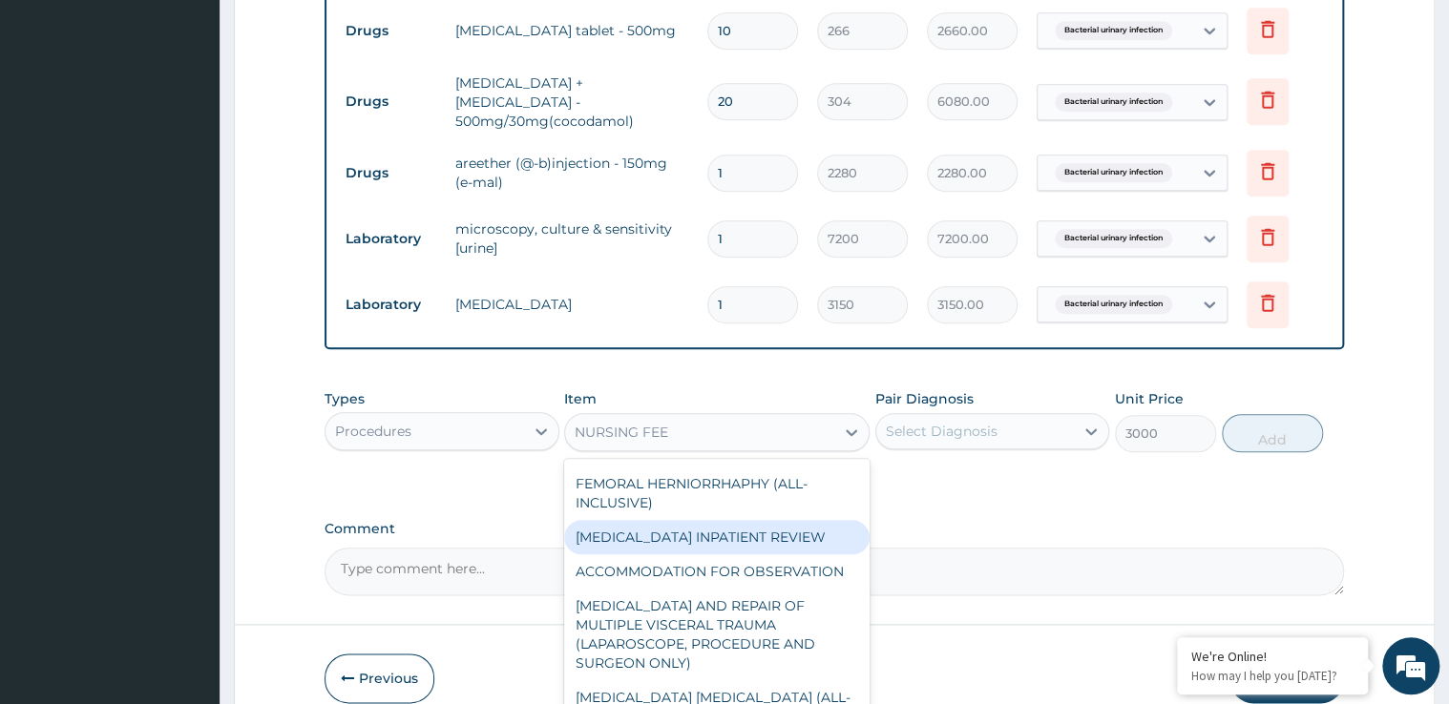
scroll to position [16105, 0]
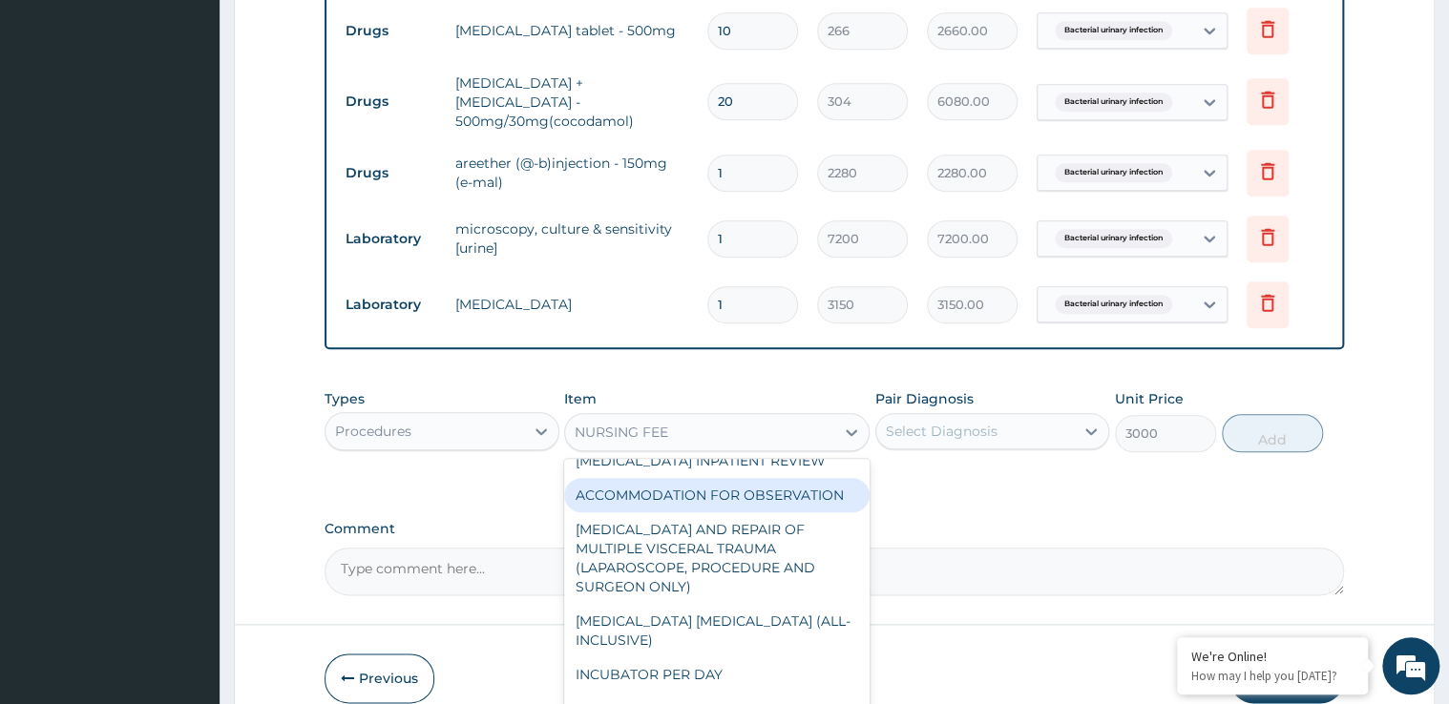
click at [703, 512] on div "ACCOMMODATION FOR OBSERVATION" at bounding box center [716, 495] width 305 height 34
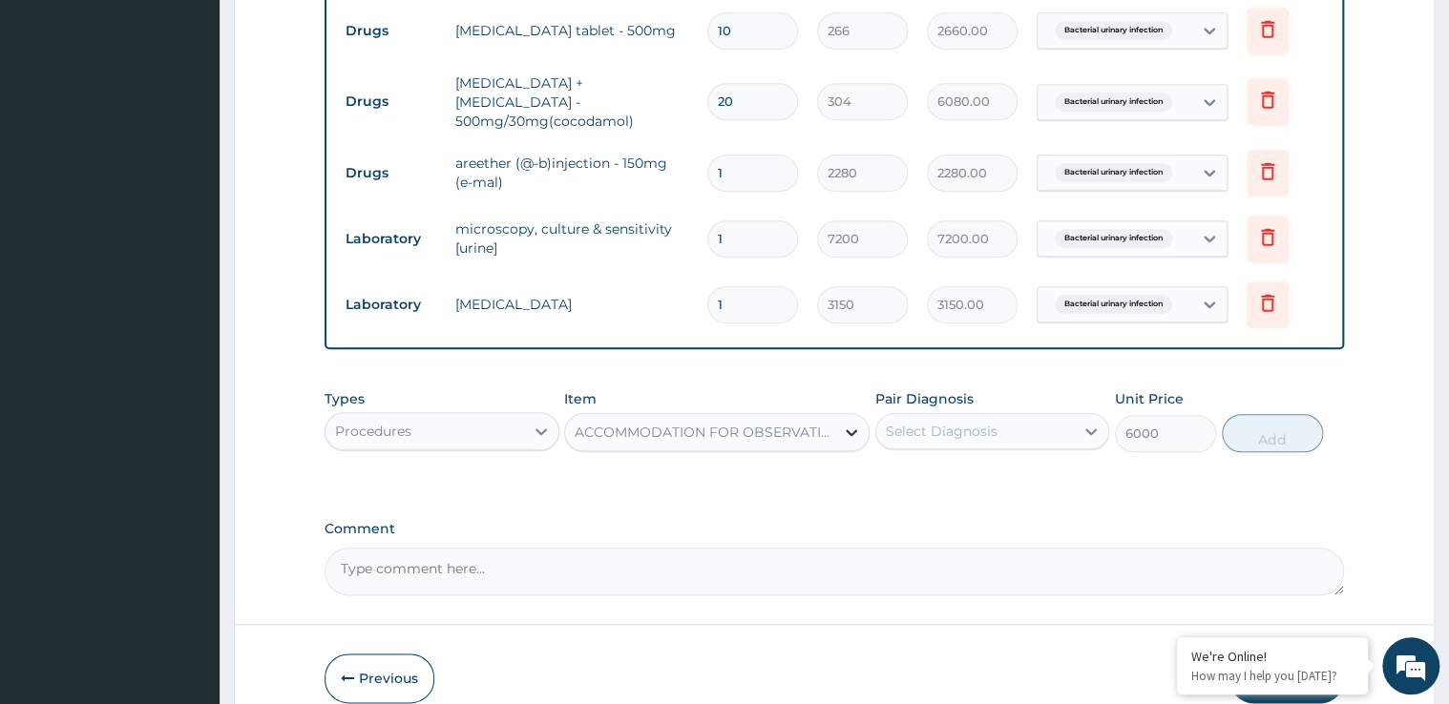
click at [842, 423] on icon at bounding box center [851, 432] width 19 height 19
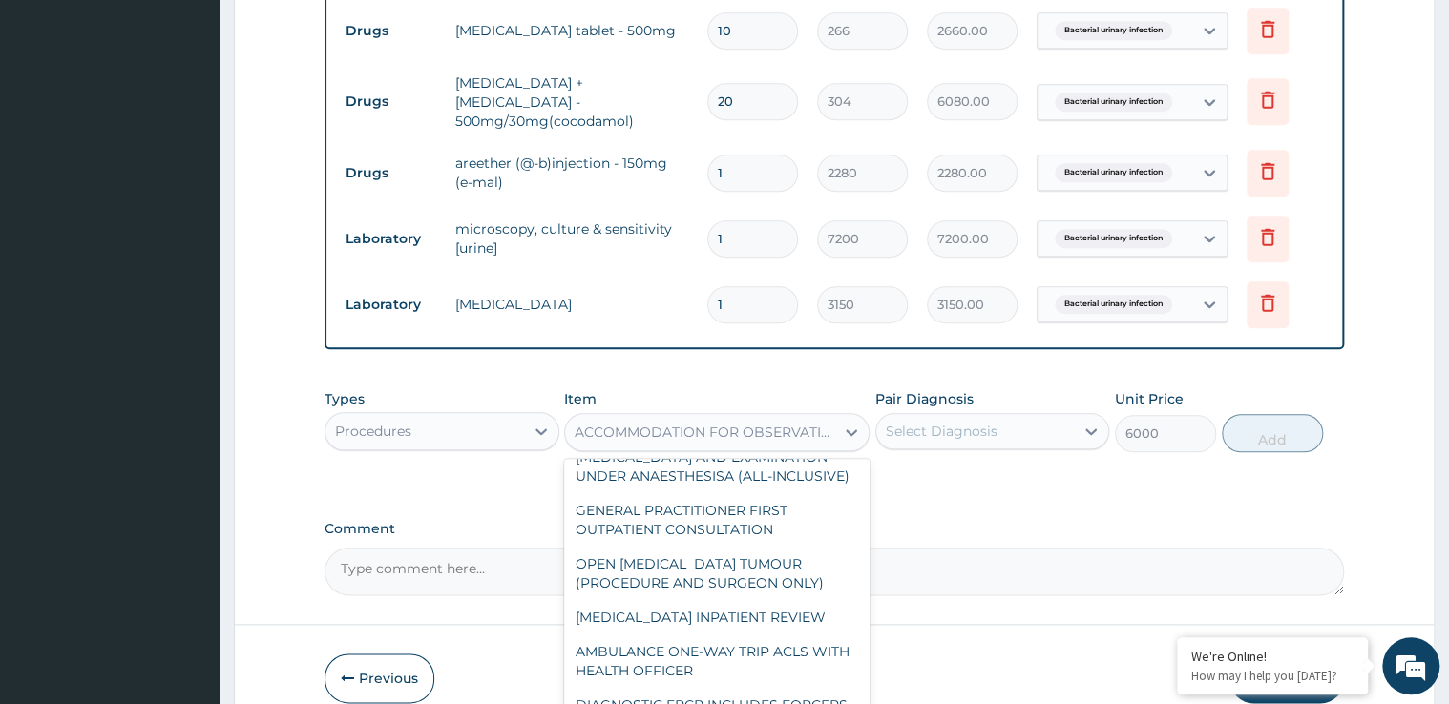
scroll to position [23080, 0]
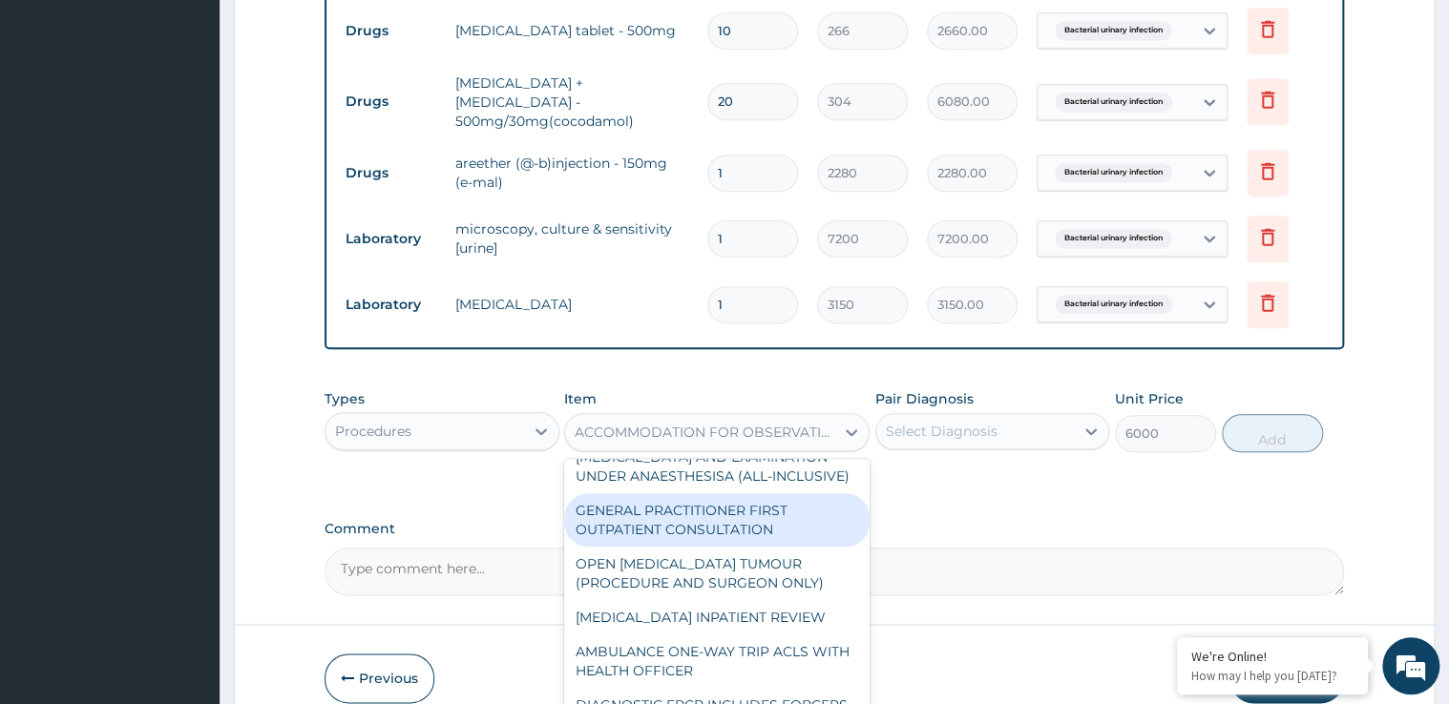
click at [665, 531] on div "GENERAL PRACTITIONER FIRST OUTPATIENT CONSULTATION" at bounding box center [716, 519] width 305 height 53
type input "5400"
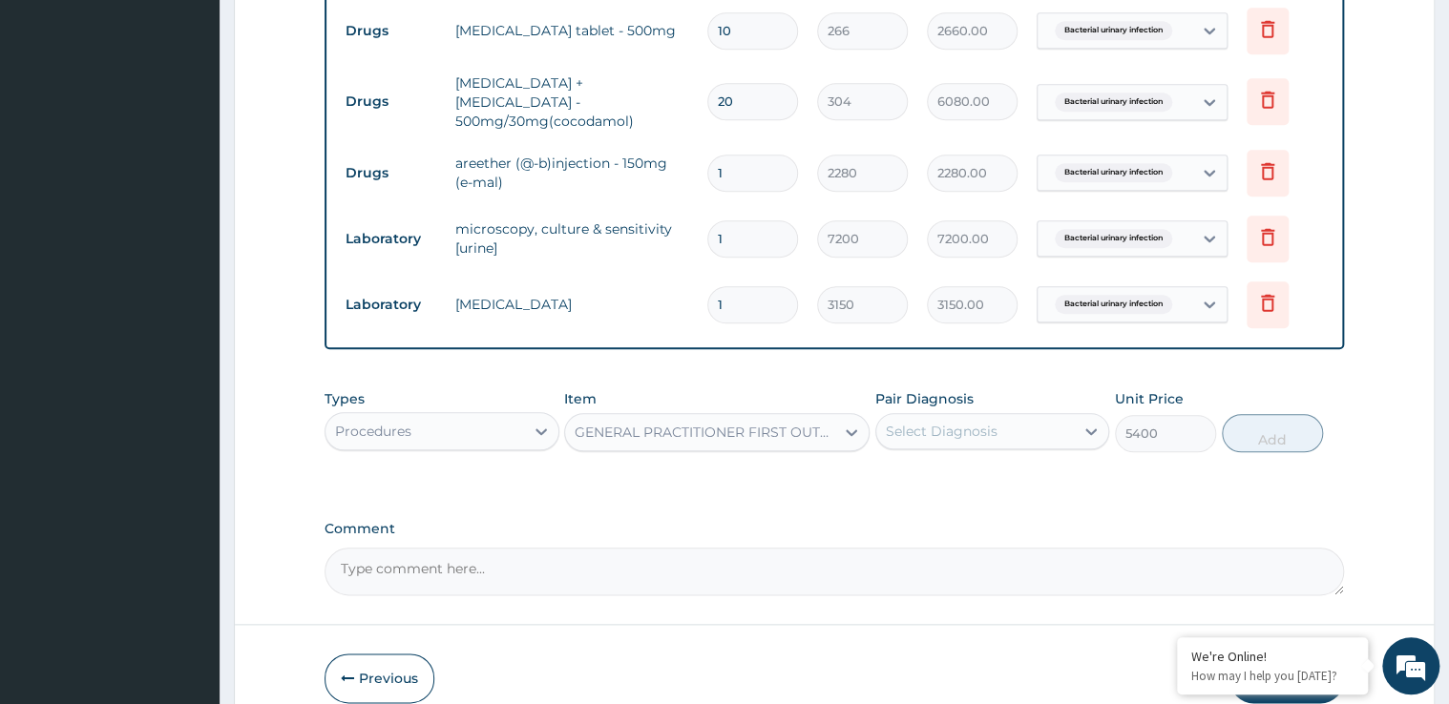
click at [830, 423] on div "GENERAL PRACTITIONER FIRST OUTPATIENT CONSULTATION" at bounding box center [705, 432] width 261 height 19
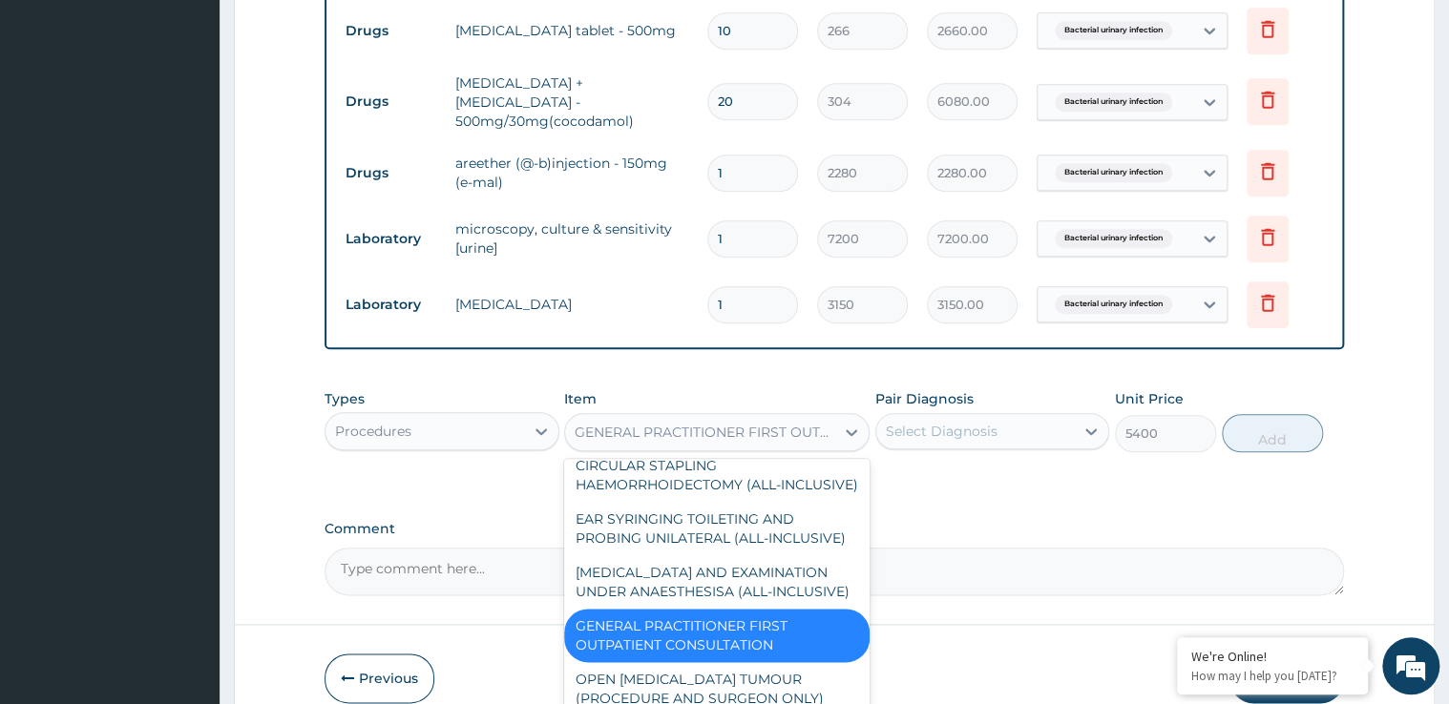
scroll to position [22652, 0]
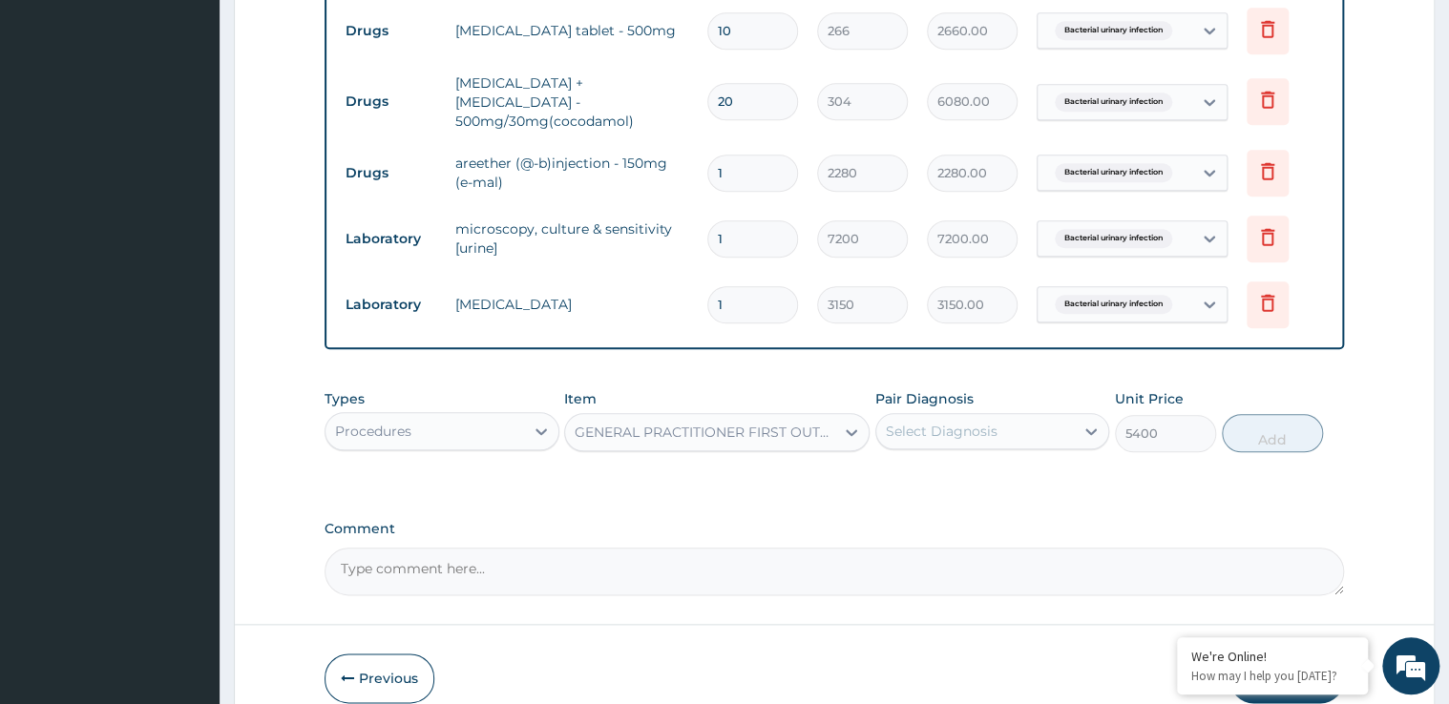
click at [1017, 418] on div "Select Diagnosis" at bounding box center [975, 431] width 199 height 31
click at [979, 469] on label "Bacterial urinary infection" at bounding box center [996, 478] width 179 height 19
checkbox input "true"
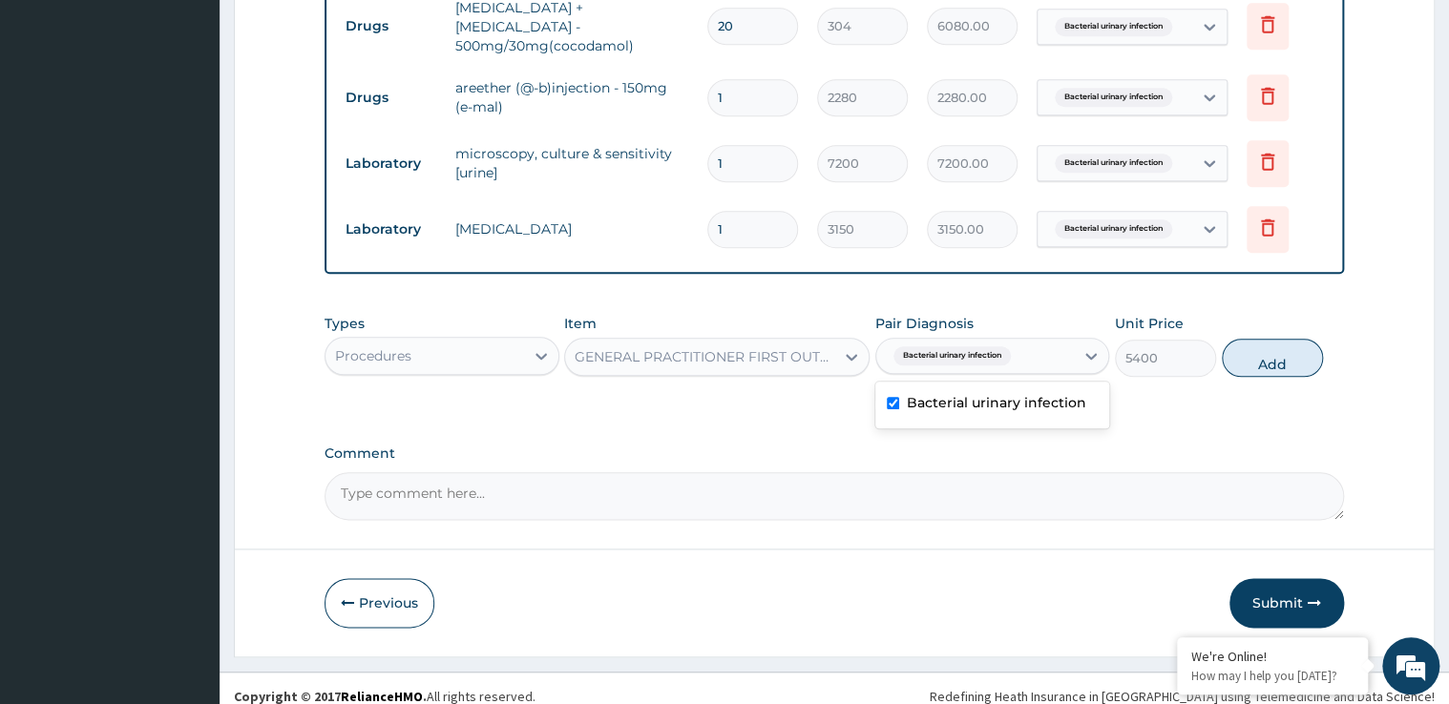
scroll to position [840, 0]
click at [1023, 471] on textarea "Comment" at bounding box center [833, 495] width 1019 height 48
click at [1279, 588] on button "Submit" at bounding box center [1286, 602] width 115 height 50
